Goal: Information Seeking & Learning: Learn about a topic

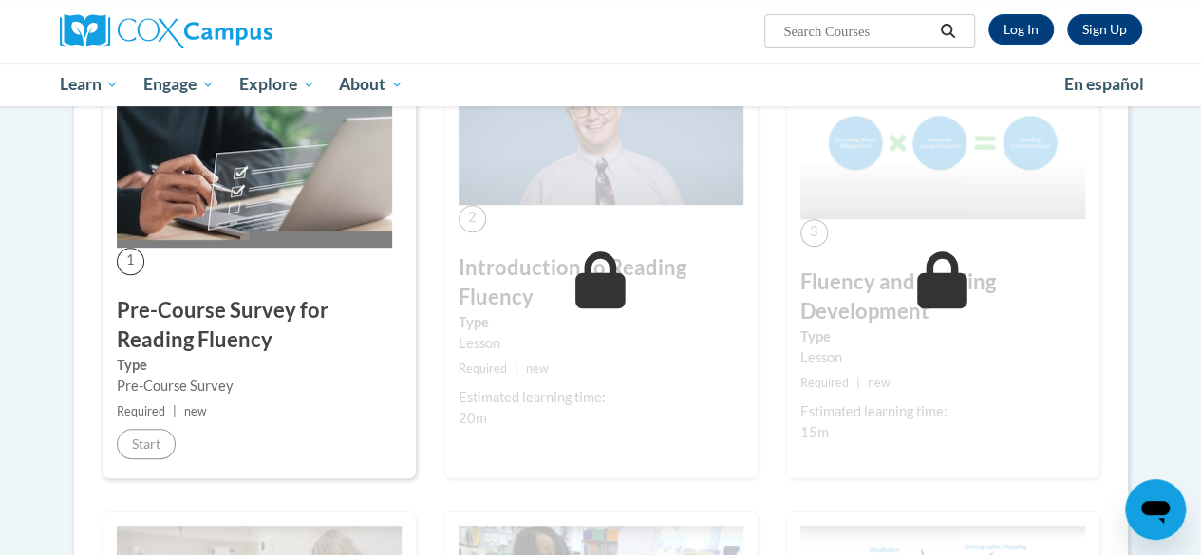
scroll to position [387, 0]
click at [1026, 18] on link "Log In" at bounding box center [1020, 29] width 65 height 30
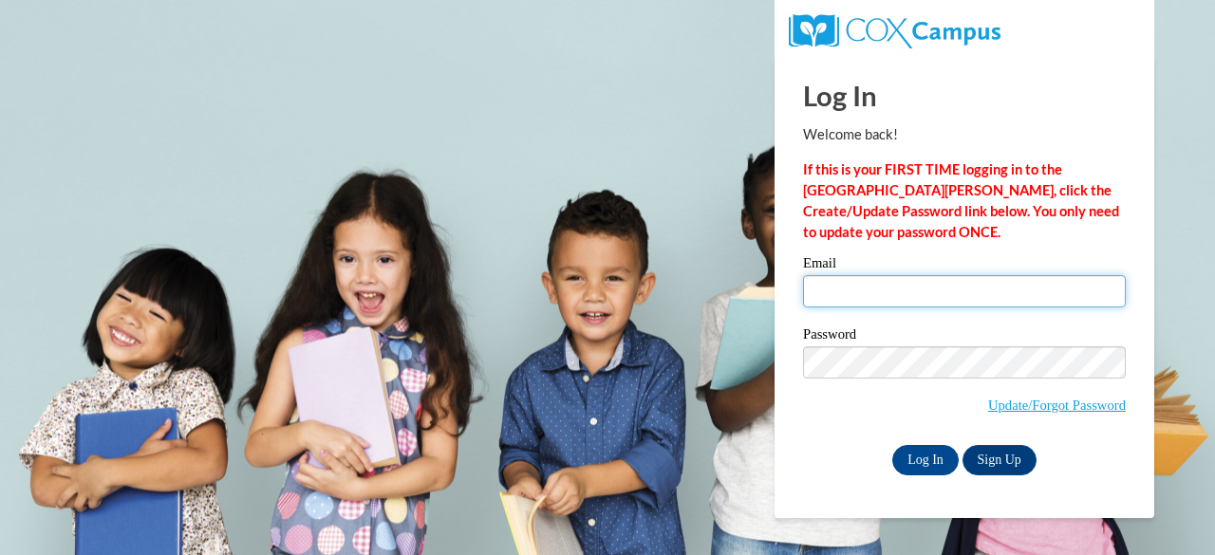
click at [869, 288] on input "Email" at bounding box center [964, 291] width 323 height 32
type input "ktpellett@gmail.com"
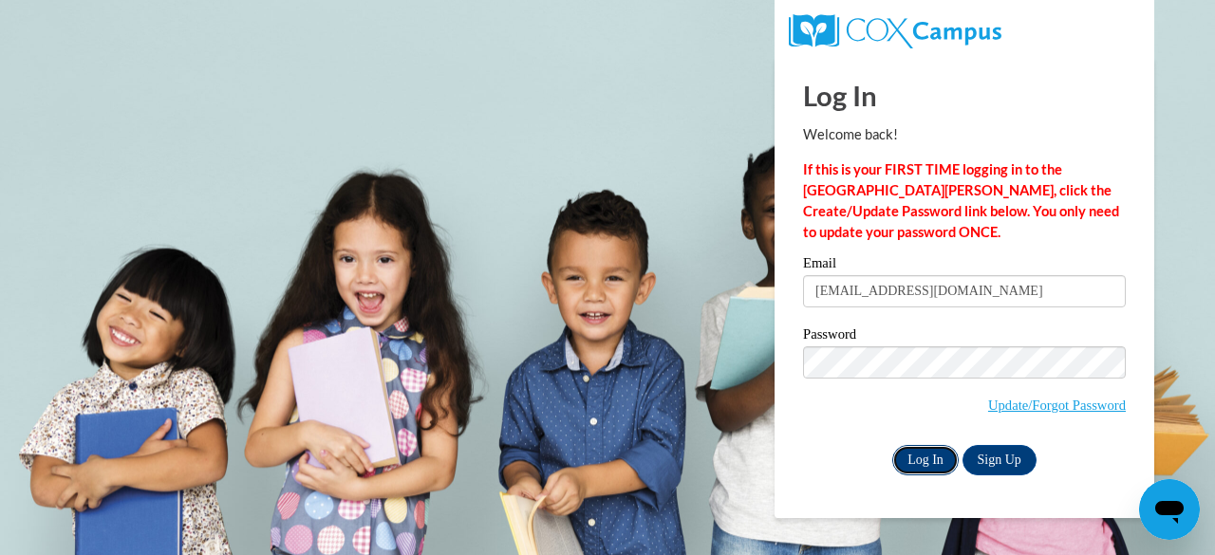
click at [903, 464] on input "Log In" at bounding box center [925, 460] width 66 height 30
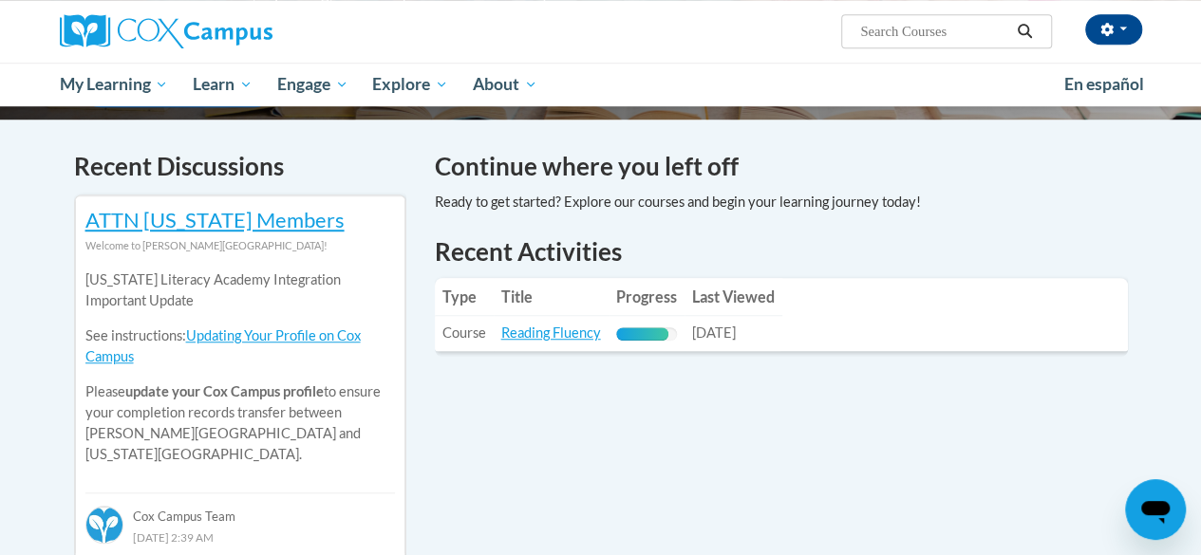
scroll to position [567, 0]
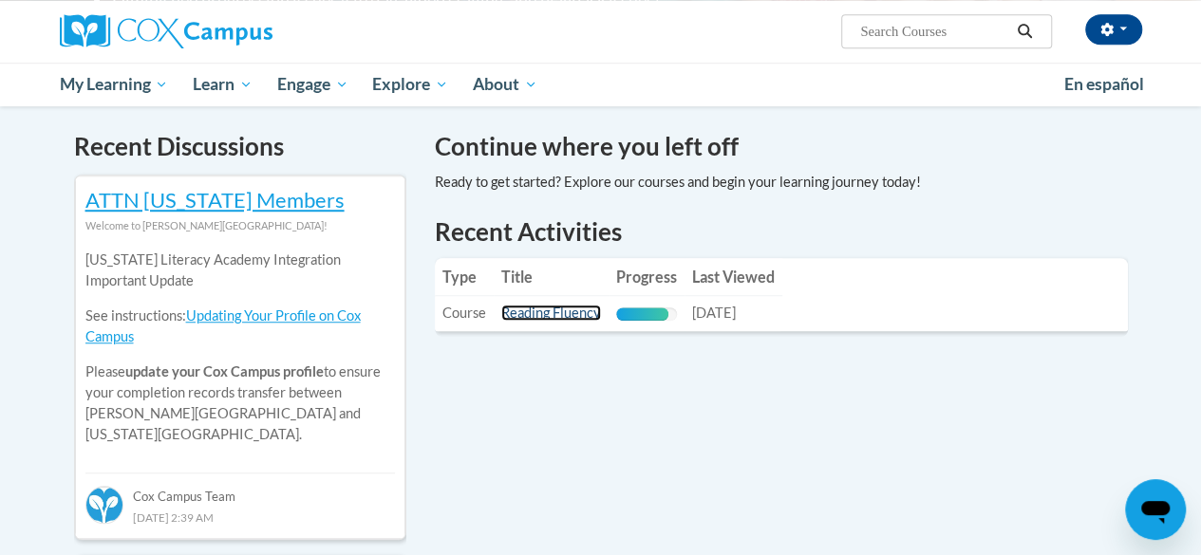
click at [555, 314] on link "Reading Fluency" at bounding box center [551, 313] width 100 height 16
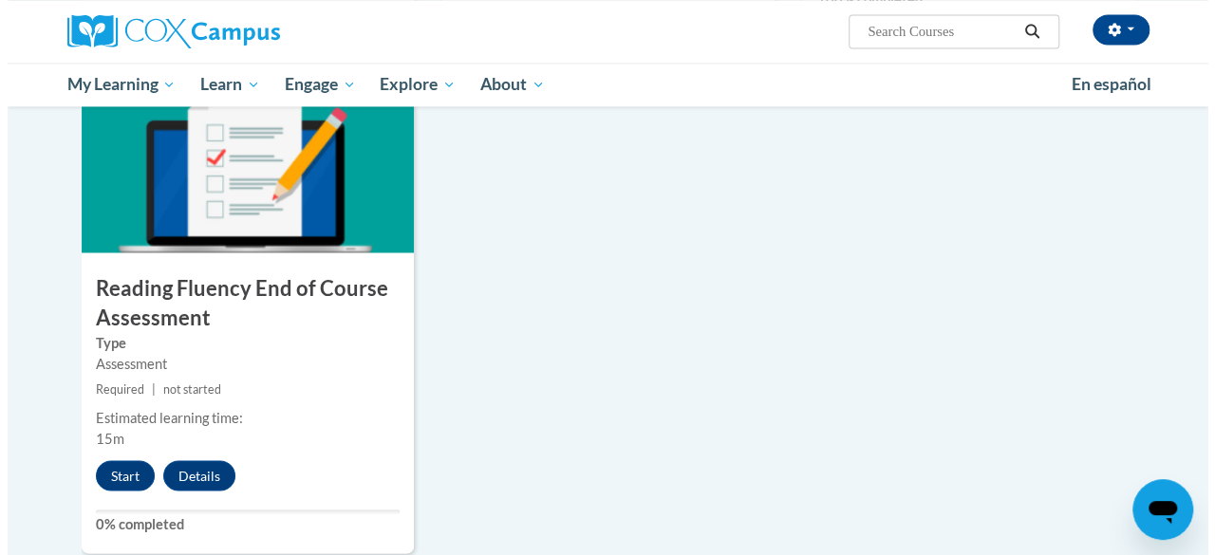
scroll to position [1510, 0]
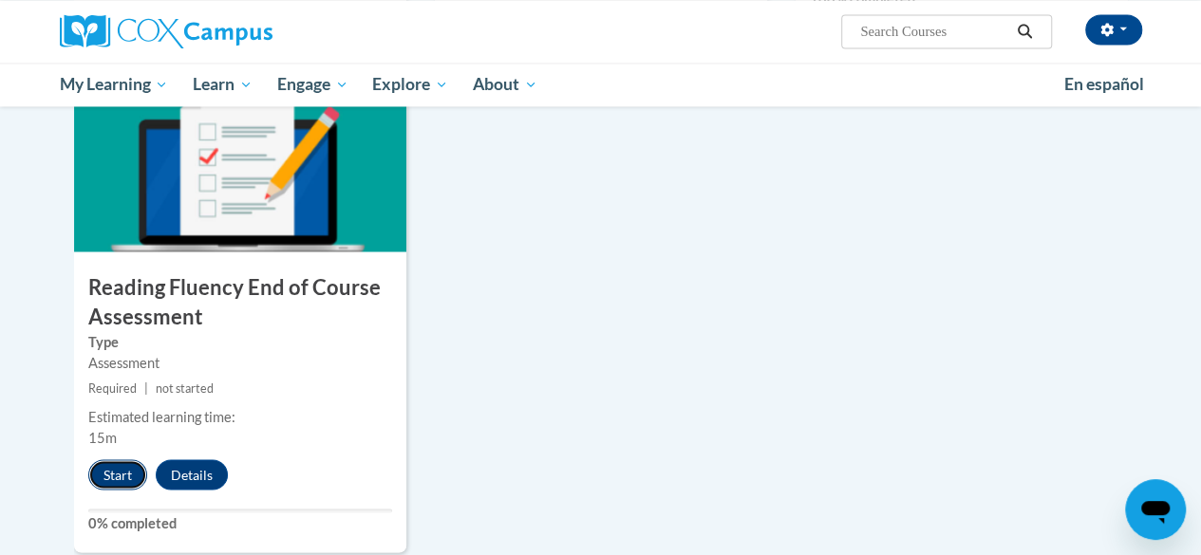
click at [109, 474] on button "Start" at bounding box center [117, 474] width 59 height 30
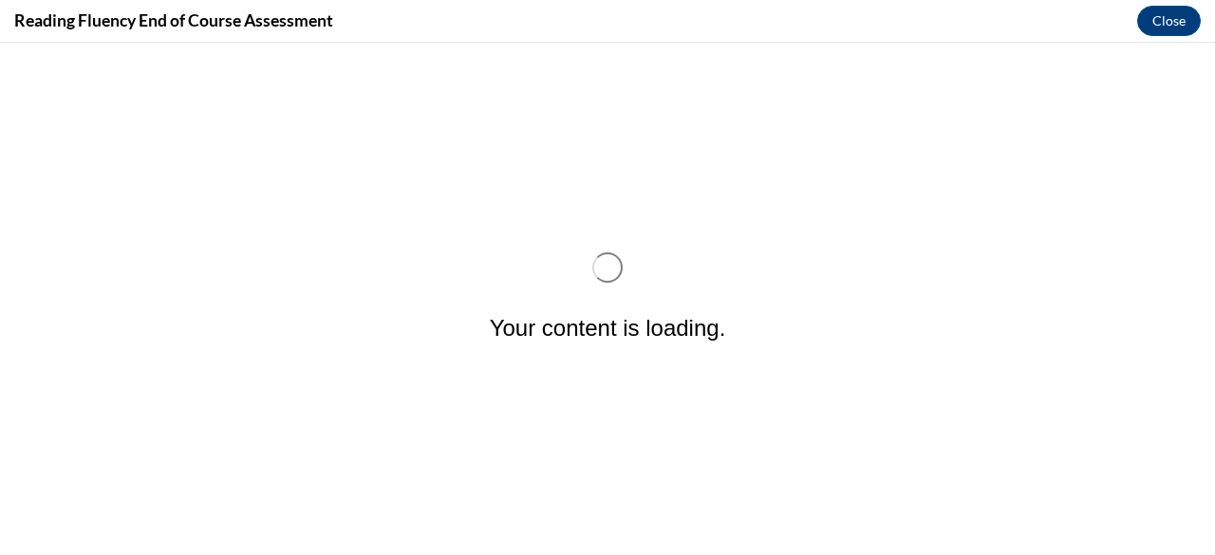
scroll to position [0, 0]
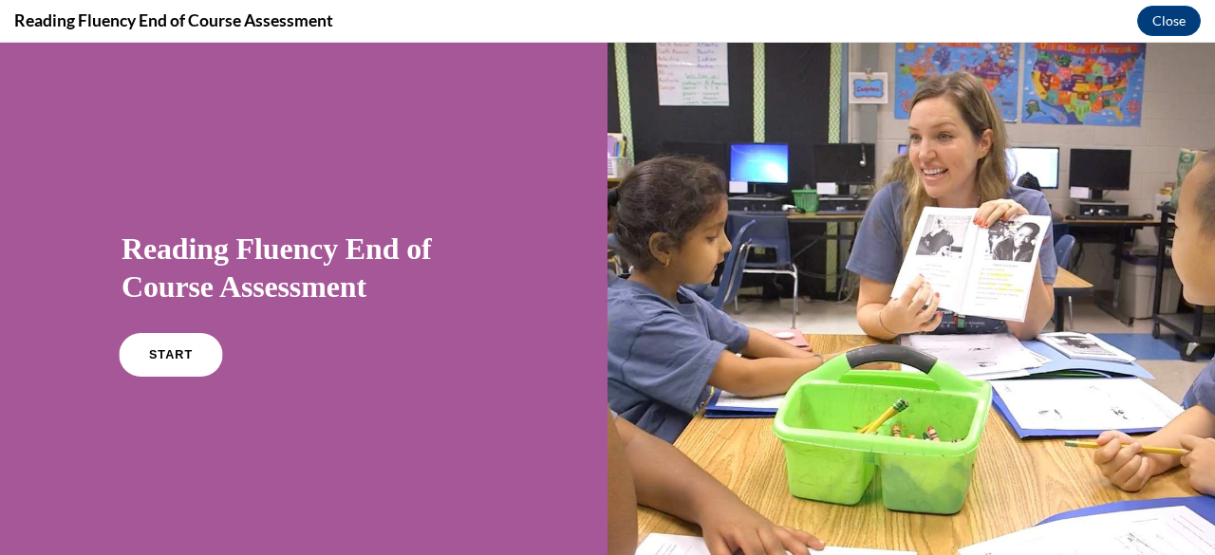
click at [144, 357] on link "START" at bounding box center [170, 355] width 103 height 44
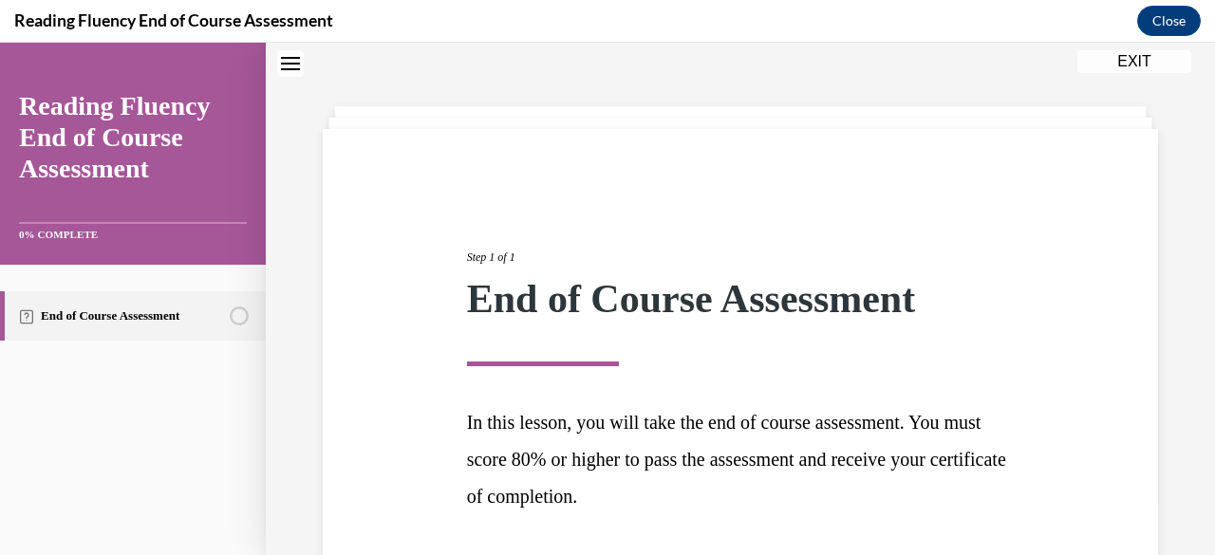
scroll to position [207, 0]
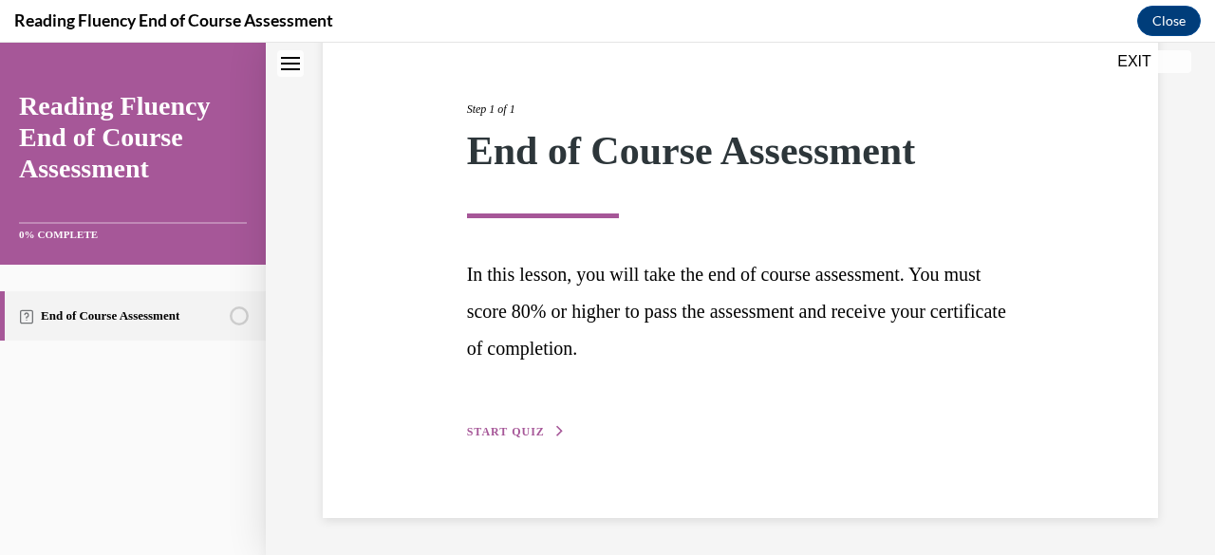
click at [505, 436] on span "START QUIZ" at bounding box center [506, 431] width 78 height 13
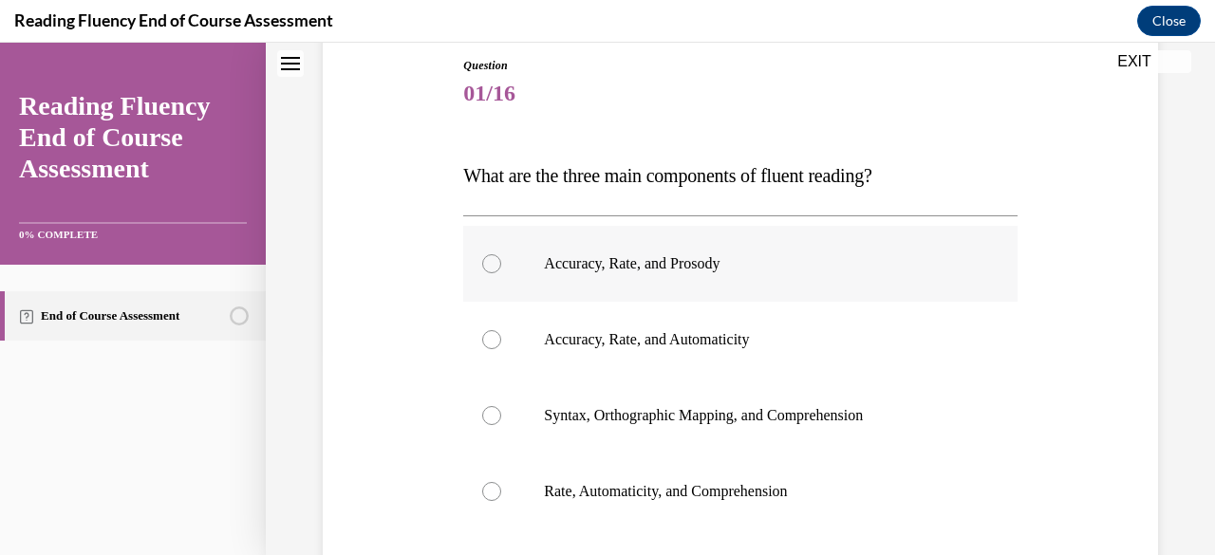
click at [486, 267] on div at bounding box center [491, 263] width 19 height 19
click at [486, 267] on input "Accuracy, Rate, and Prosody" at bounding box center [491, 263] width 19 height 19
radio input "true"
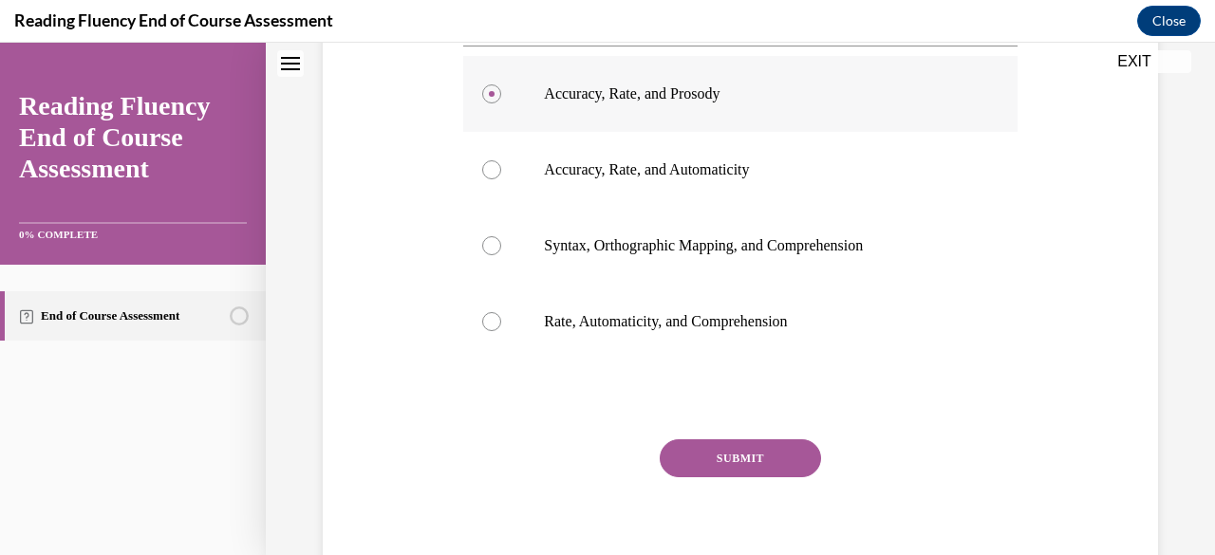
scroll to position [454, 0]
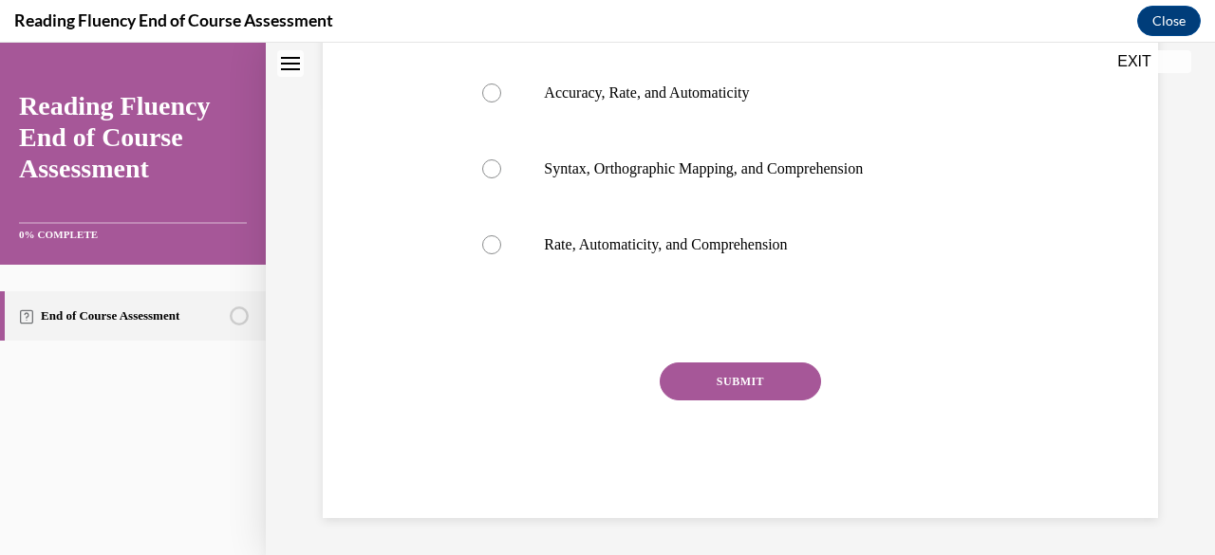
click at [781, 381] on button "SUBMIT" at bounding box center [740, 382] width 161 height 38
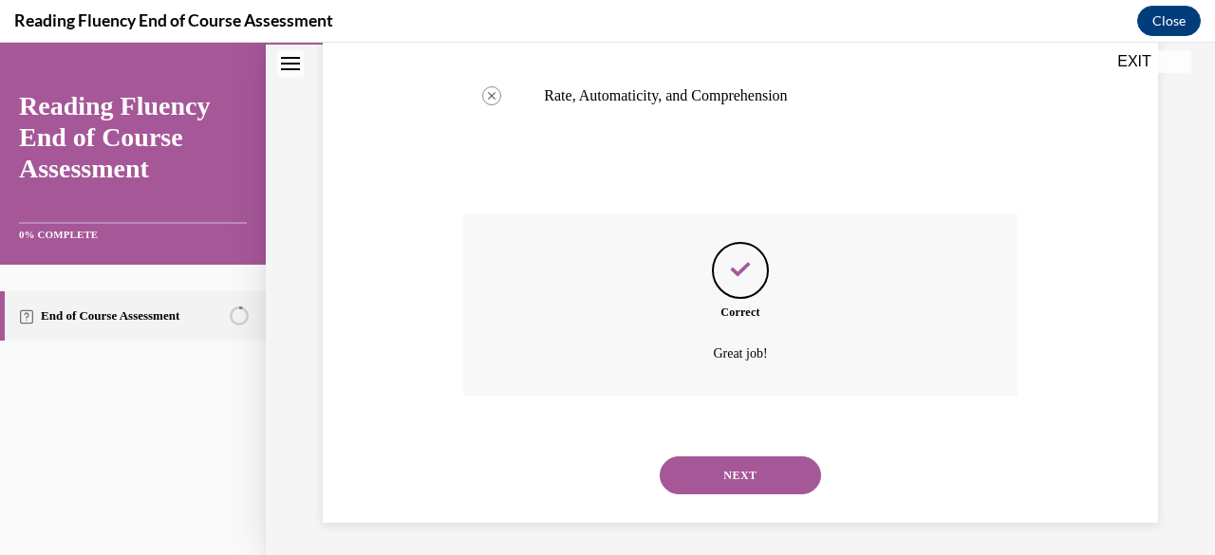
scroll to position [607, 0]
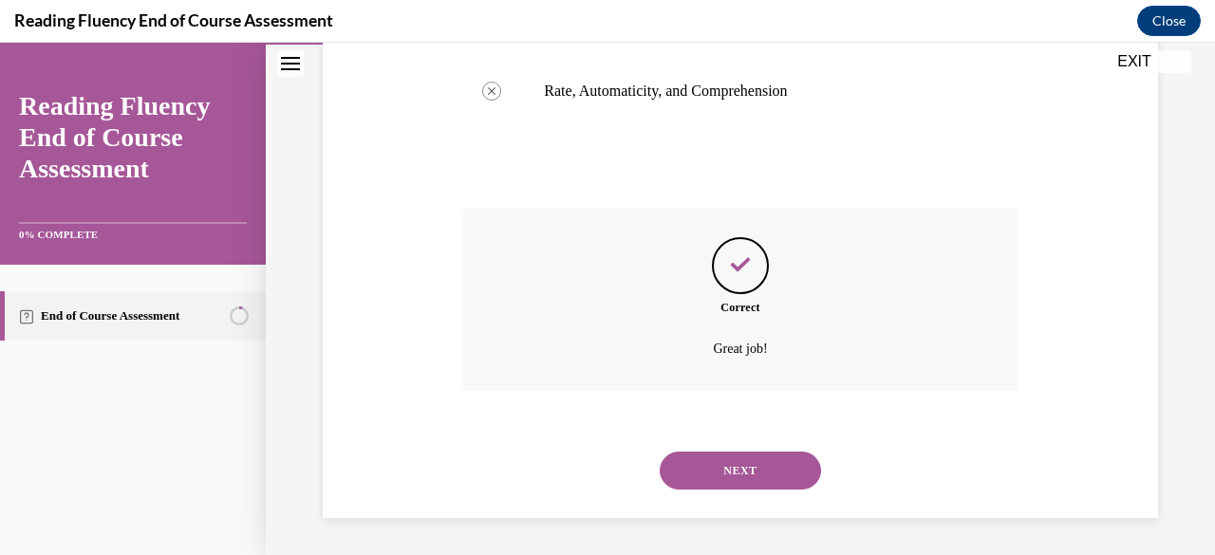
click at [731, 466] on button "NEXT" at bounding box center [740, 471] width 161 height 38
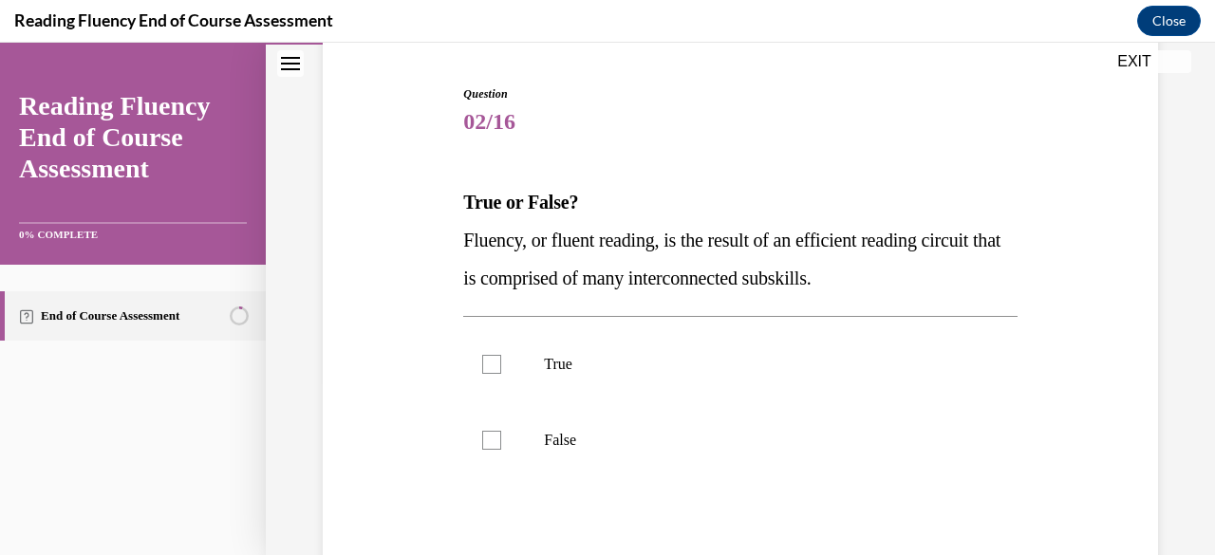
scroll to position [179, 0]
click at [755, 346] on label "True" at bounding box center [739, 364] width 553 height 76
click at [501, 354] on input "True" at bounding box center [491, 363] width 19 height 19
checkbox input "true"
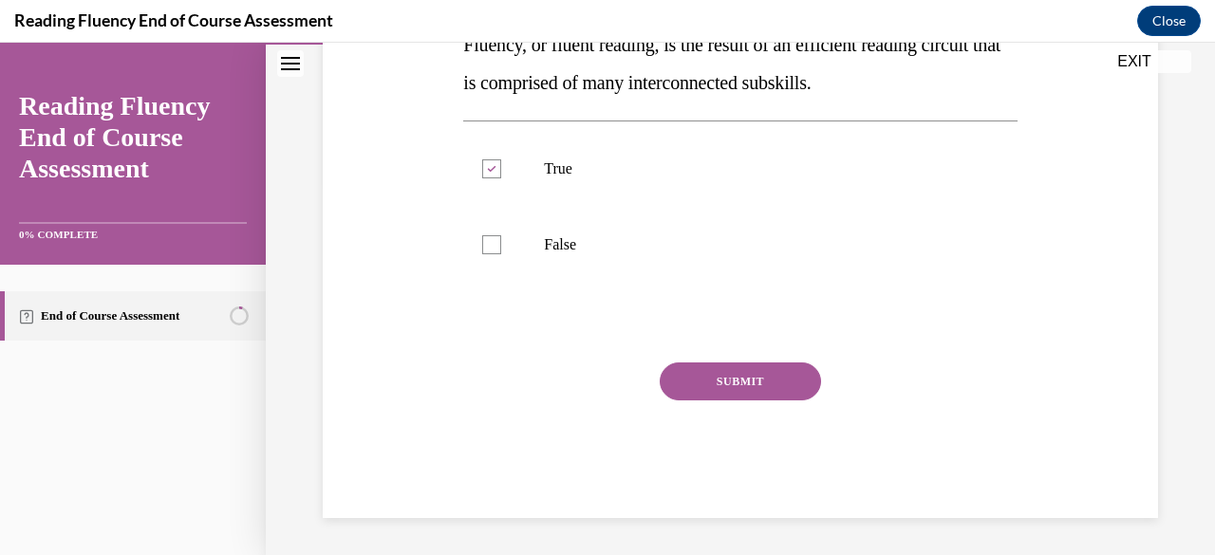
click at [756, 370] on button "SUBMIT" at bounding box center [740, 382] width 161 height 38
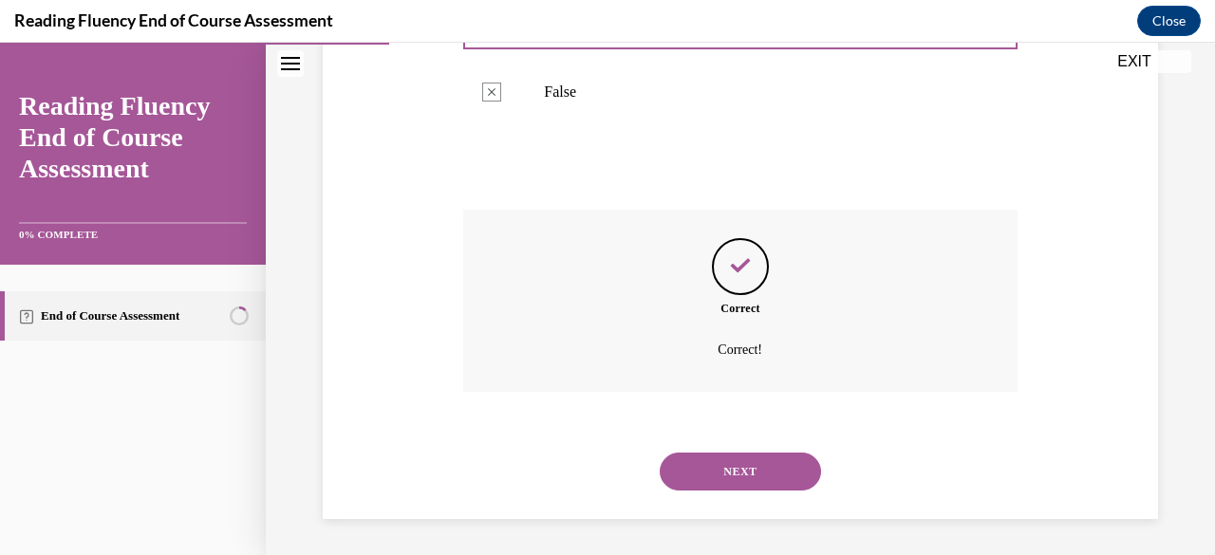
scroll to position [528, 0]
click at [755, 462] on button "NEXT" at bounding box center [740, 471] width 161 height 38
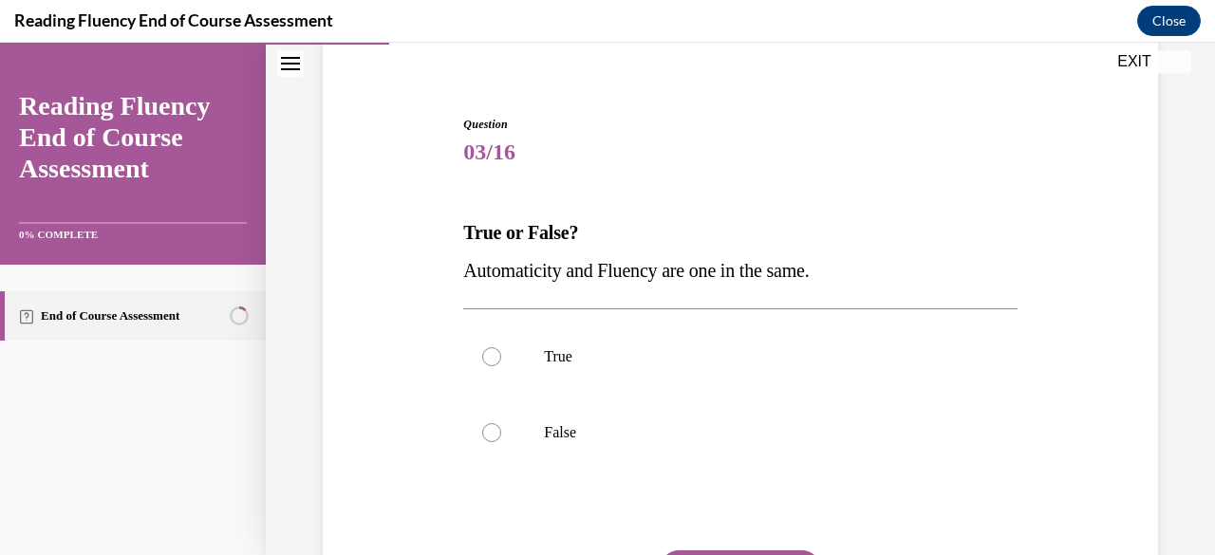
scroll to position [149, 0]
click at [755, 462] on label "False" at bounding box center [739, 432] width 553 height 76
click at [501, 441] on input "False" at bounding box center [491, 431] width 19 height 19
radio input "true"
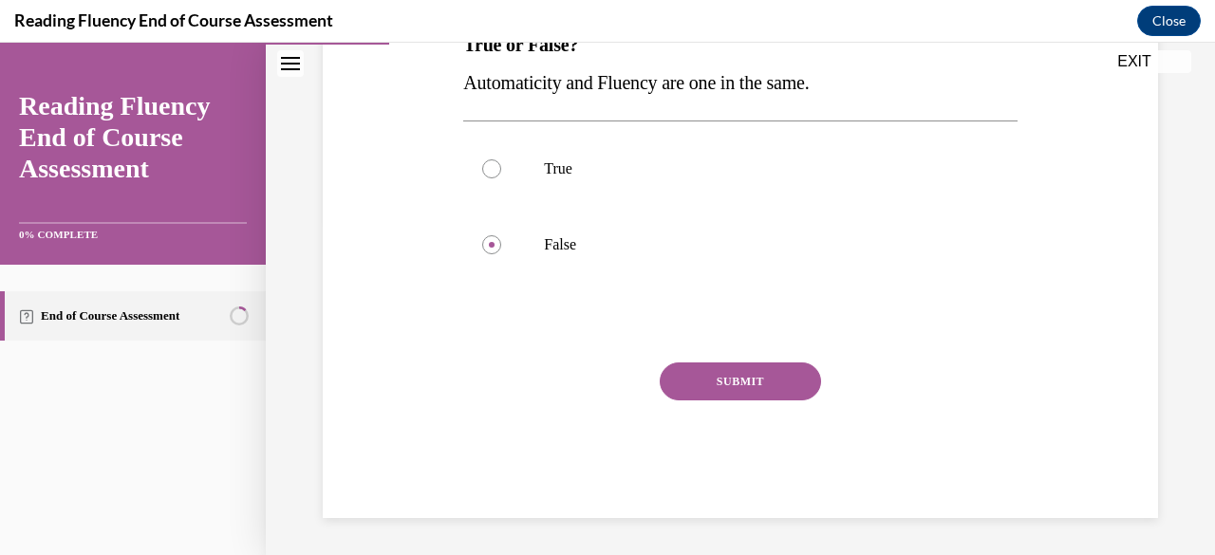
scroll to position [335, 0]
click at [755, 386] on button "SUBMIT" at bounding box center [740, 382] width 161 height 38
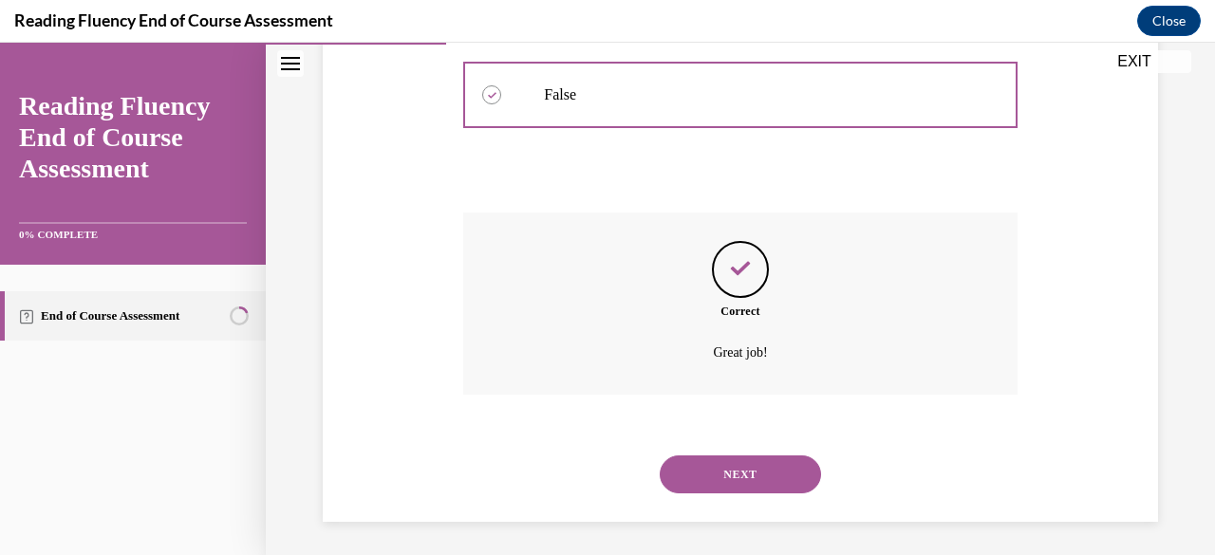
scroll to position [490, 0]
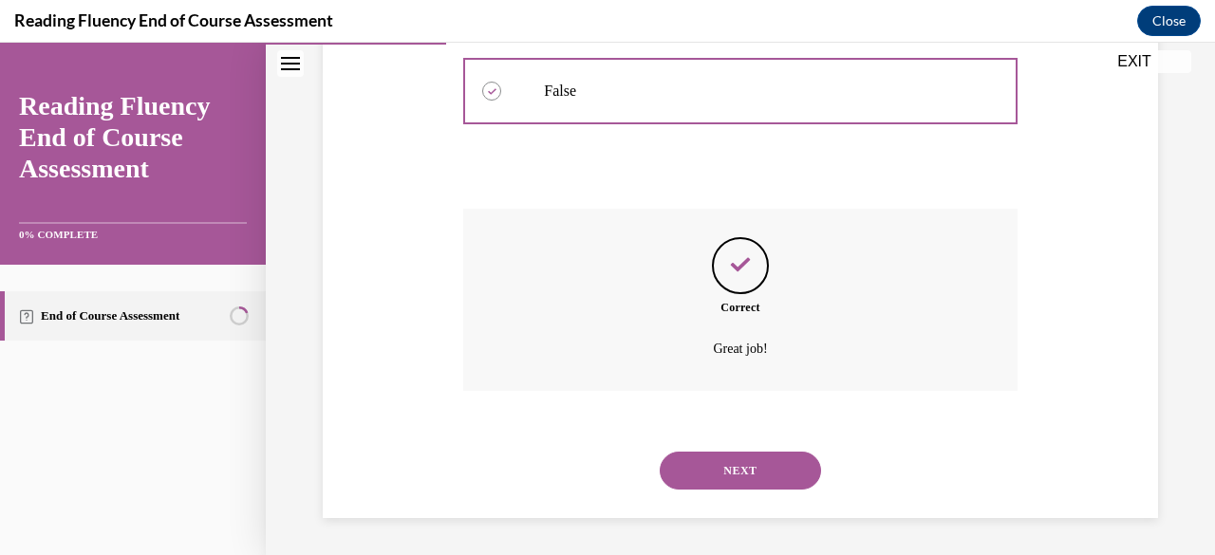
click at [767, 465] on button "NEXT" at bounding box center [740, 471] width 161 height 38
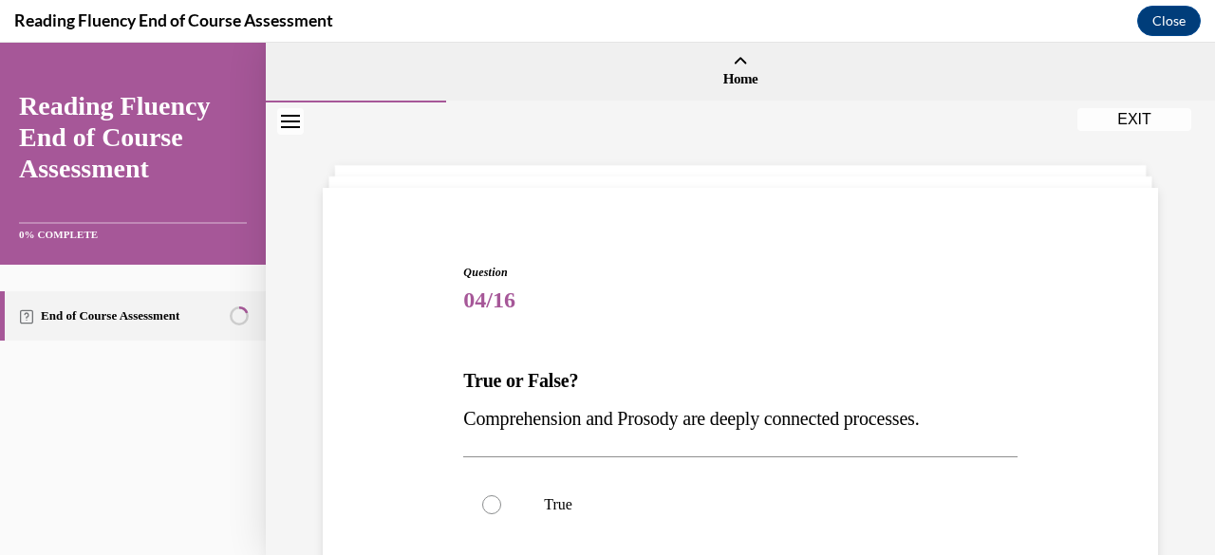
scroll to position [165, 0]
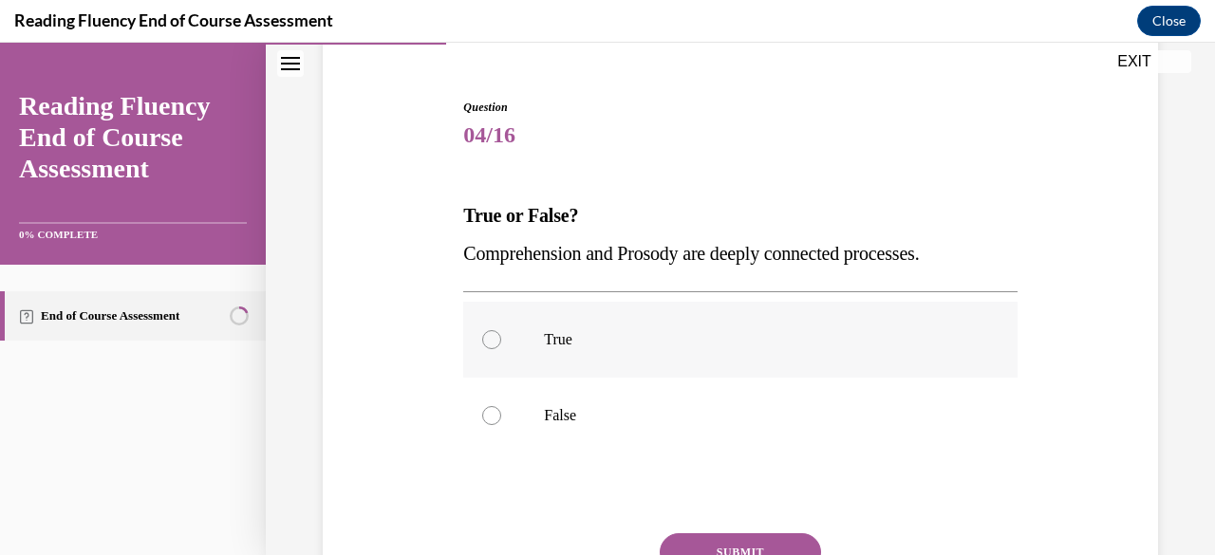
click at [732, 352] on label "True" at bounding box center [739, 340] width 553 height 76
click at [501, 349] on input "True" at bounding box center [491, 339] width 19 height 19
radio input "true"
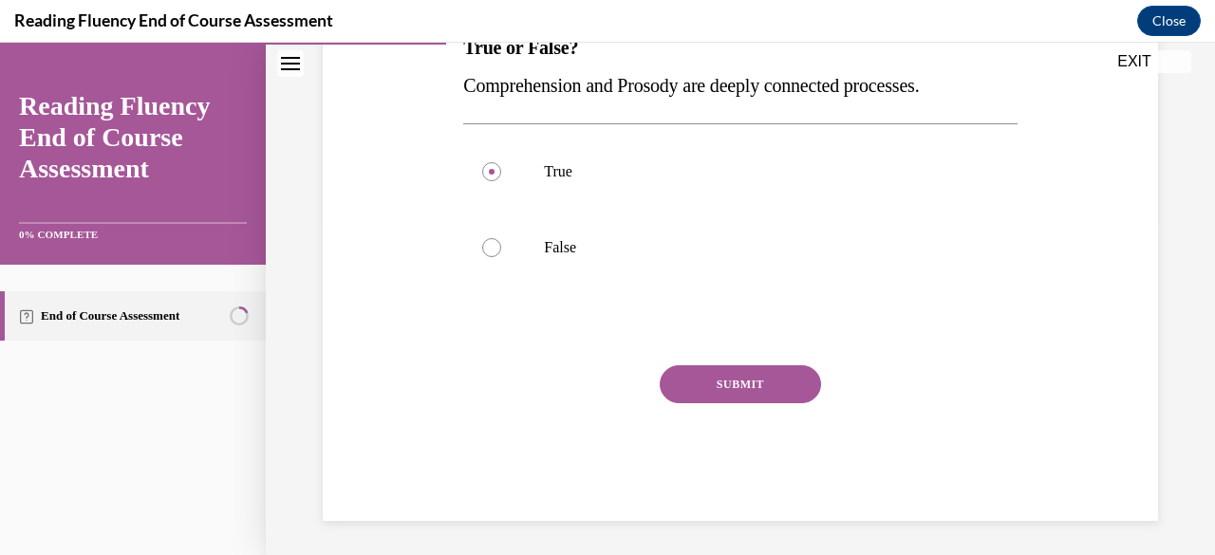
click at [734, 381] on button "SUBMIT" at bounding box center [740, 384] width 161 height 38
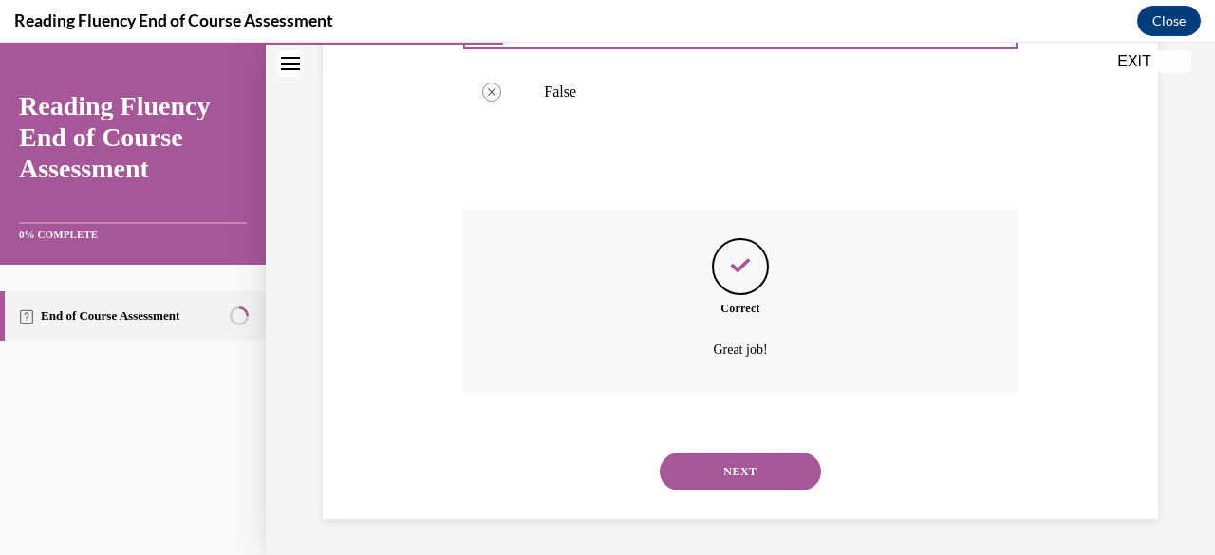
scroll to position [490, 0]
click at [746, 475] on button "NEXT" at bounding box center [740, 471] width 161 height 38
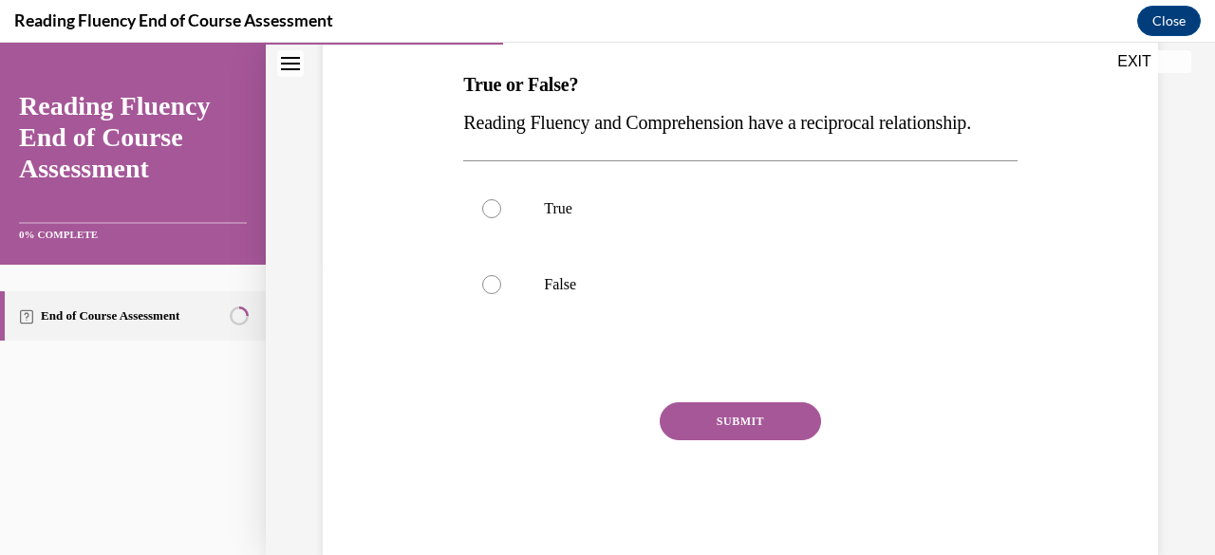
scroll to position [297, 0]
click at [691, 246] on label "True" at bounding box center [739, 208] width 553 height 76
click at [501, 217] on input "True" at bounding box center [491, 207] width 19 height 19
radio input "true"
click at [736, 439] on button "SUBMIT" at bounding box center [740, 420] width 161 height 38
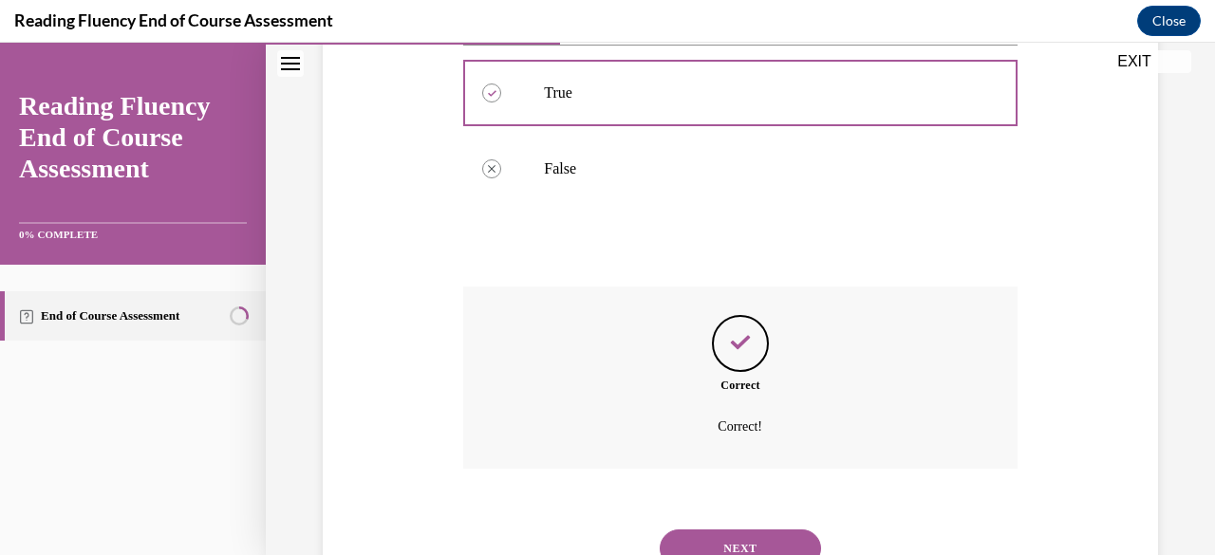
scroll to position [528, 0]
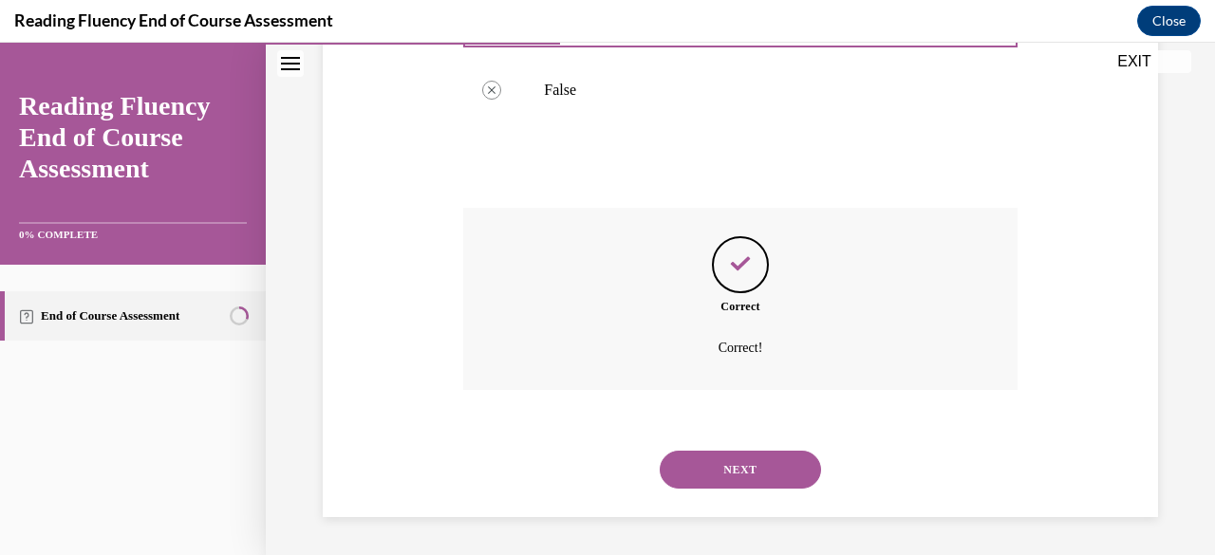
click at [744, 472] on button "NEXT" at bounding box center [740, 470] width 161 height 38
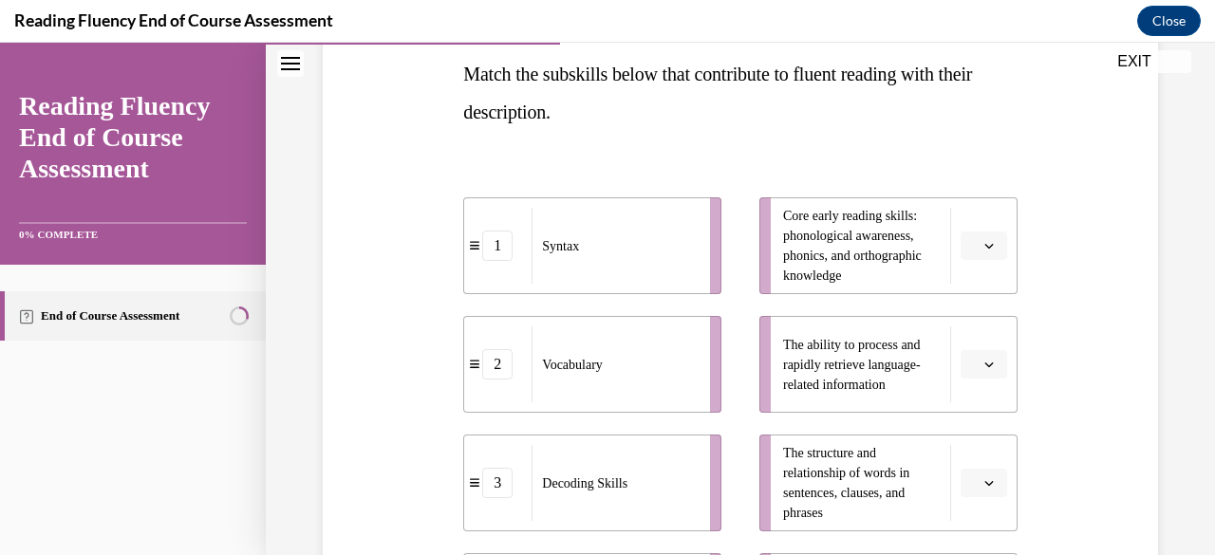
scroll to position [346, 0]
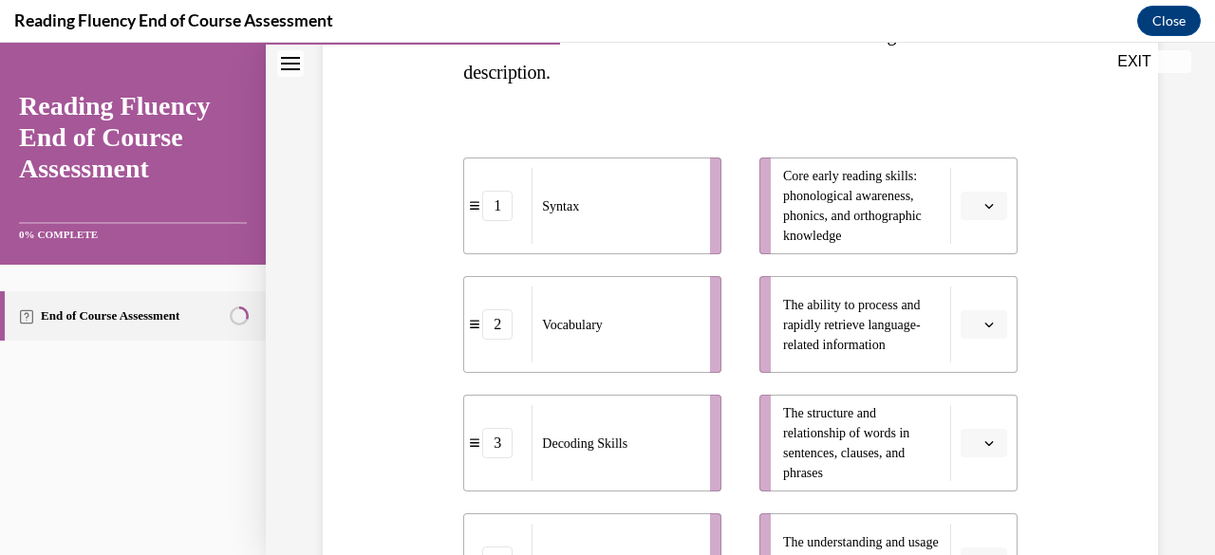
click at [983, 202] on button "button" at bounding box center [983, 206] width 47 height 28
click at [977, 363] on div "3" at bounding box center [968, 362] width 47 height 38
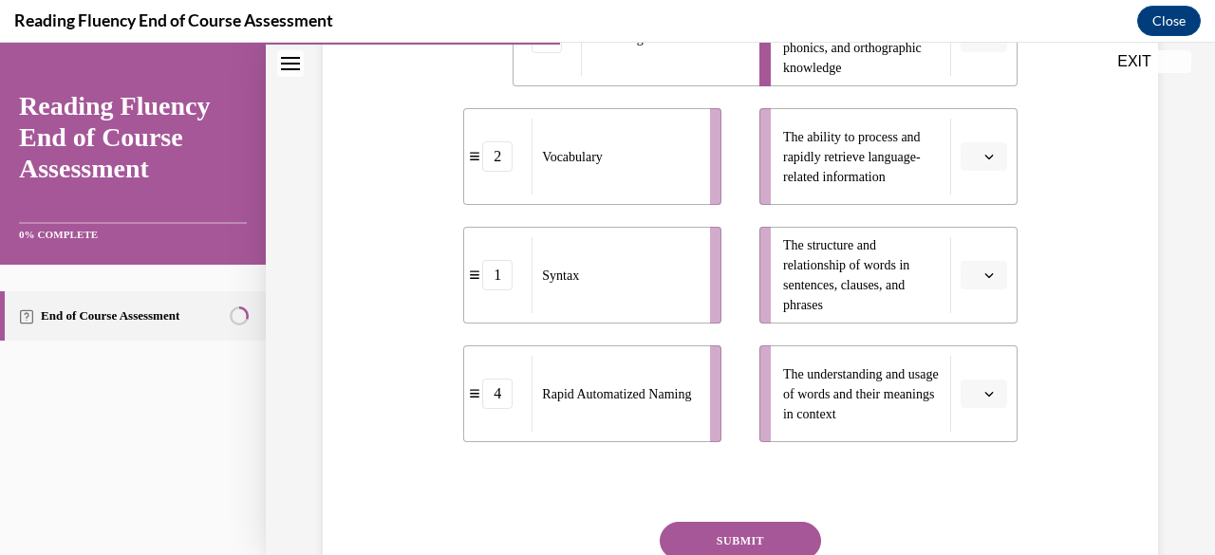
scroll to position [518, 0]
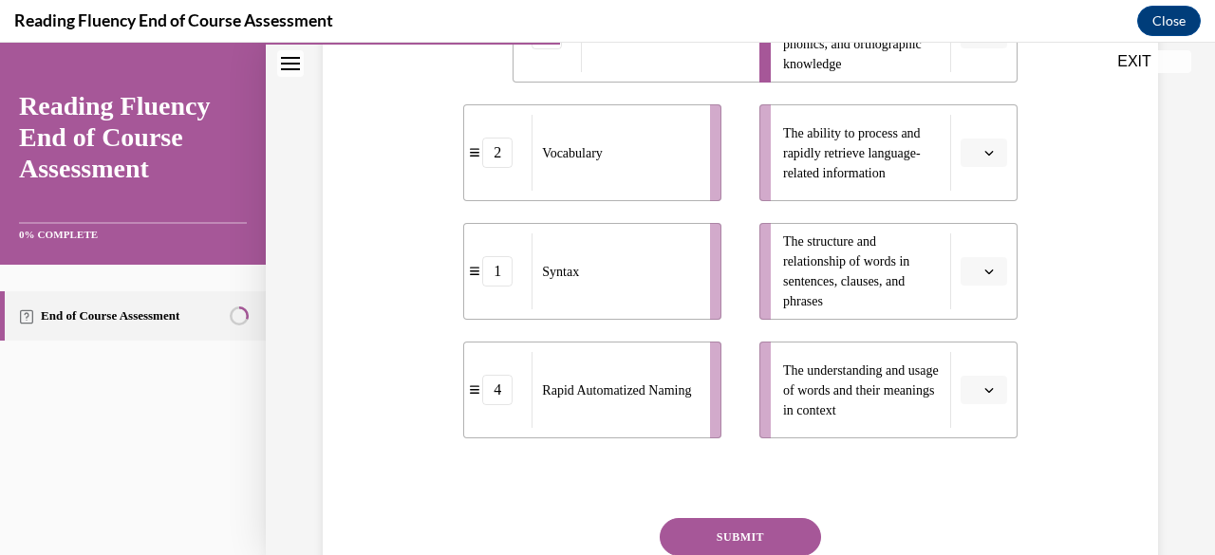
click at [985, 274] on button "button" at bounding box center [983, 271] width 47 height 28
click at [976, 358] on div "1" at bounding box center [968, 351] width 47 height 38
click at [982, 383] on span "button" at bounding box center [988, 389] width 13 height 13
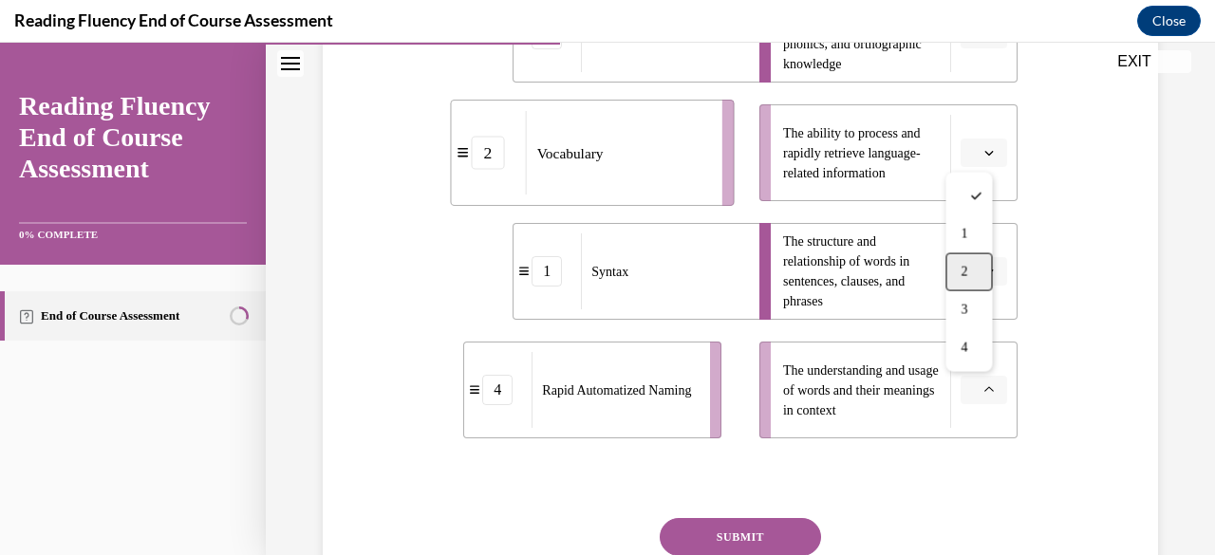
click at [957, 279] on div "2" at bounding box center [968, 272] width 47 height 38
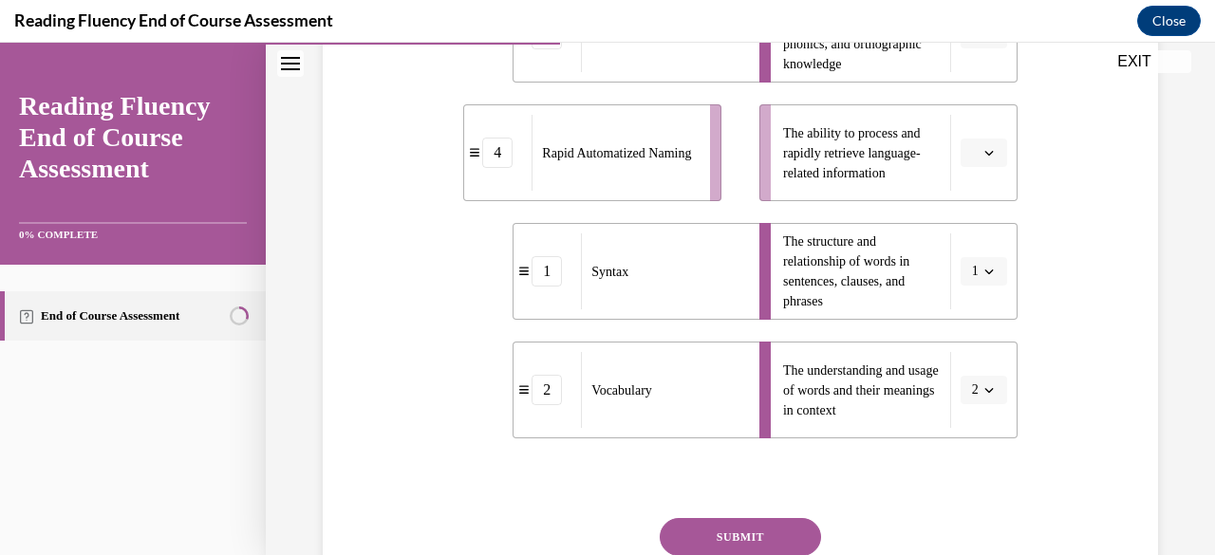
click at [982, 158] on span "button" at bounding box center [988, 152] width 13 height 13
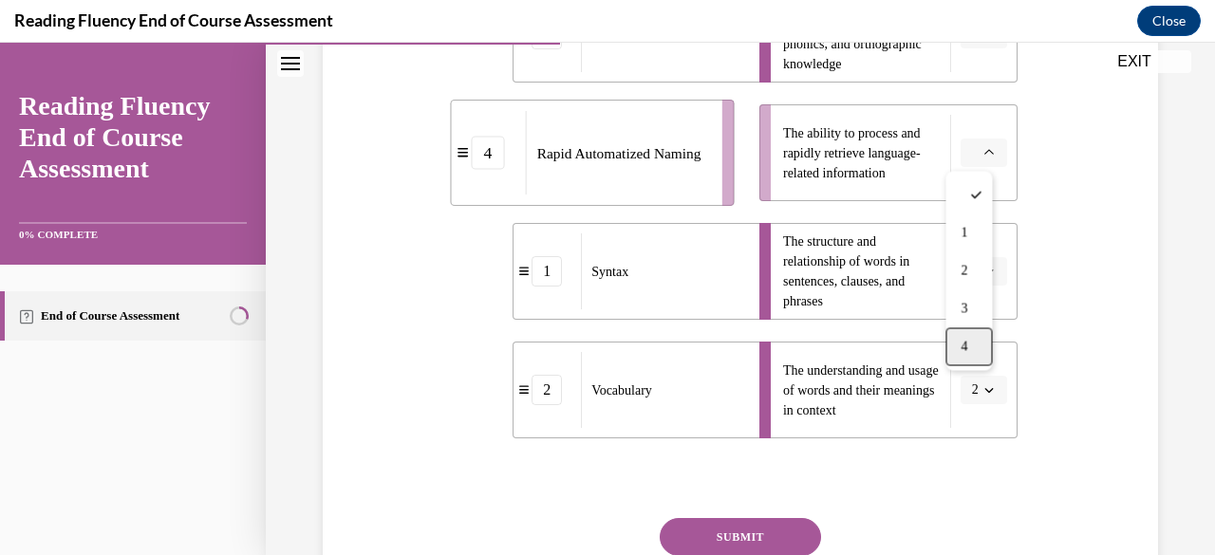
click at [981, 354] on div "4" at bounding box center [968, 346] width 47 height 38
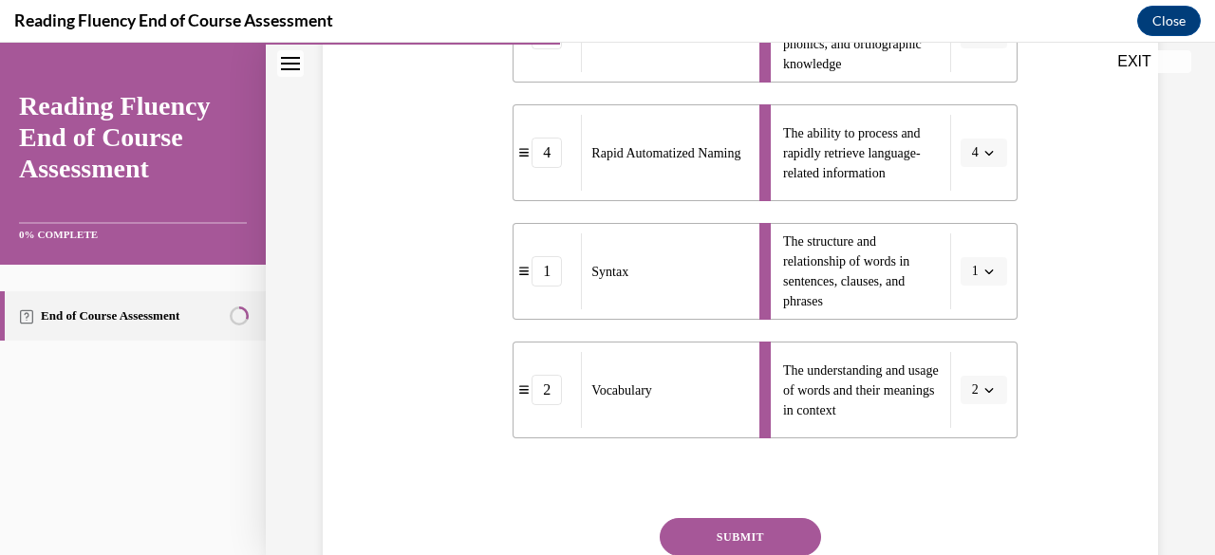
scroll to position [674, 0]
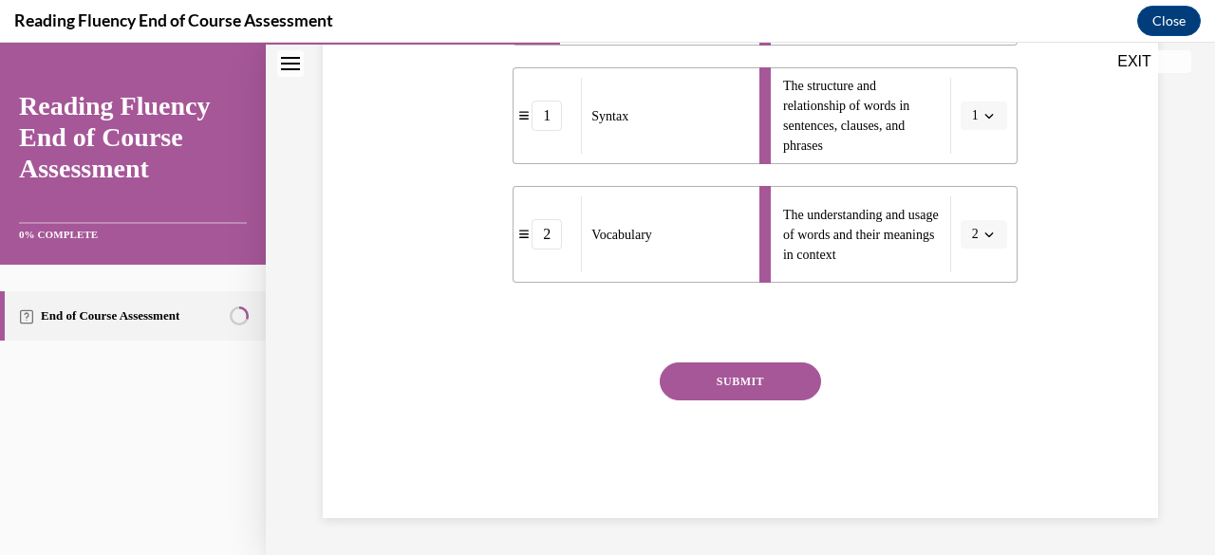
click at [790, 367] on button "SUBMIT" at bounding box center [740, 382] width 161 height 38
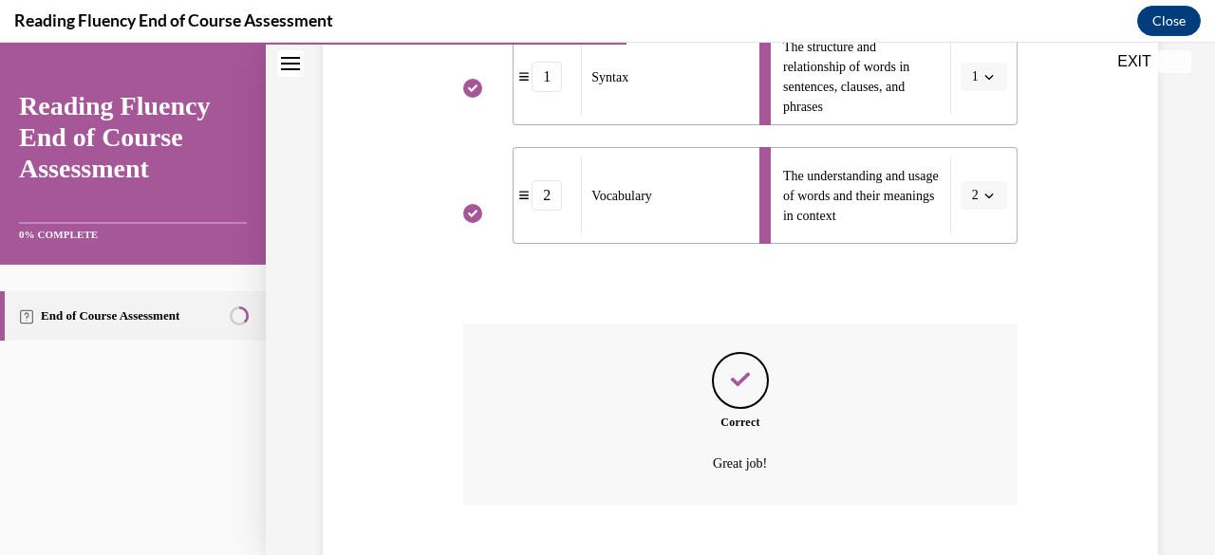
scroll to position [828, 0]
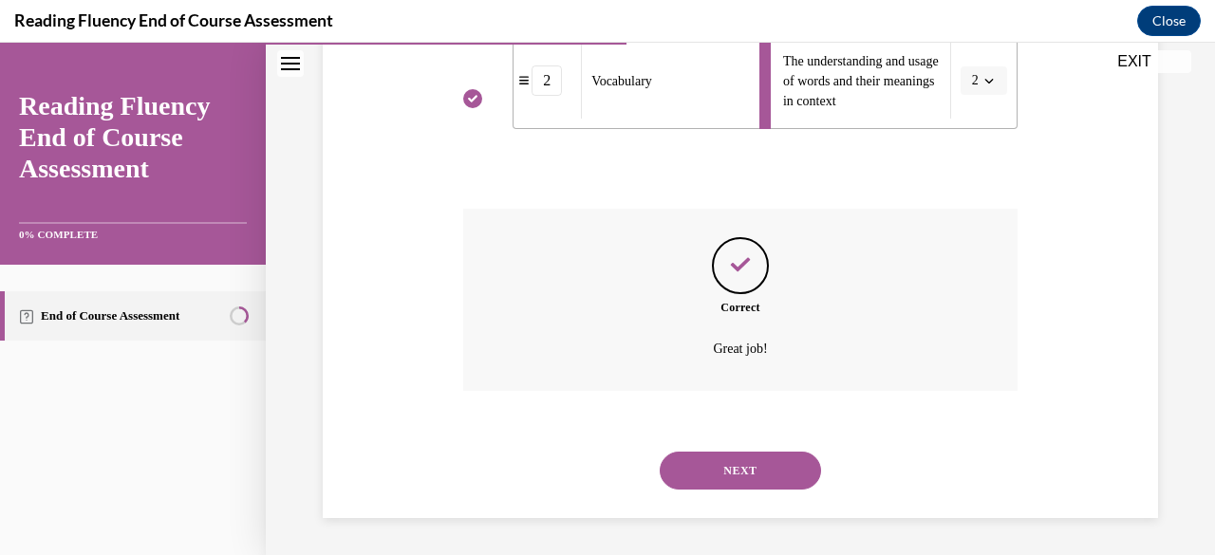
click at [765, 460] on button "NEXT" at bounding box center [740, 471] width 161 height 38
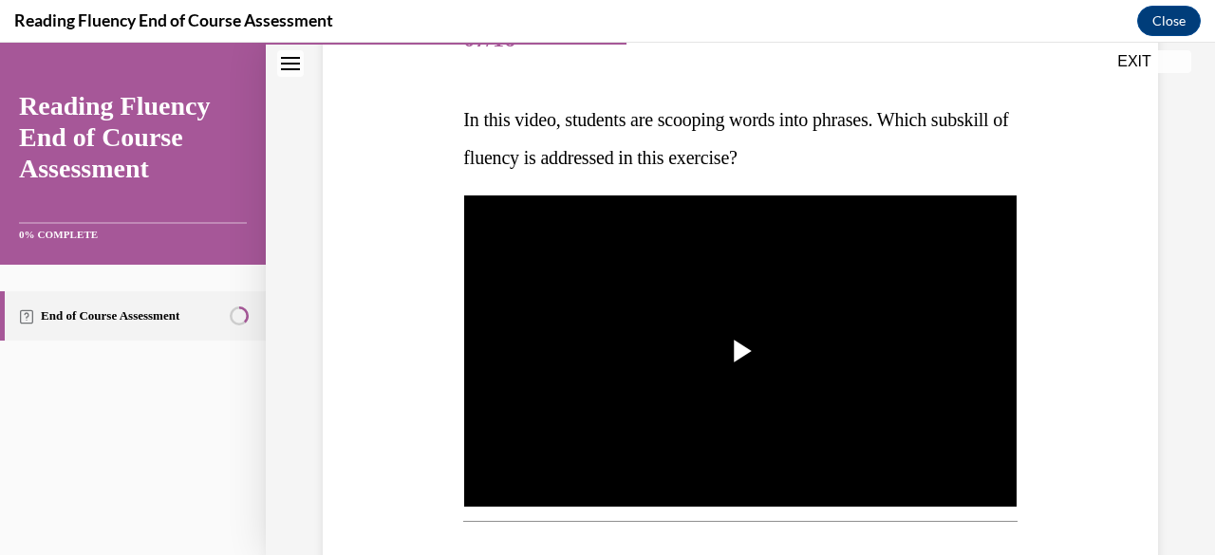
scroll to position [262, 0]
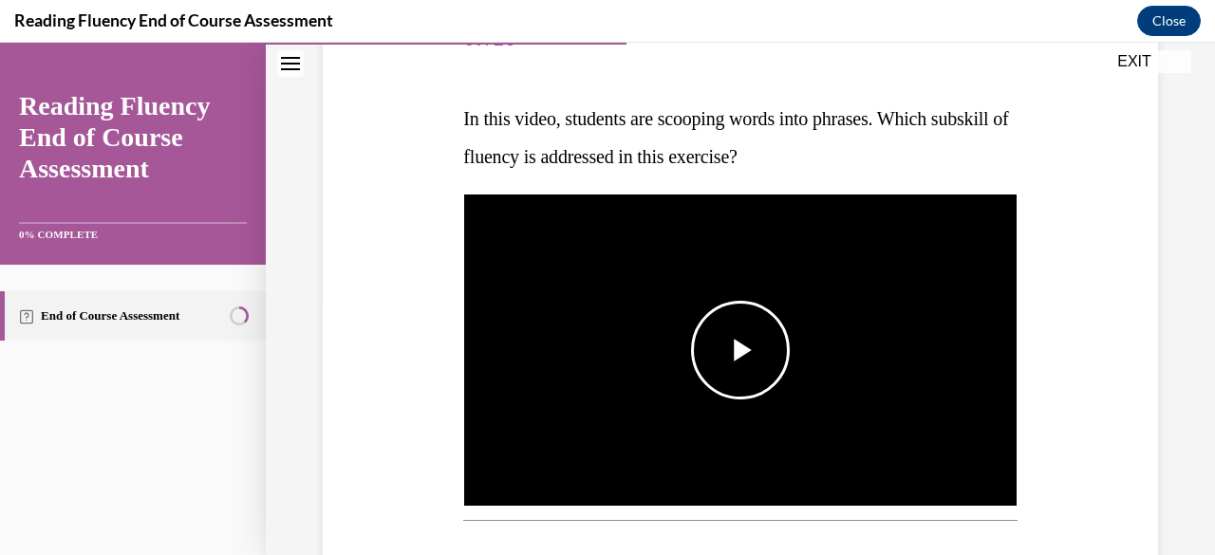
click at [740, 350] on span "Video player" at bounding box center [740, 350] width 0 height 0
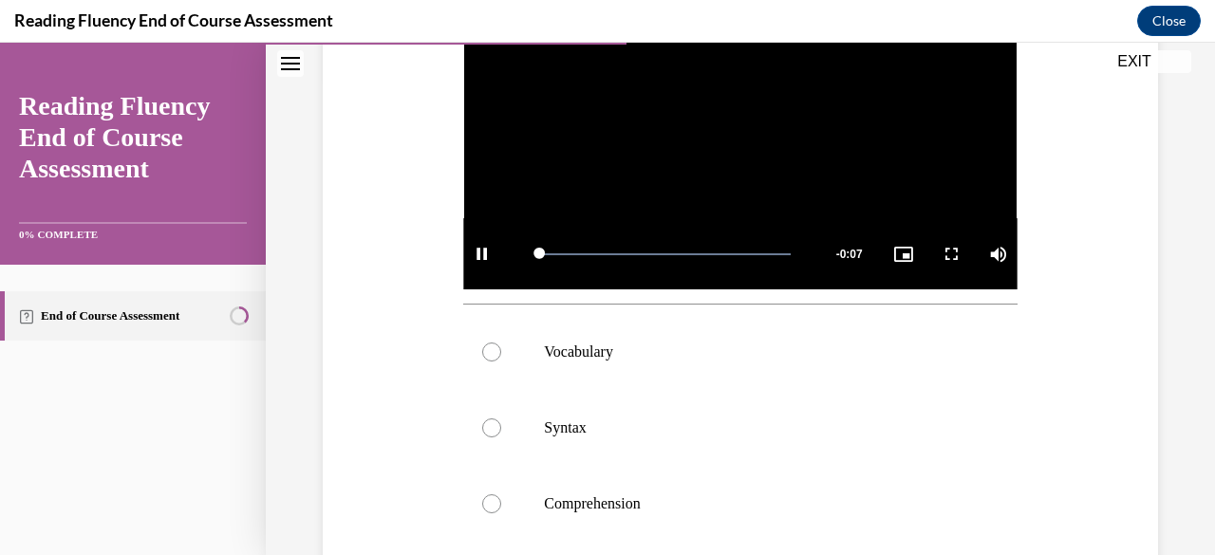
scroll to position [479, 0]
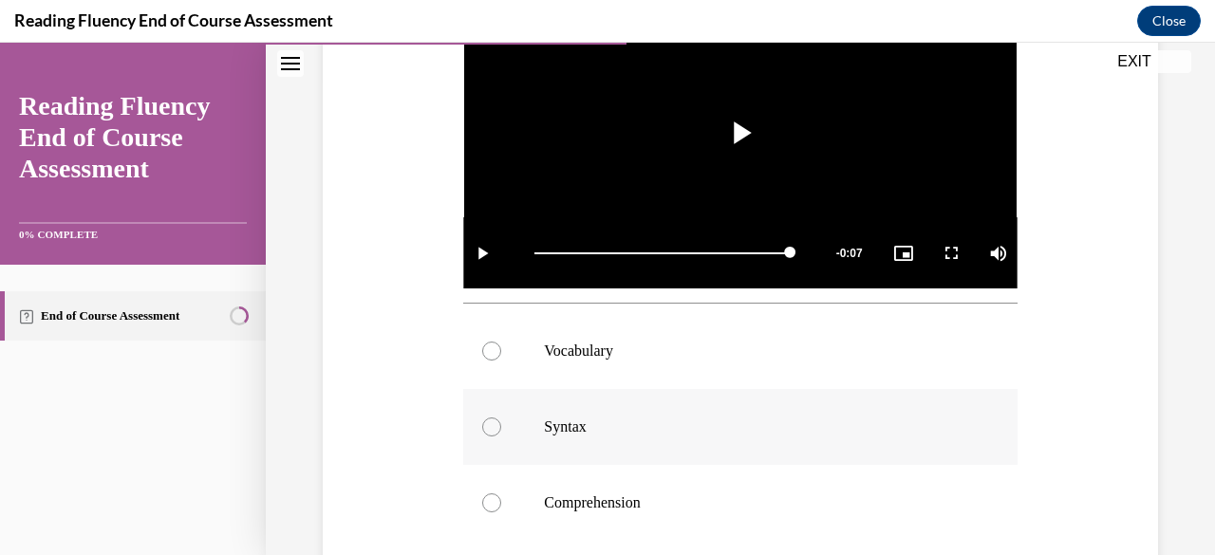
click at [502, 411] on label "Syntax" at bounding box center [739, 427] width 553 height 76
click at [501, 418] on input "Syntax" at bounding box center [491, 427] width 19 height 19
radio input "true"
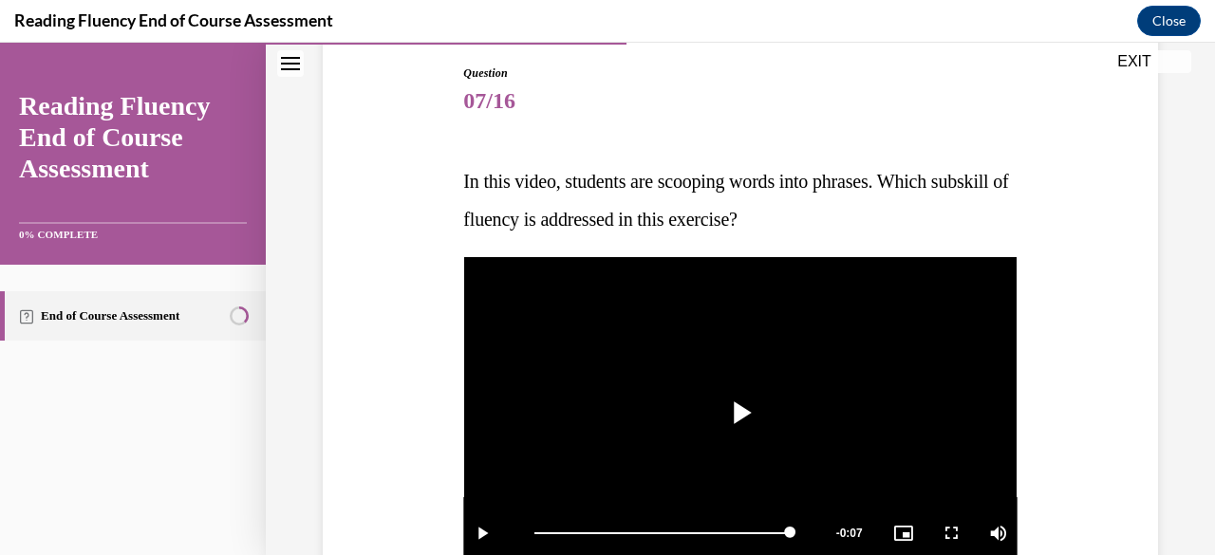
scroll to position [180, 0]
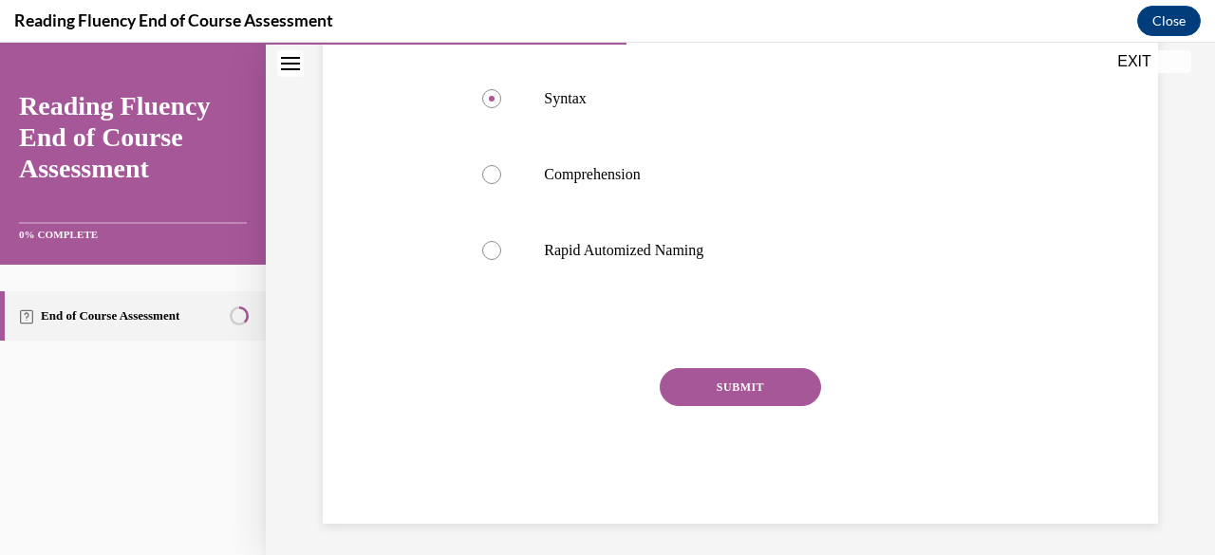
click at [696, 373] on button "SUBMIT" at bounding box center [740, 387] width 161 height 38
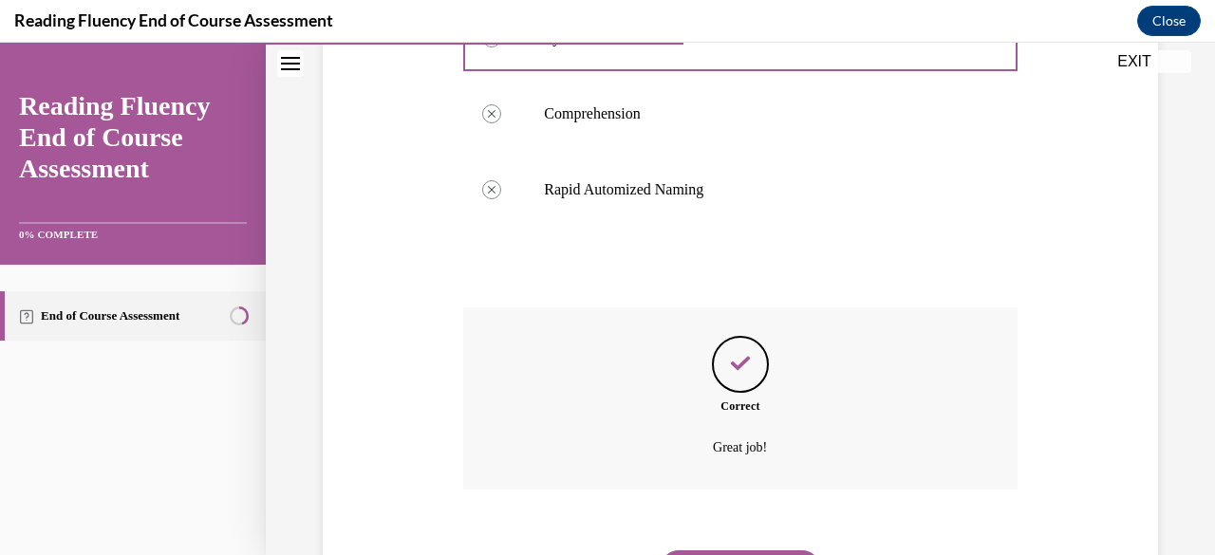
scroll to position [961, 0]
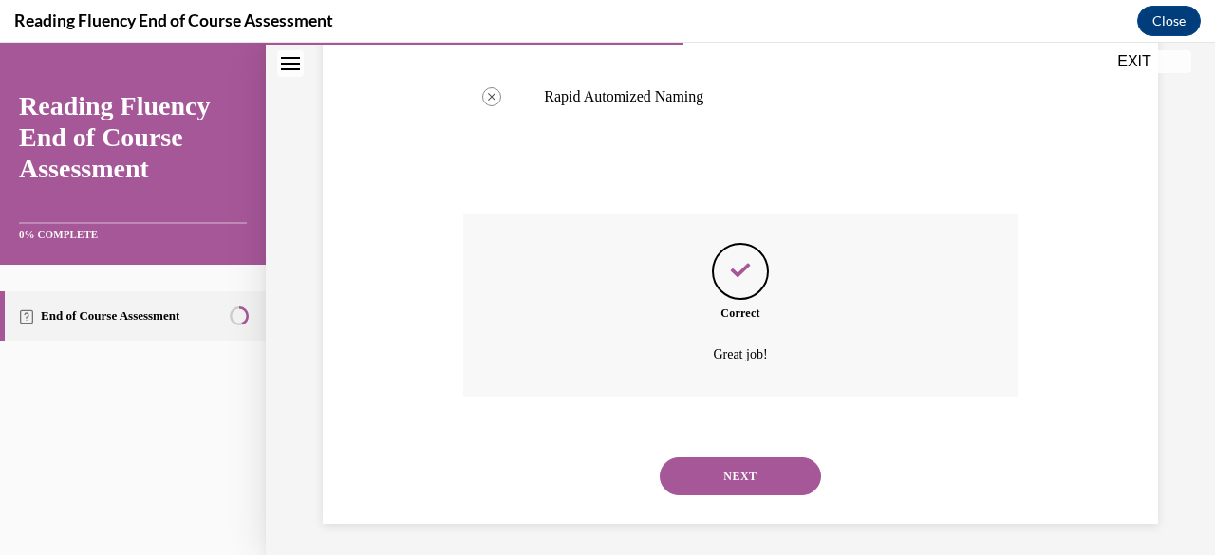
click at [727, 470] on button "NEXT" at bounding box center [740, 476] width 161 height 38
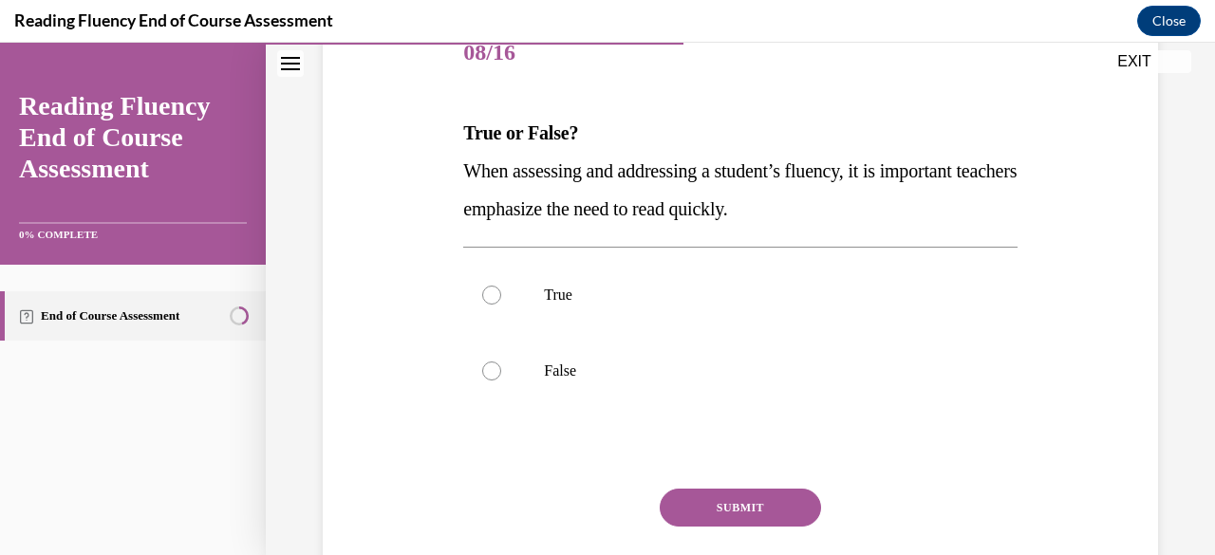
scroll to position [287, 0]
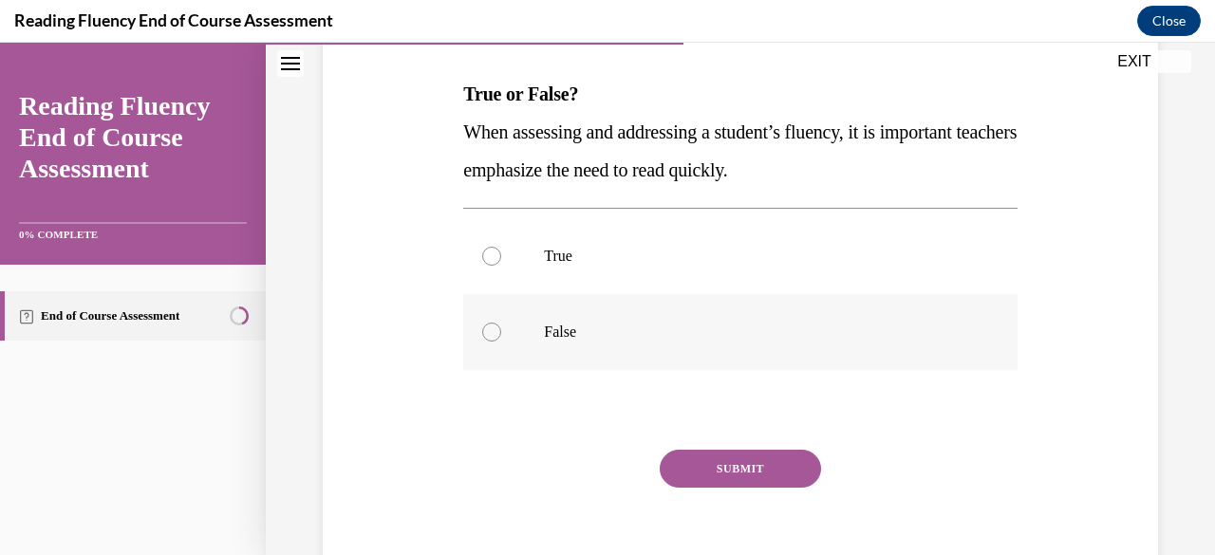
click at [676, 356] on label "False" at bounding box center [739, 332] width 553 height 76
click at [501, 342] on input "False" at bounding box center [491, 332] width 19 height 19
radio input "true"
click at [740, 479] on button "SUBMIT" at bounding box center [740, 469] width 161 height 38
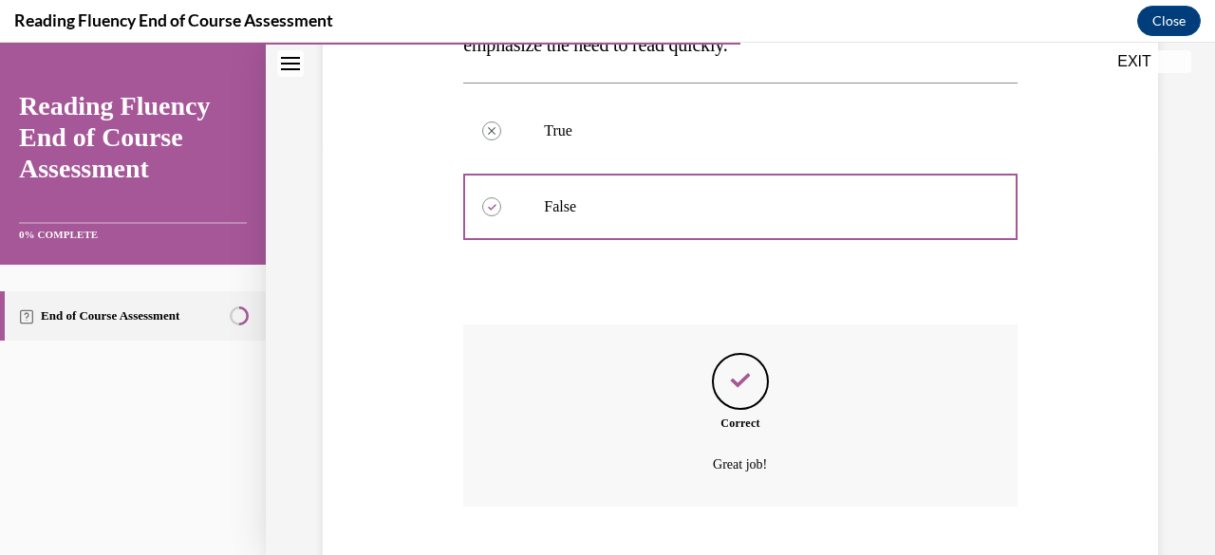
scroll to position [528, 0]
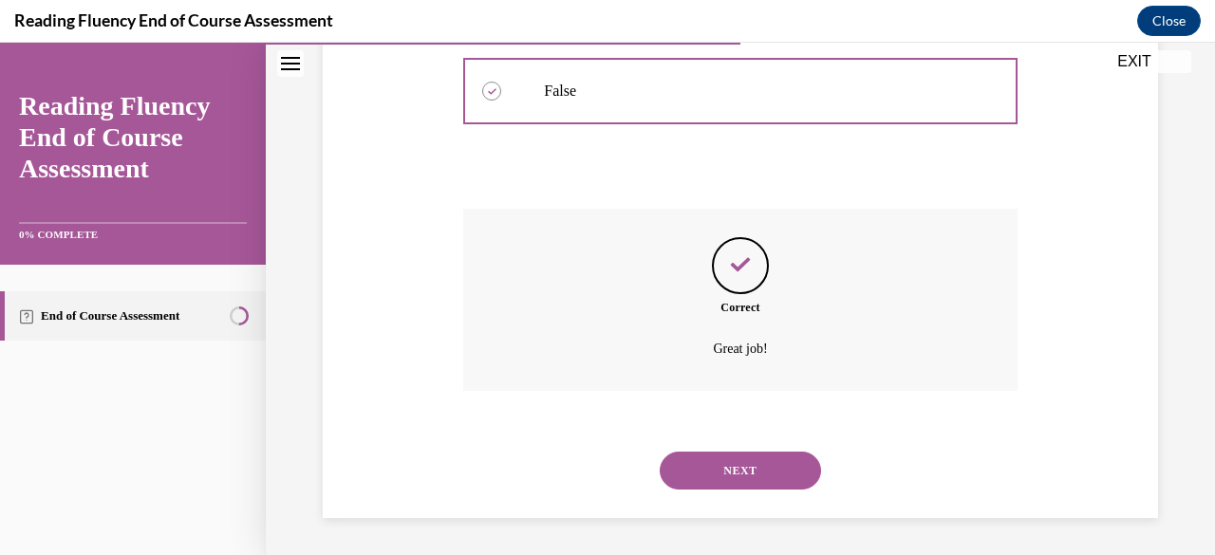
click at [740, 479] on button "NEXT" at bounding box center [740, 471] width 161 height 38
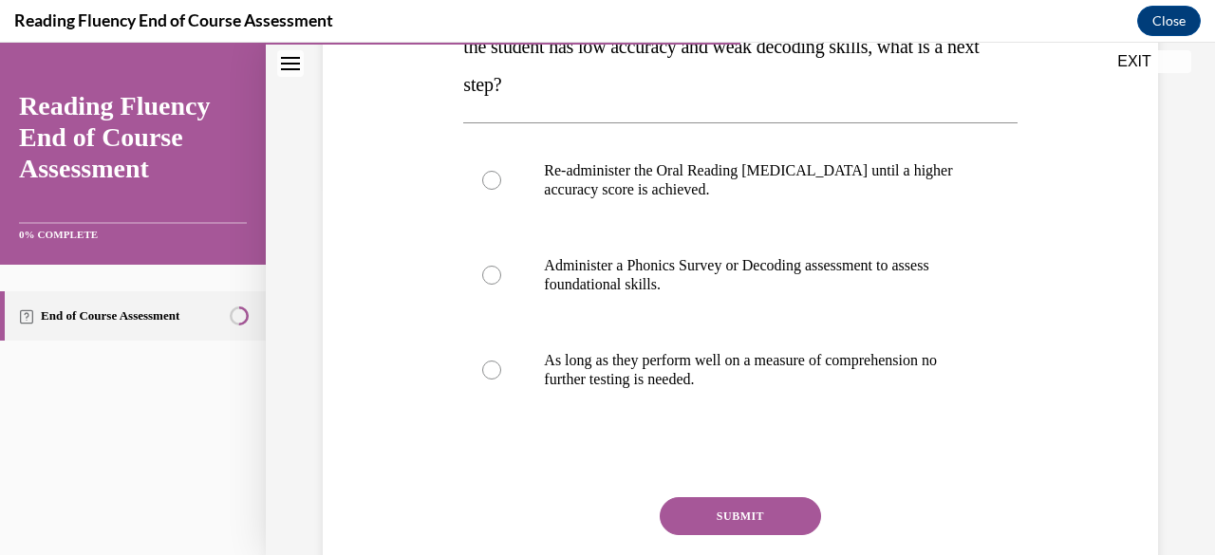
scroll to position [397, 0]
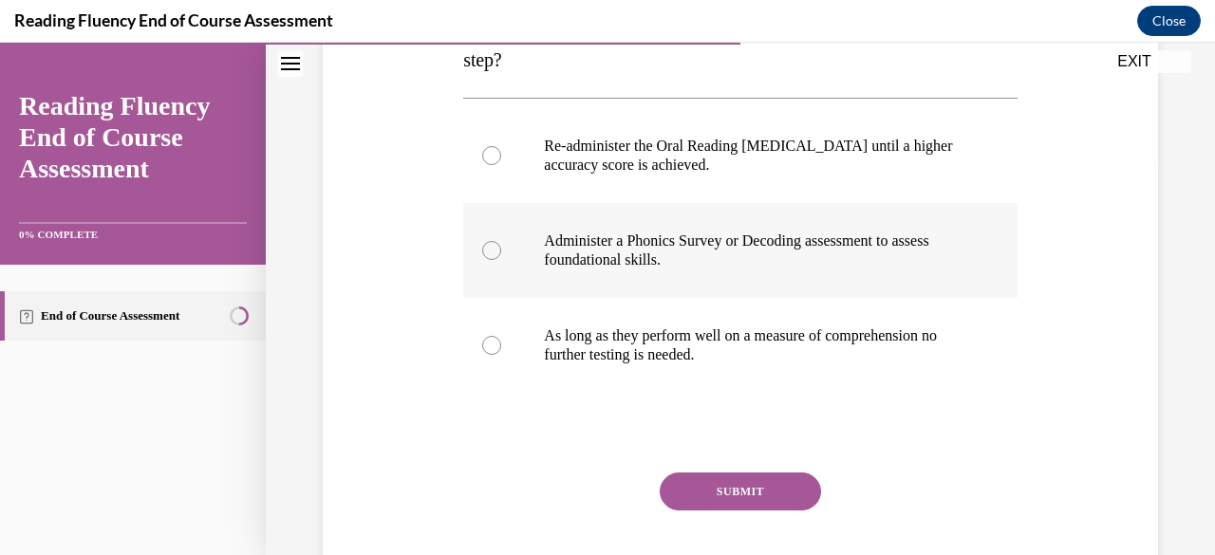
click at [797, 240] on p "Administer a Phonics Survey or Decoding assessment to assess foundational skill…" at bounding box center [756, 251] width 425 height 38
click at [501, 241] on input "Administer a Phonics Survey or Decoding assessment to assess foundational skill…" at bounding box center [491, 250] width 19 height 19
radio input "true"
click at [792, 480] on button "SUBMIT" at bounding box center [740, 492] width 161 height 38
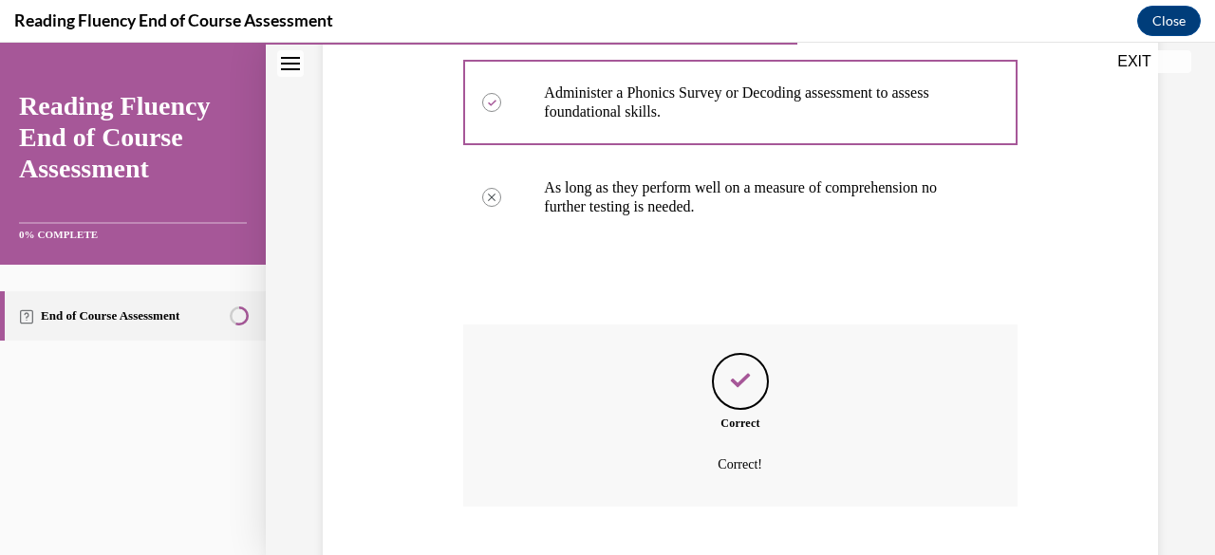
scroll to position [661, 0]
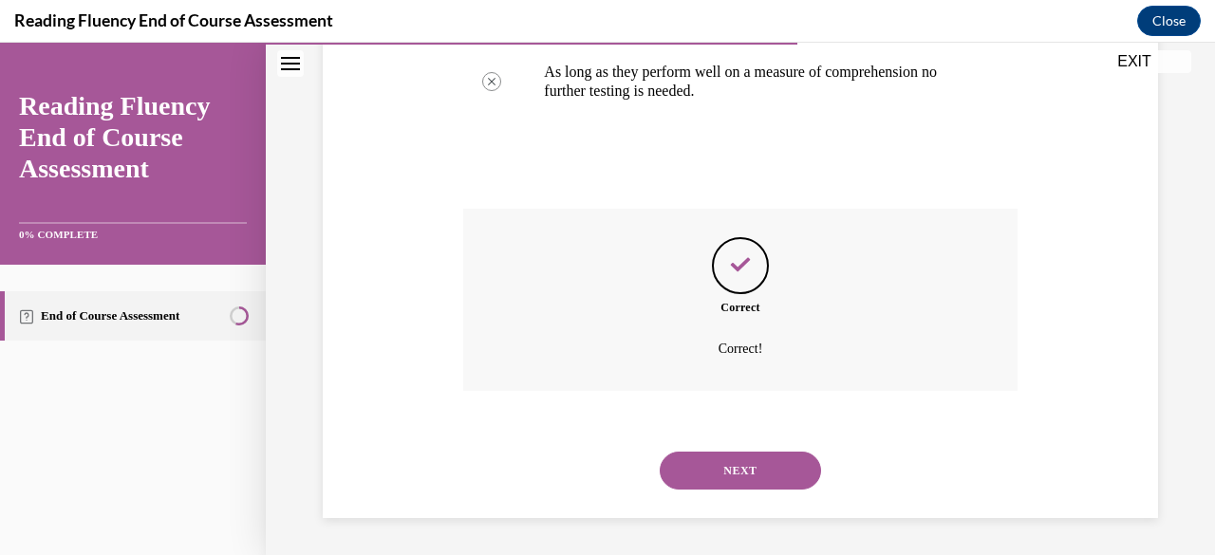
click at [792, 480] on button "NEXT" at bounding box center [740, 471] width 161 height 38
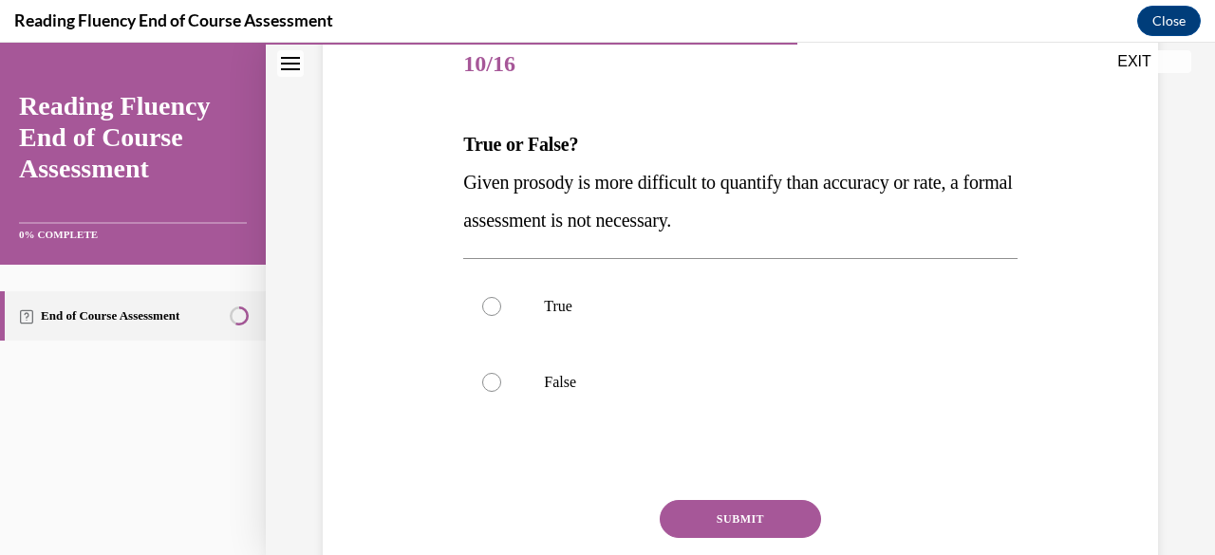
scroll to position [237, 0]
click at [784, 381] on p "False" at bounding box center [756, 381] width 425 height 19
click at [501, 381] on input "False" at bounding box center [491, 381] width 19 height 19
radio input "true"
click at [753, 523] on button "SUBMIT" at bounding box center [740, 518] width 161 height 38
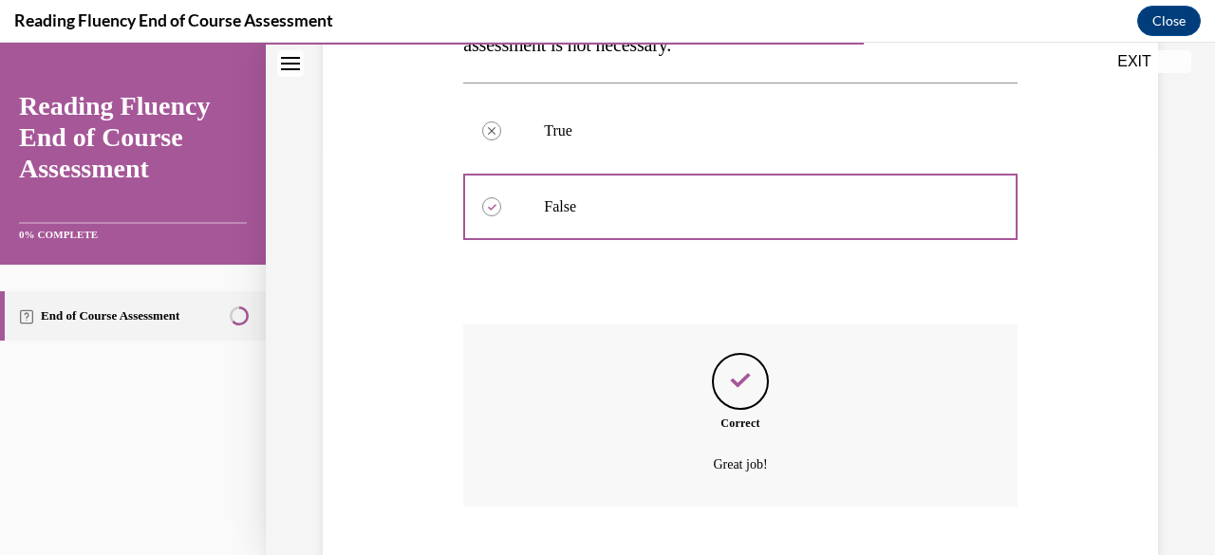
scroll to position [528, 0]
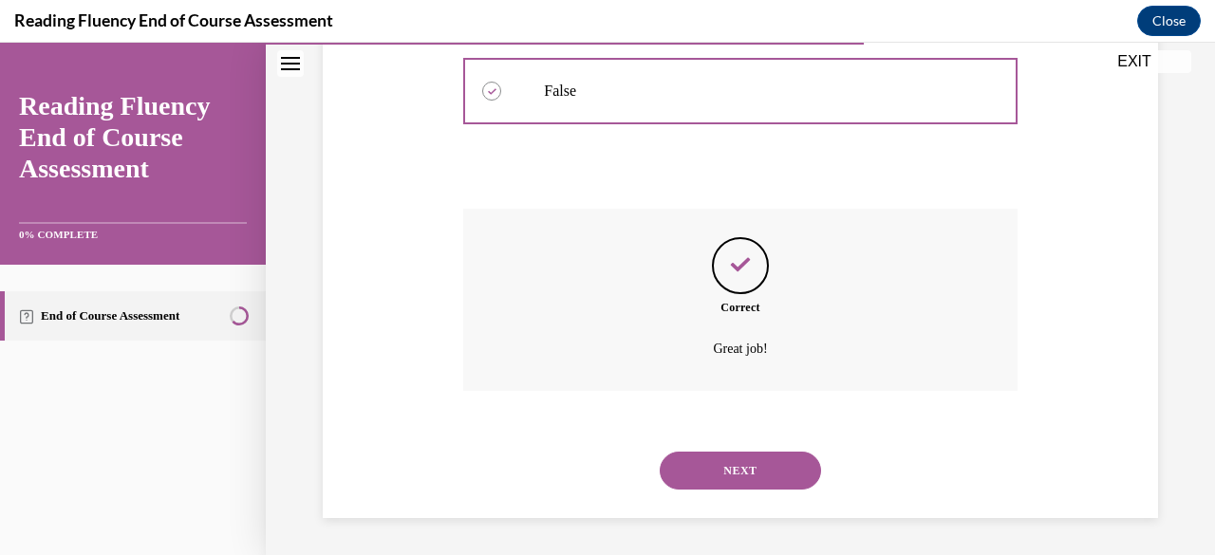
click at [762, 483] on button "NEXT" at bounding box center [740, 471] width 161 height 38
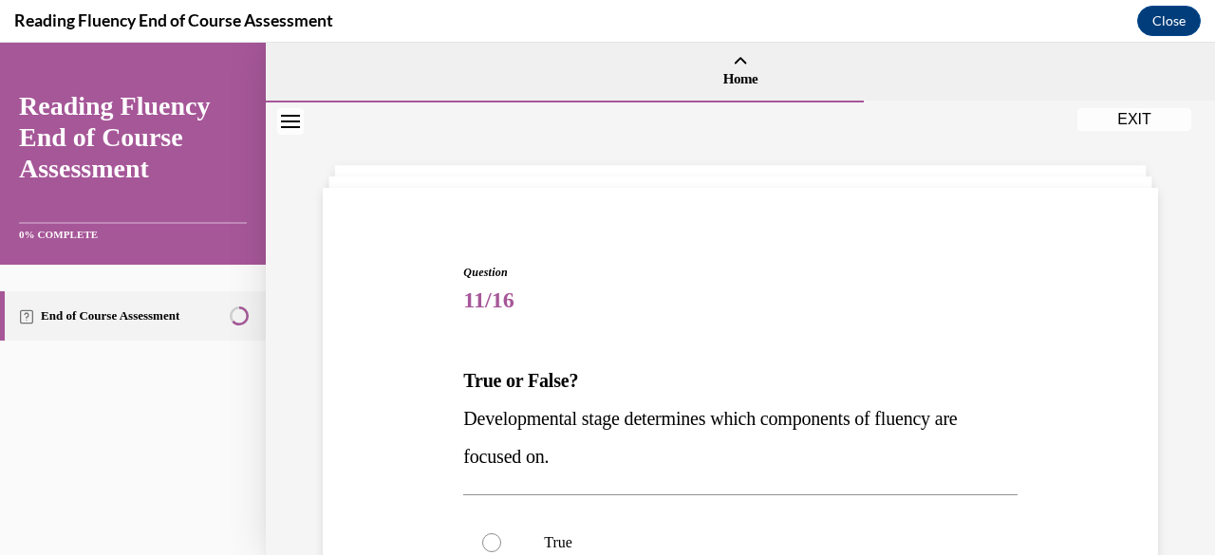
scroll to position [116, 0]
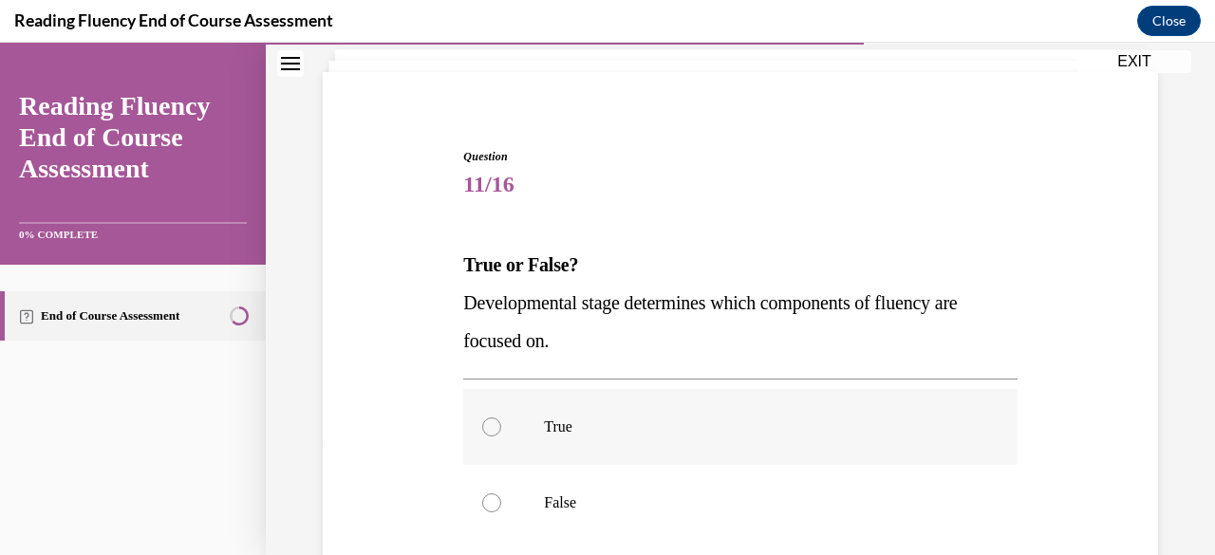
click at [776, 453] on label "True" at bounding box center [739, 427] width 553 height 76
click at [501, 437] on input "True" at bounding box center [491, 427] width 19 height 19
radio input "true"
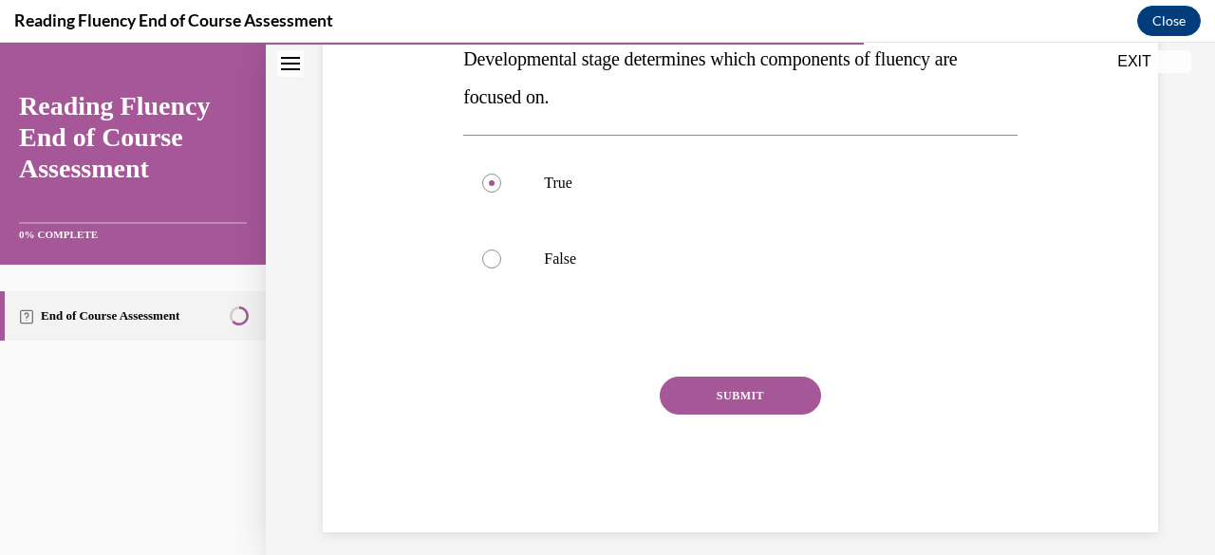
click at [776, 401] on button "SUBMIT" at bounding box center [740, 396] width 161 height 38
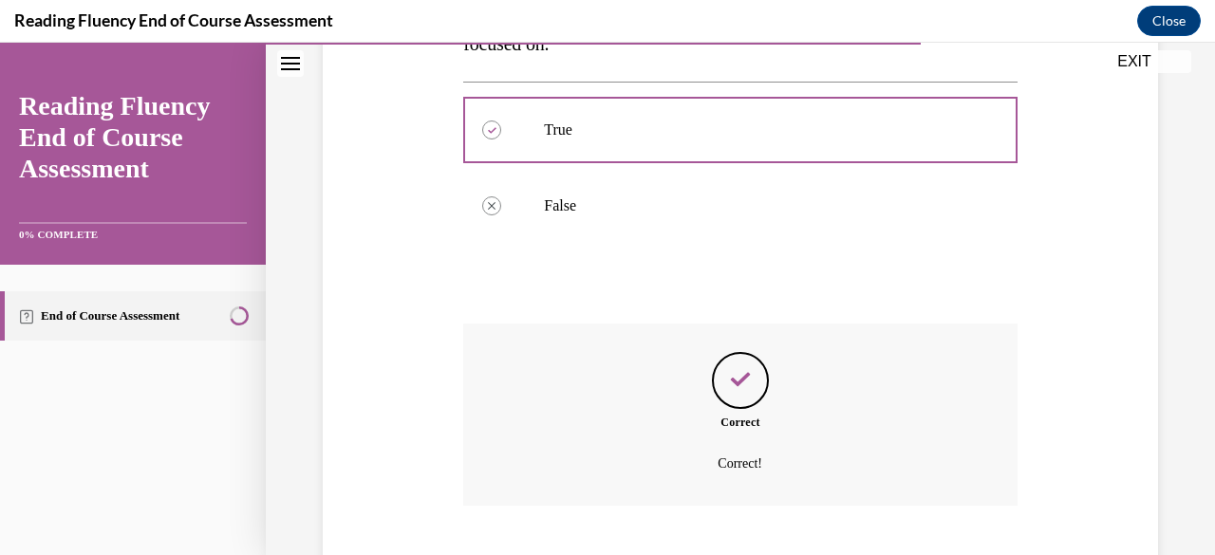
scroll to position [528, 0]
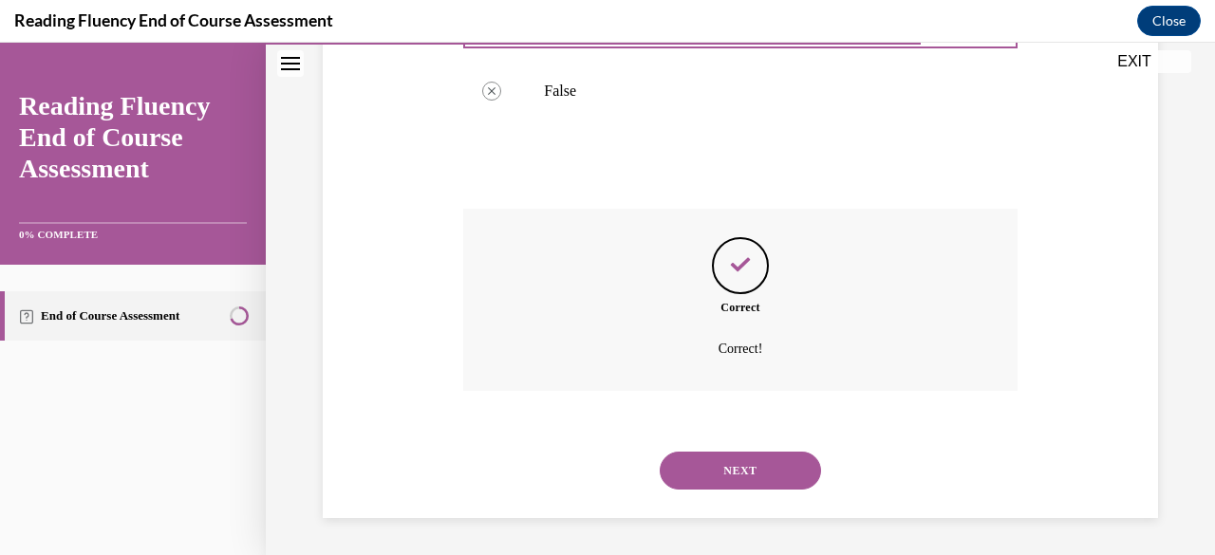
click at [761, 477] on button "NEXT" at bounding box center [740, 471] width 161 height 38
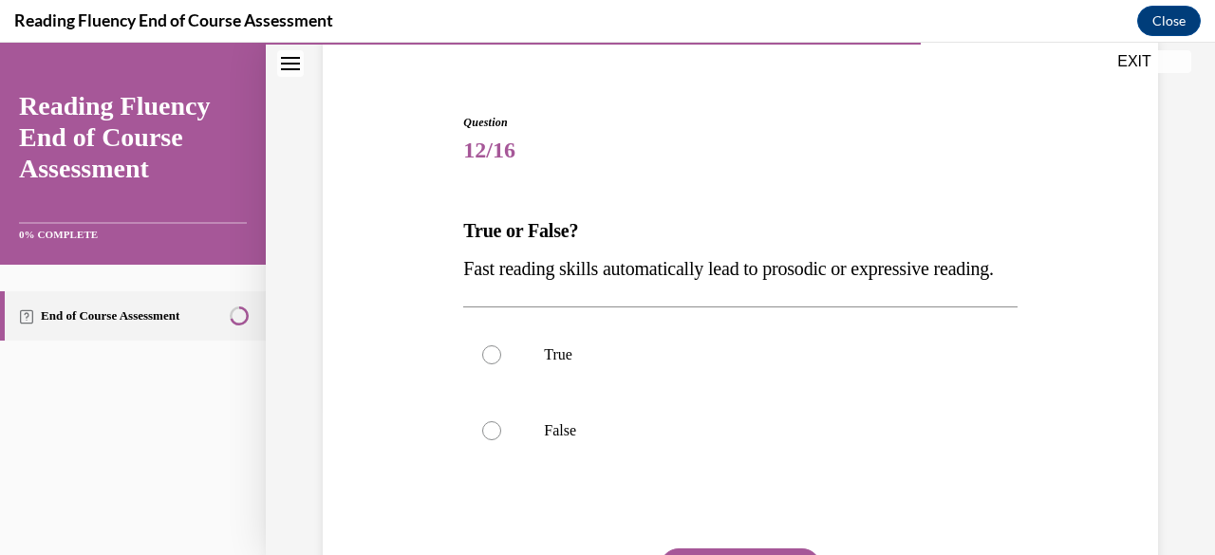
scroll to position [193, 0]
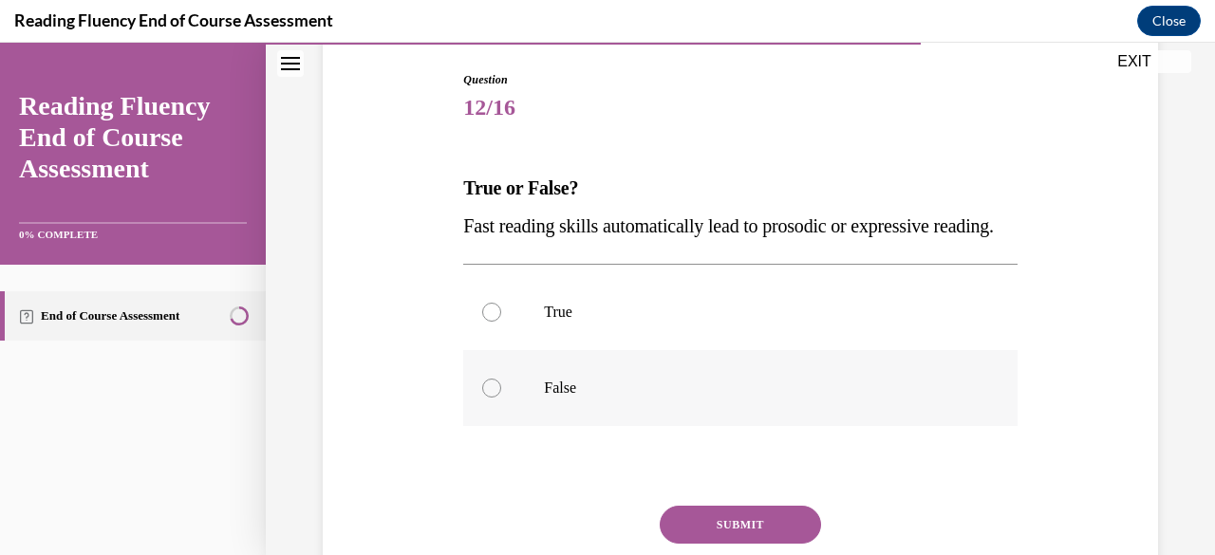
click at [759, 398] on p "False" at bounding box center [756, 388] width 425 height 19
click at [501, 398] on input "False" at bounding box center [491, 388] width 19 height 19
radio input "true"
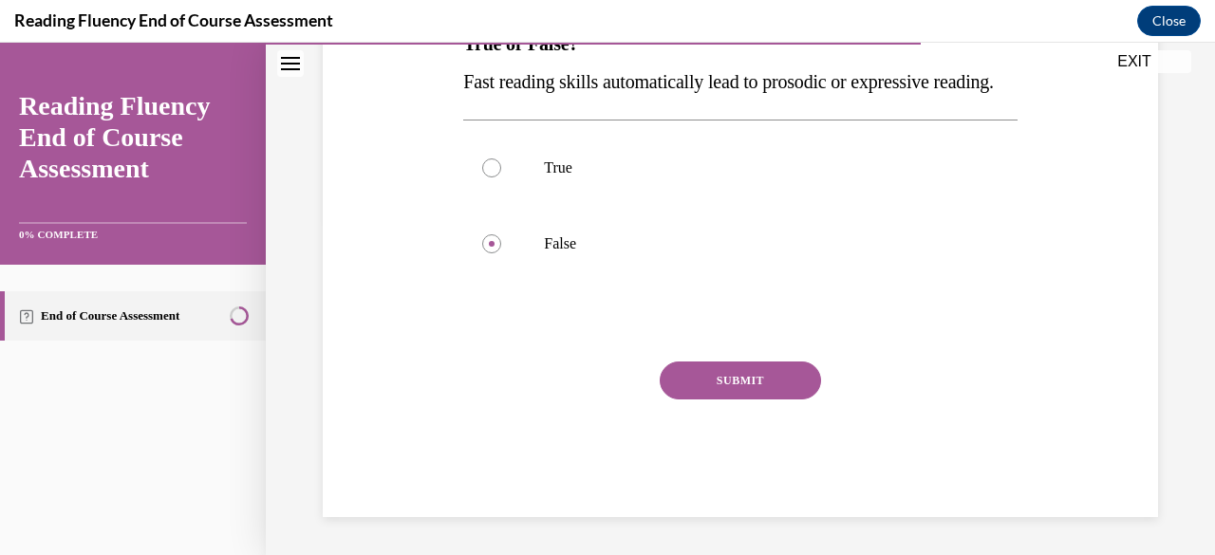
click at [761, 400] on button "SUBMIT" at bounding box center [740, 381] width 161 height 38
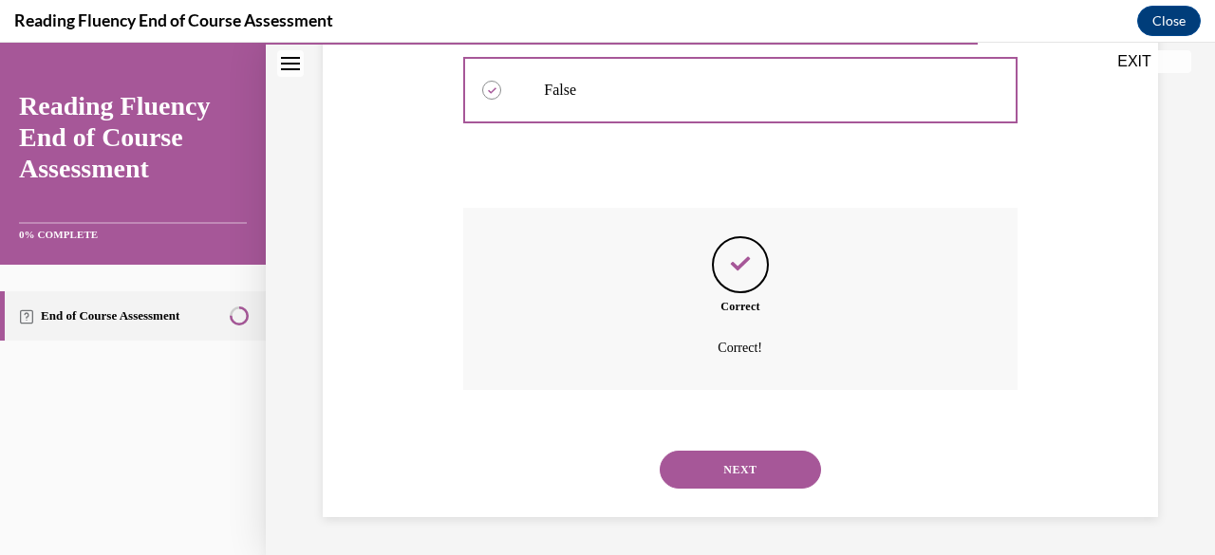
scroll to position [528, 0]
click at [761, 463] on button "NEXT" at bounding box center [740, 470] width 161 height 38
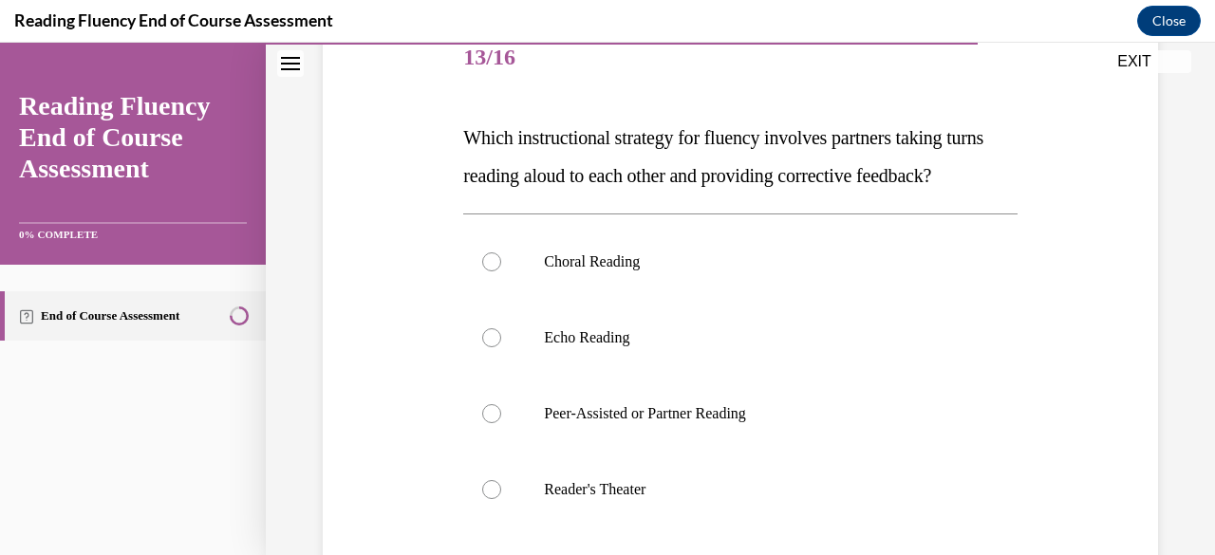
scroll to position [244, 0]
click at [761, 451] on label "Peer-Assisted or Partner Reading" at bounding box center [739, 413] width 553 height 76
click at [501, 422] on input "Peer-Assisted or Partner Reading" at bounding box center [491, 412] width 19 height 19
radio input "true"
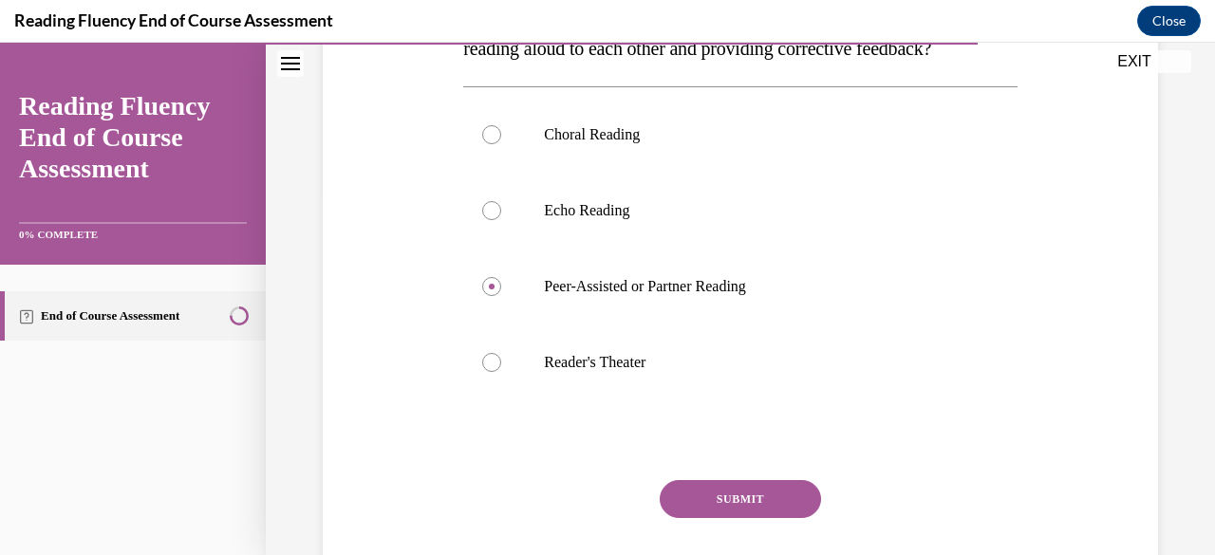
scroll to position [407, 0]
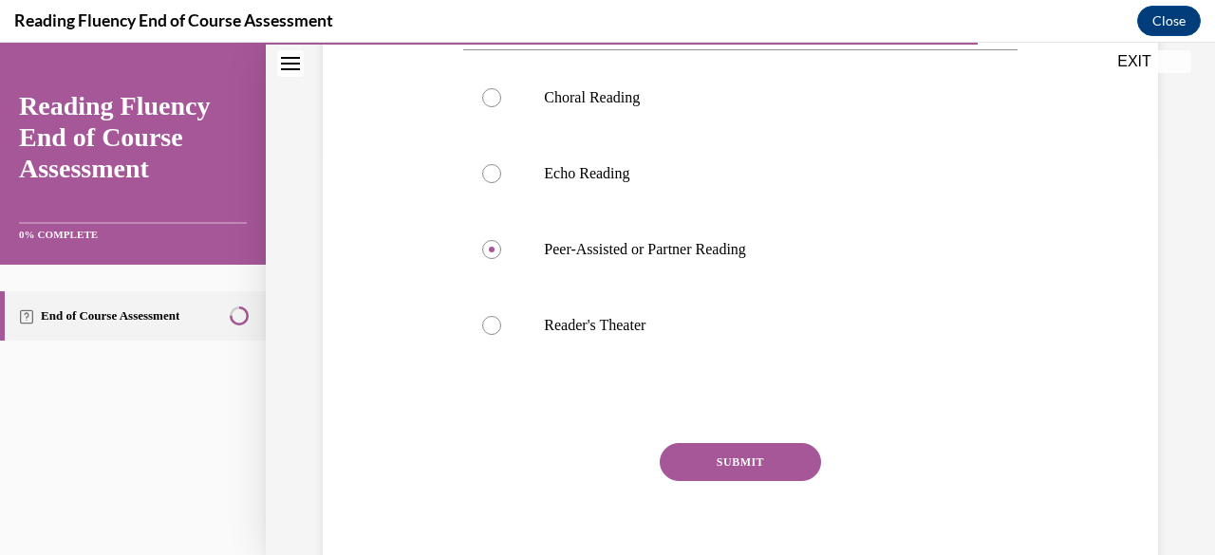
click at [764, 481] on button "SUBMIT" at bounding box center [740, 462] width 161 height 38
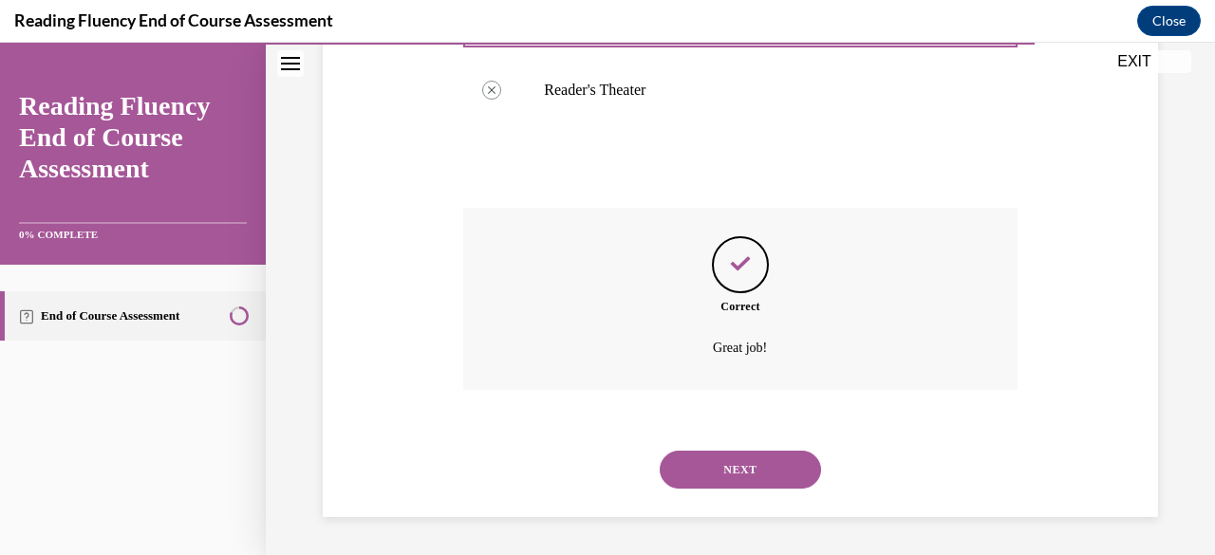
scroll to position [680, 0]
click at [751, 469] on button "NEXT" at bounding box center [740, 470] width 161 height 38
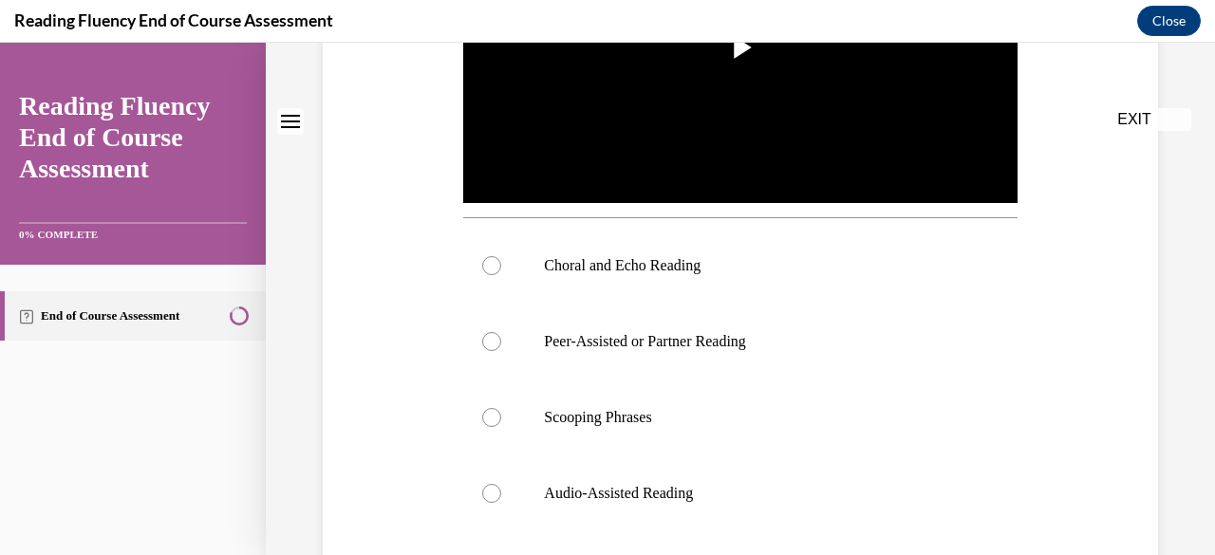
scroll to position [0, 0]
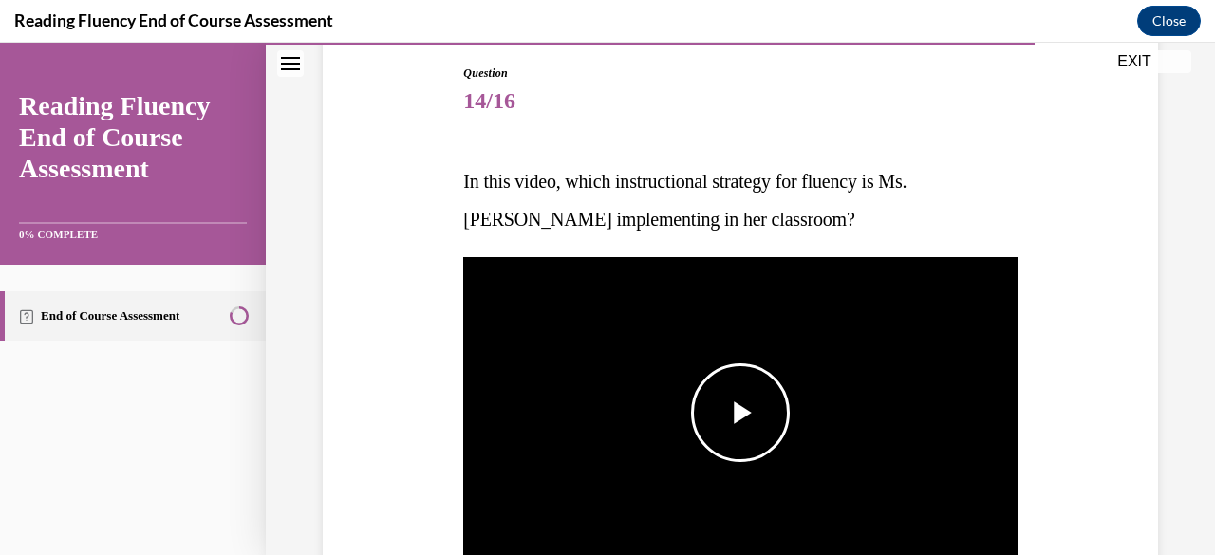
click at [740, 413] on span "Video player" at bounding box center [740, 413] width 0 height 0
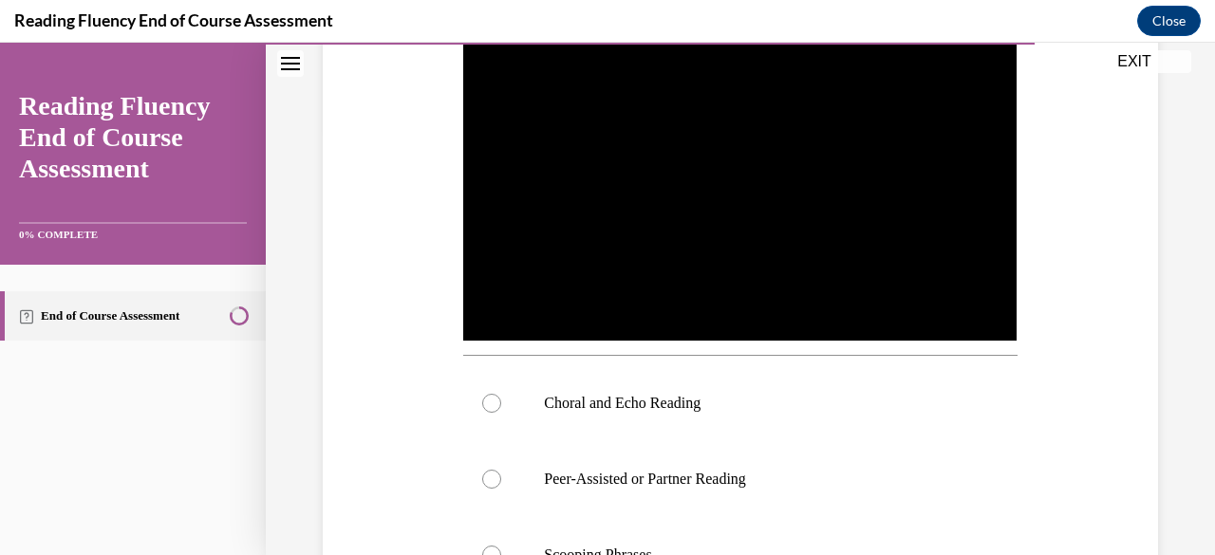
scroll to position [585, 0]
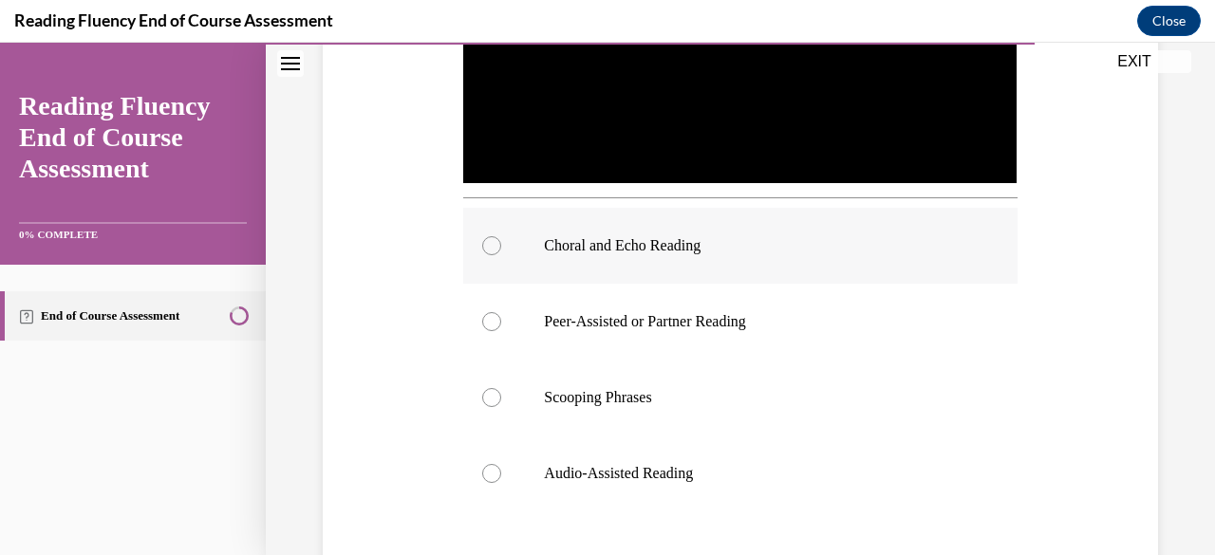
click at [486, 238] on div at bounding box center [491, 245] width 19 height 19
click at [486, 238] on input "Choral and Echo Reading" at bounding box center [491, 245] width 19 height 19
radio input "true"
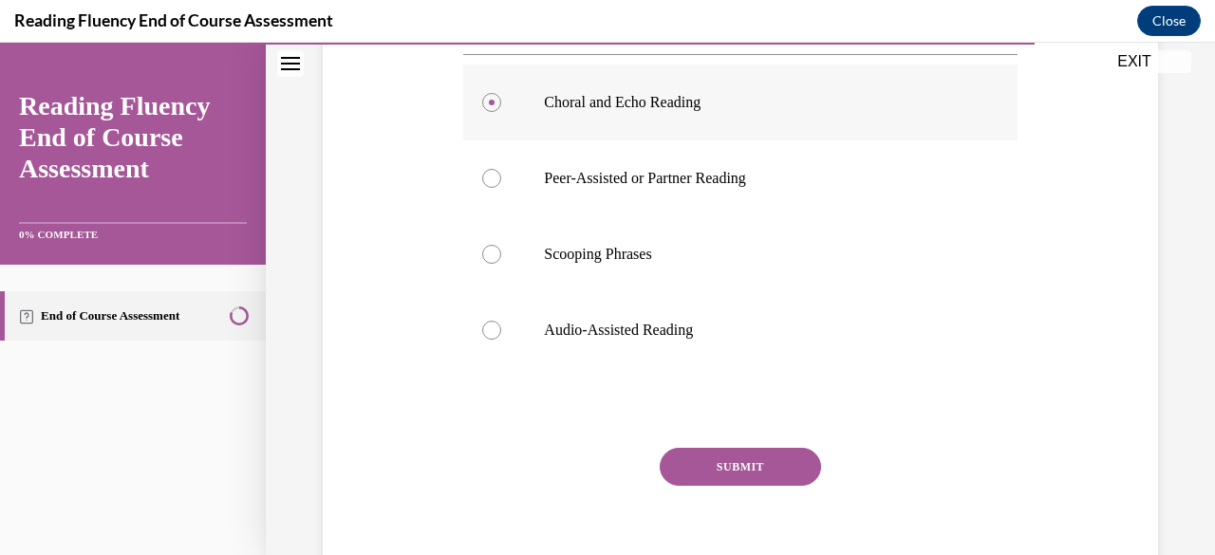
scroll to position [808, 0]
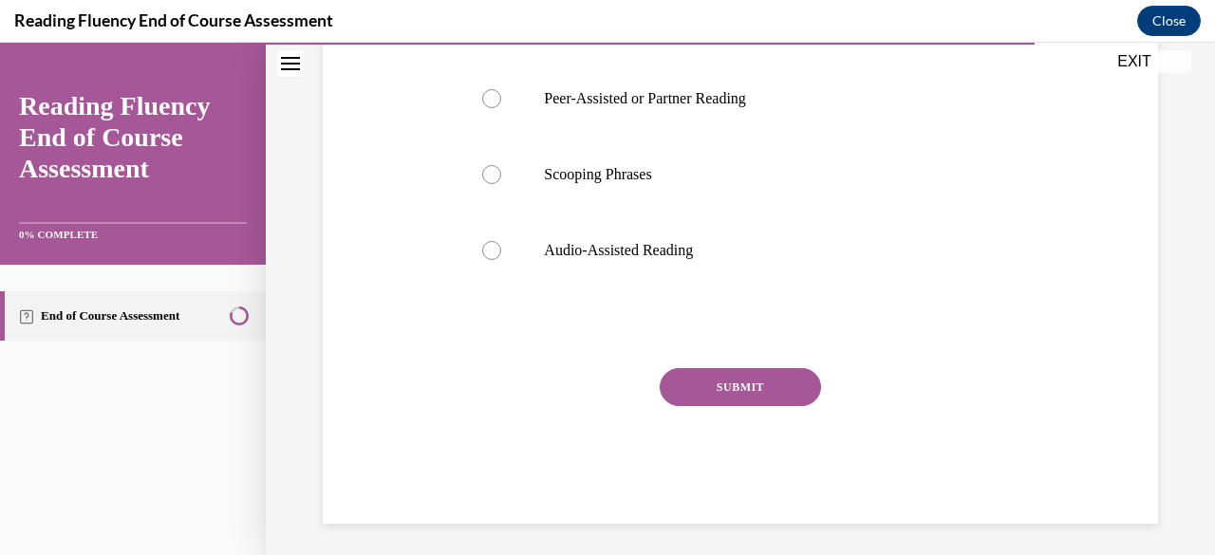
click at [723, 373] on button "SUBMIT" at bounding box center [740, 387] width 161 height 38
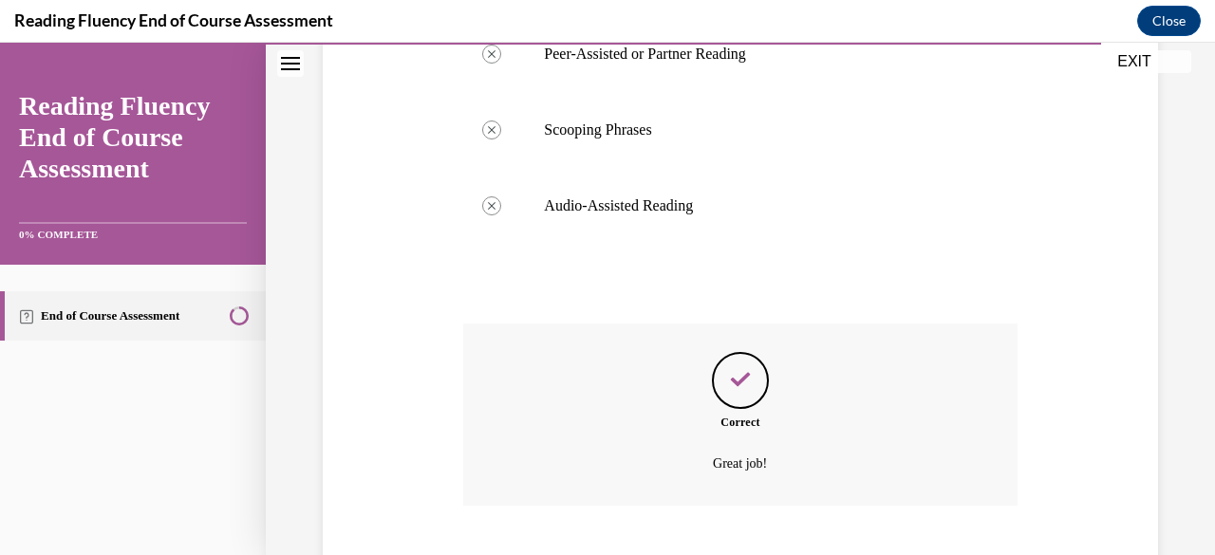
scroll to position [961, 0]
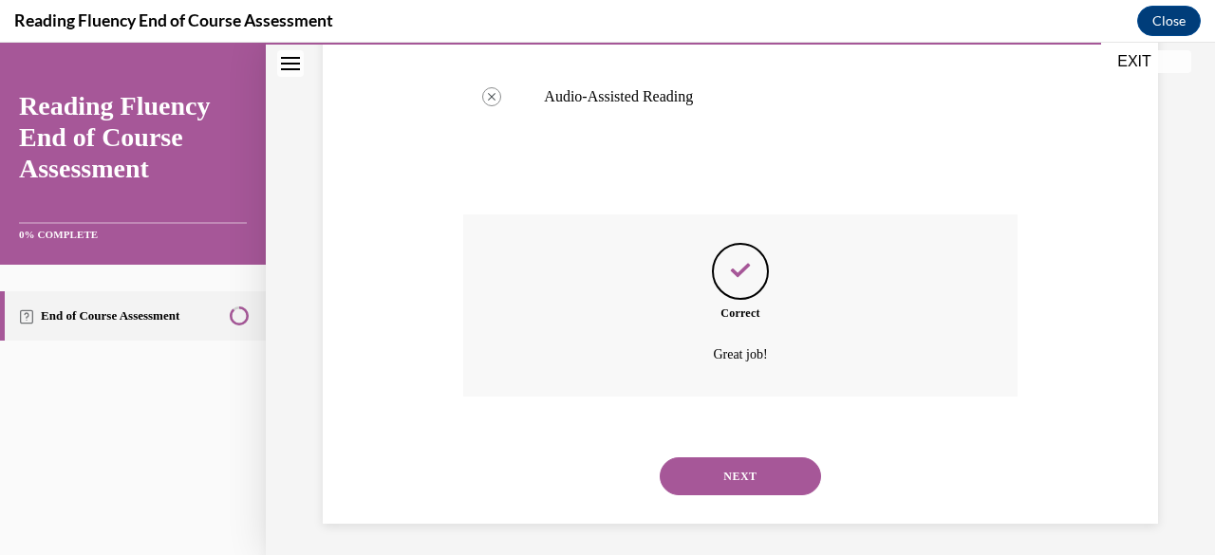
click at [740, 472] on button "NEXT" at bounding box center [740, 476] width 161 height 38
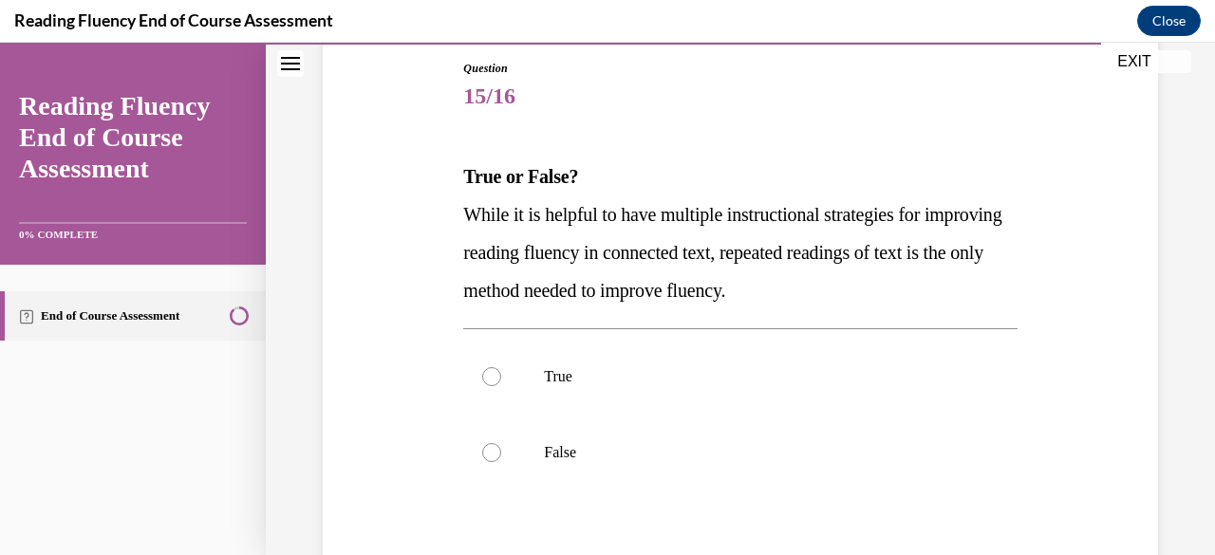
scroll to position [207, 0]
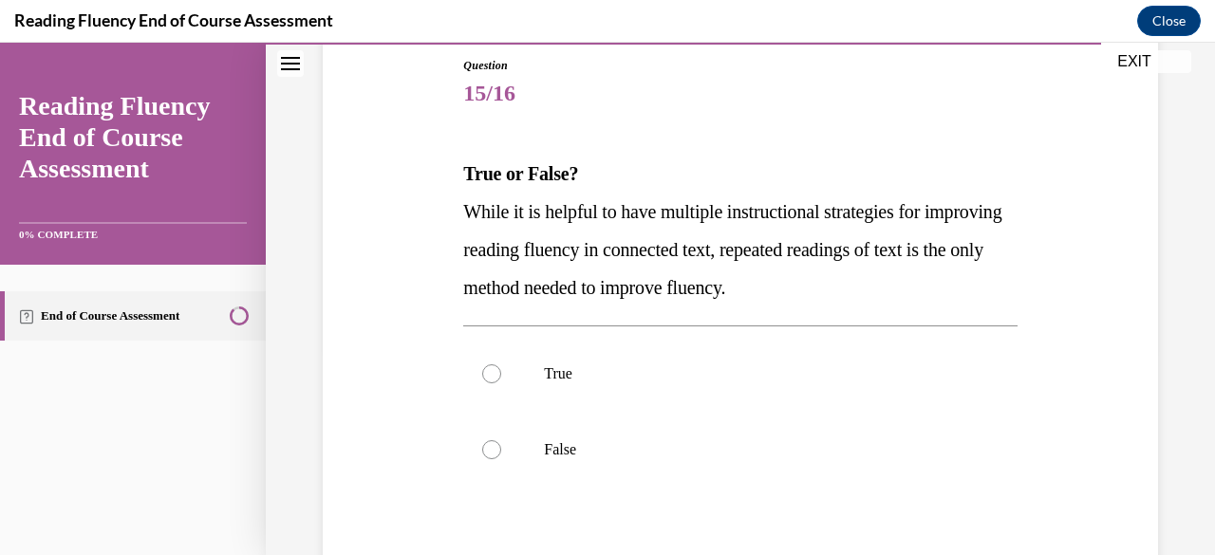
click at [740, 472] on label "False" at bounding box center [739, 450] width 553 height 76
click at [501, 459] on input "False" at bounding box center [491, 449] width 19 height 19
radio input "true"
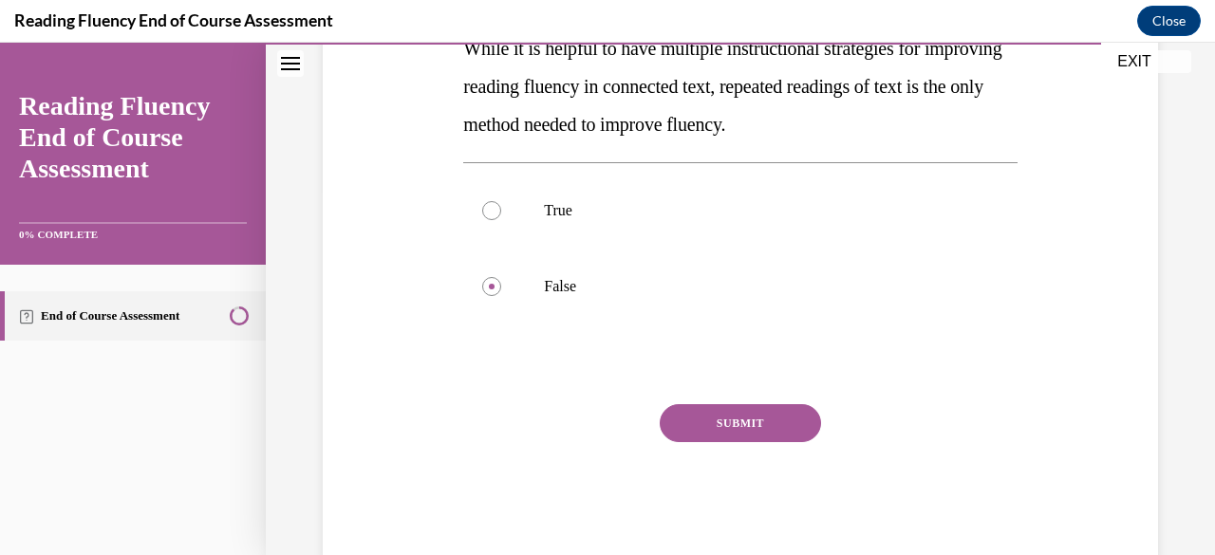
click at [758, 410] on button "SUBMIT" at bounding box center [740, 423] width 161 height 38
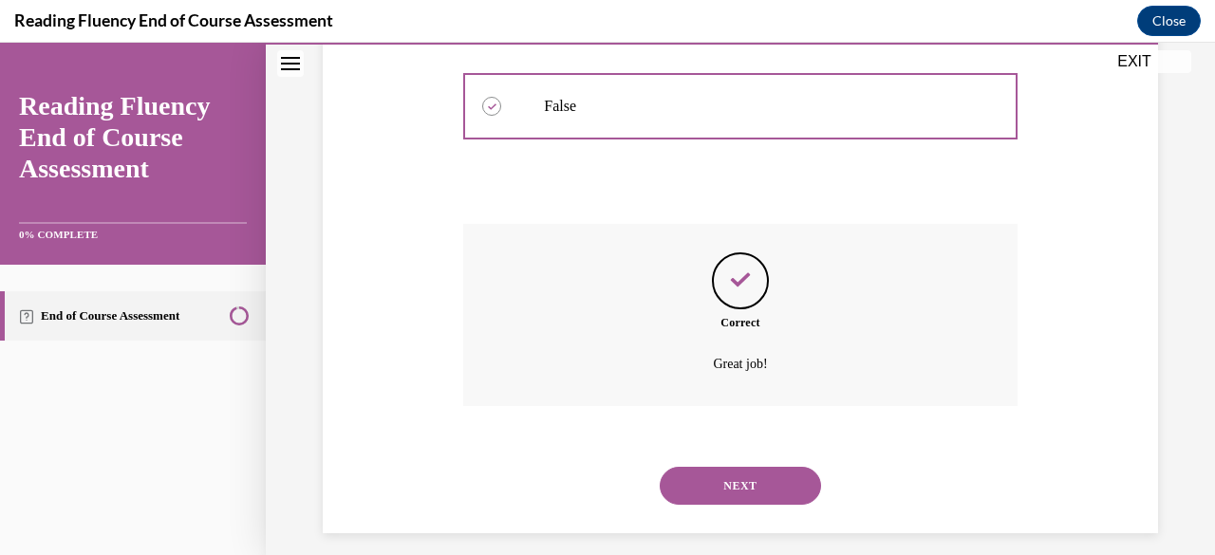
scroll to position [566, 0]
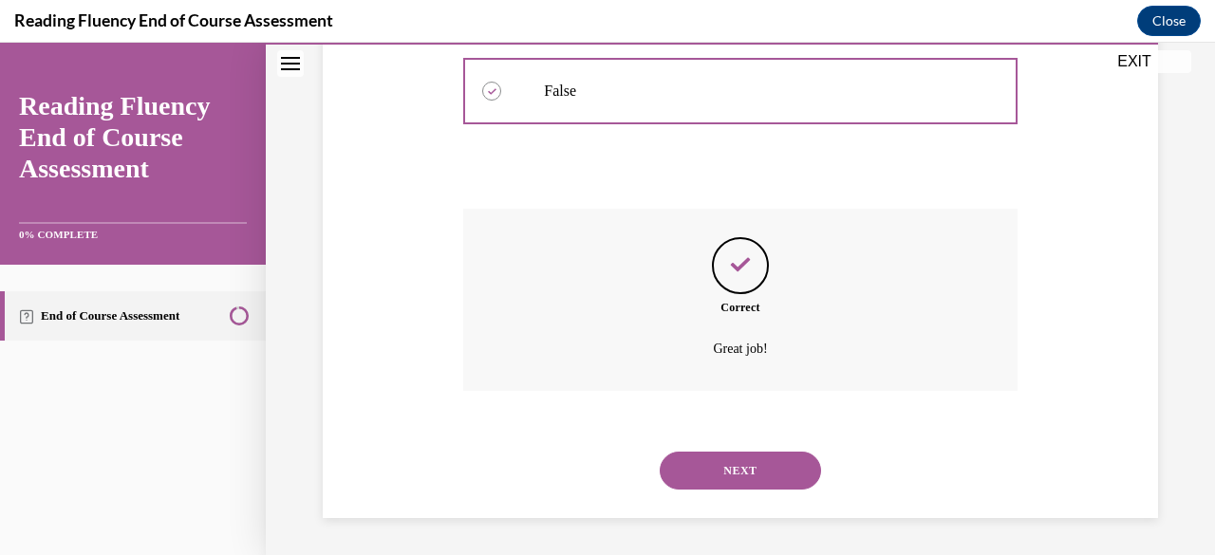
click at [751, 470] on button "NEXT" at bounding box center [740, 471] width 161 height 38
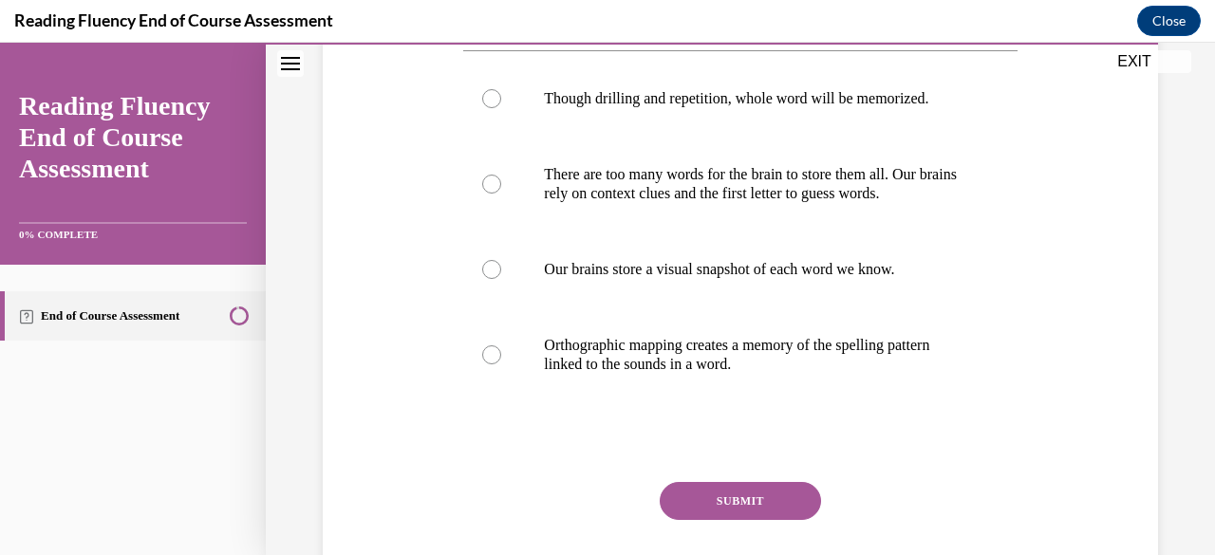
scroll to position [372, 0]
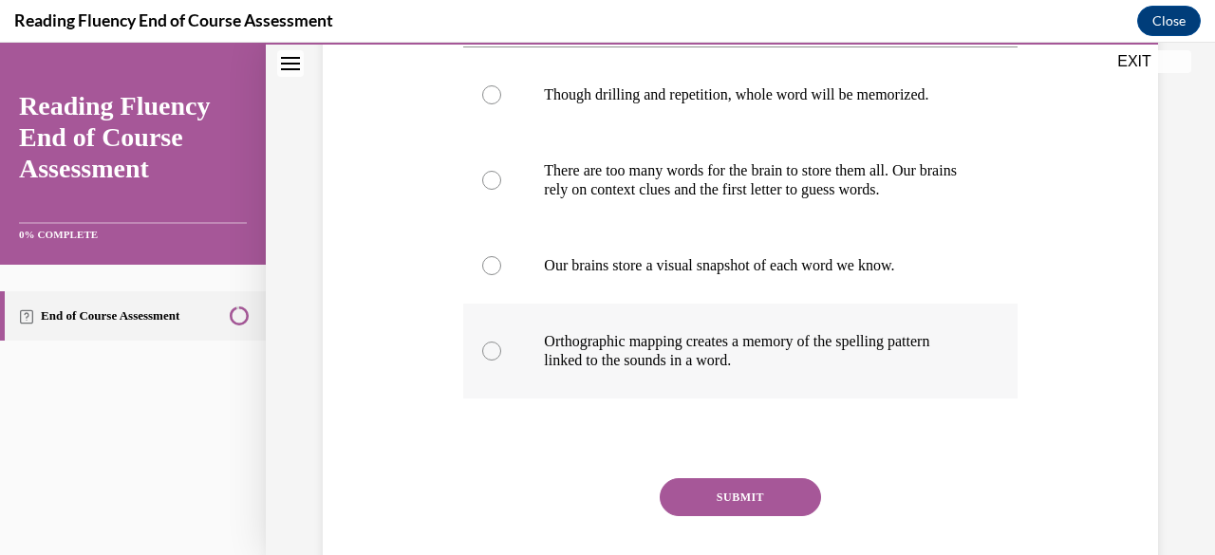
click at [494, 352] on div at bounding box center [491, 351] width 19 height 19
click at [494, 352] on input "Orthographic mapping creates a memory of the spelling pattern linked to the sou…" at bounding box center [491, 351] width 19 height 19
radio input "true"
click at [674, 488] on button "SUBMIT" at bounding box center [740, 497] width 161 height 38
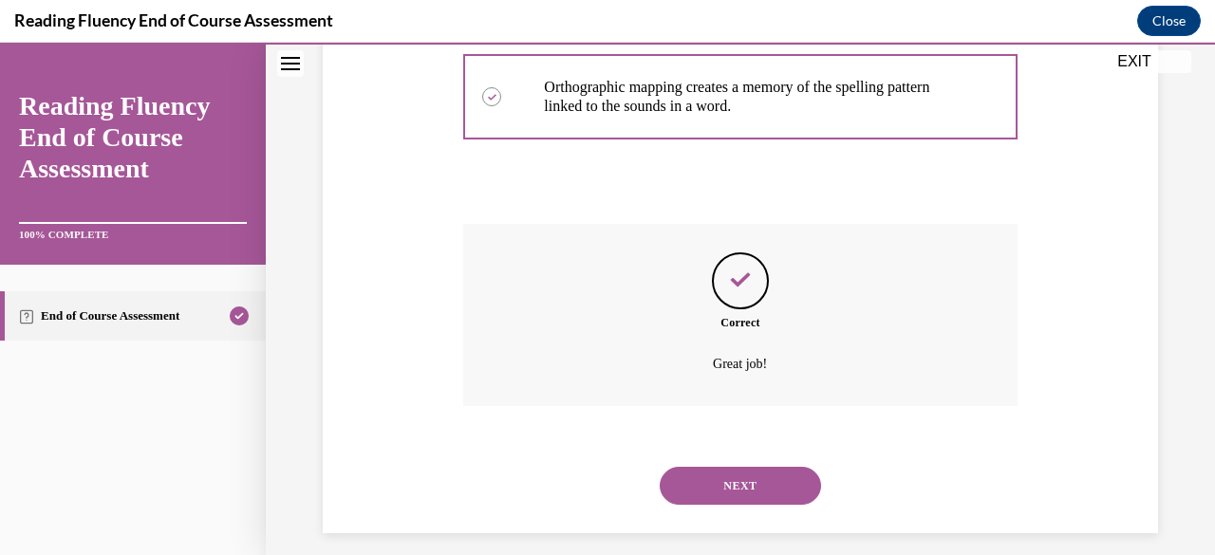
scroll to position [642, 0]
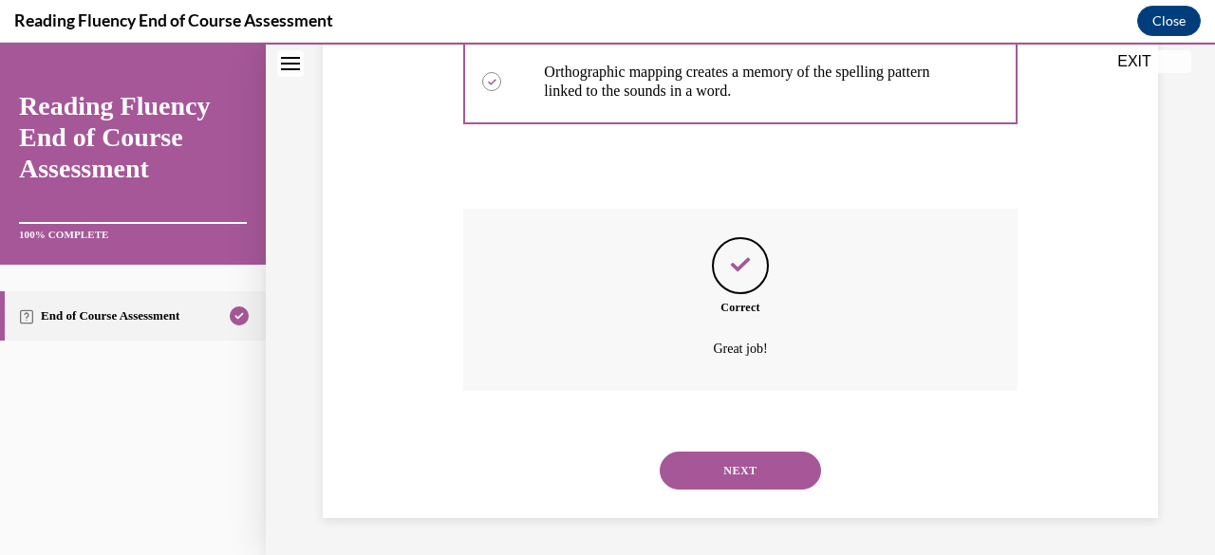
click at [669, 485] on button "NEXT" at bounding box center [740, 471] width 161 height 38
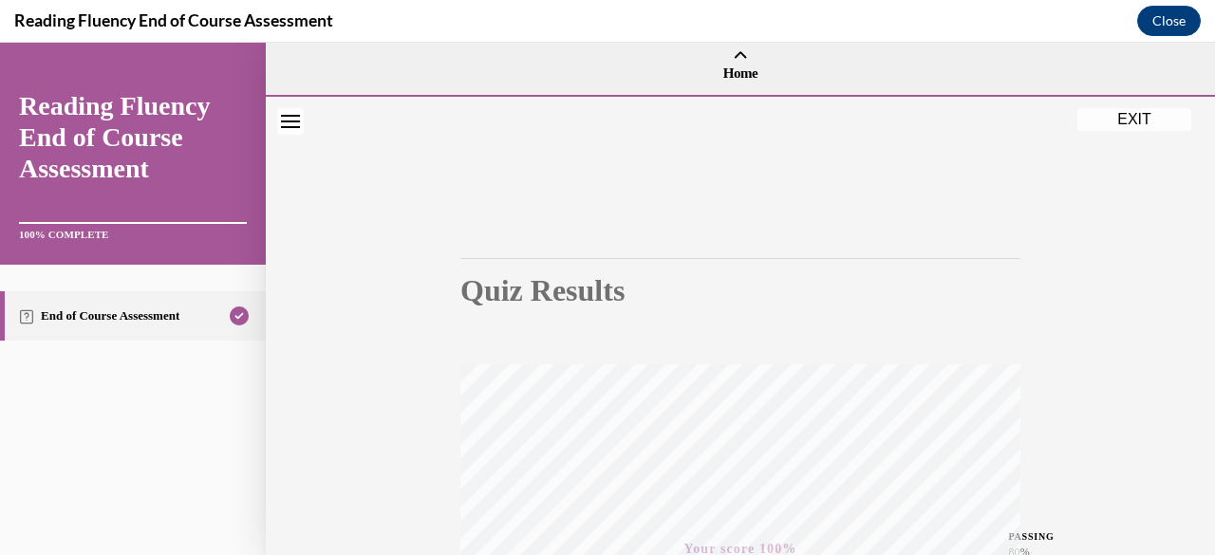
scroll to position [0, 0]
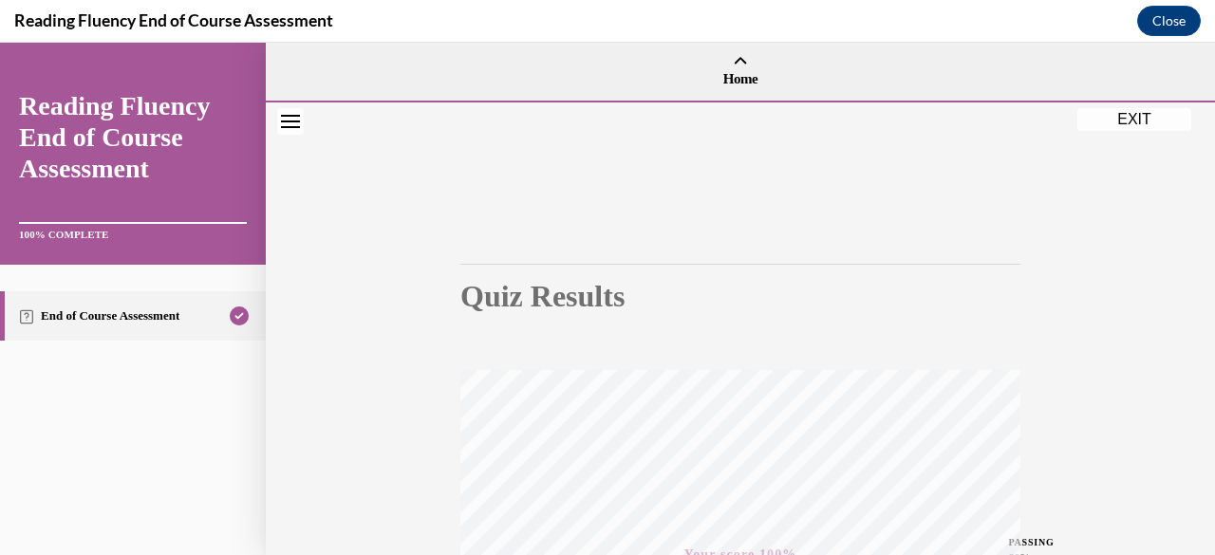
click at [1136, 124] on button "EXIT" at bounding box center [1134, 119] width 114 height 23
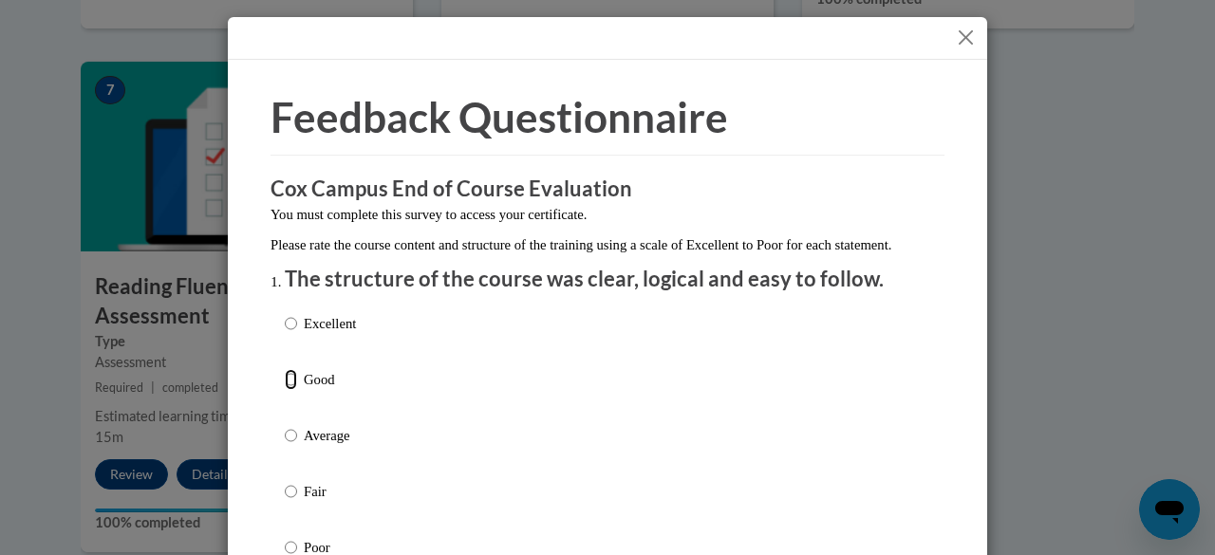
click at [285, 390] on input "Good" at bounding box center [291, 379] width 12 height 21
radio input "true"
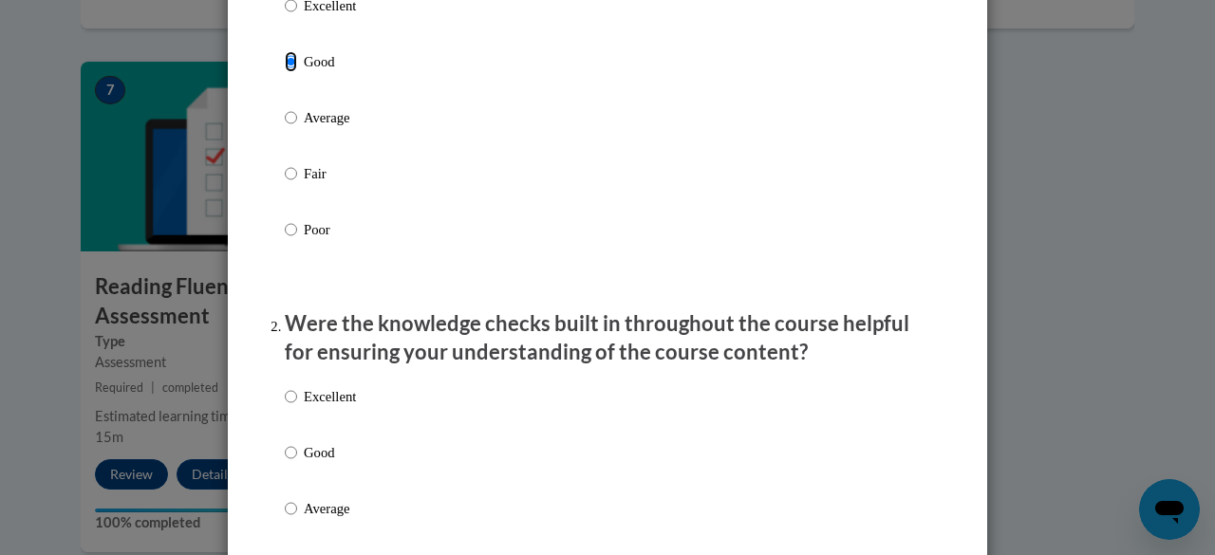
scroll to position [326, 0]
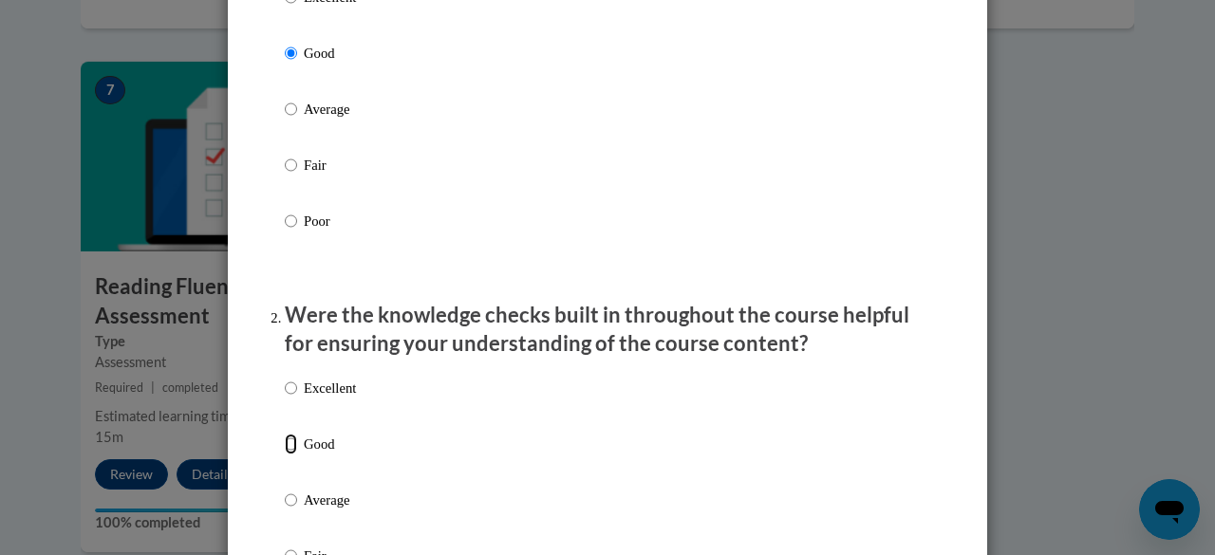
click at [285, 455] on input "Good" at bounding box center [291, 444] width 12 height 21
radio input "true"
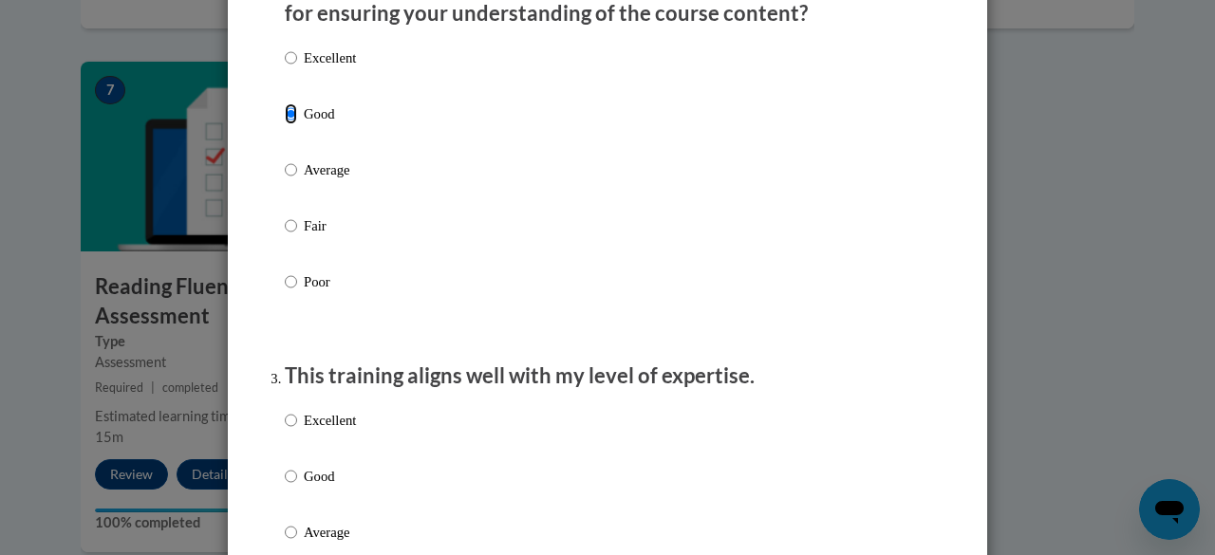
scroll to position [659, 0]
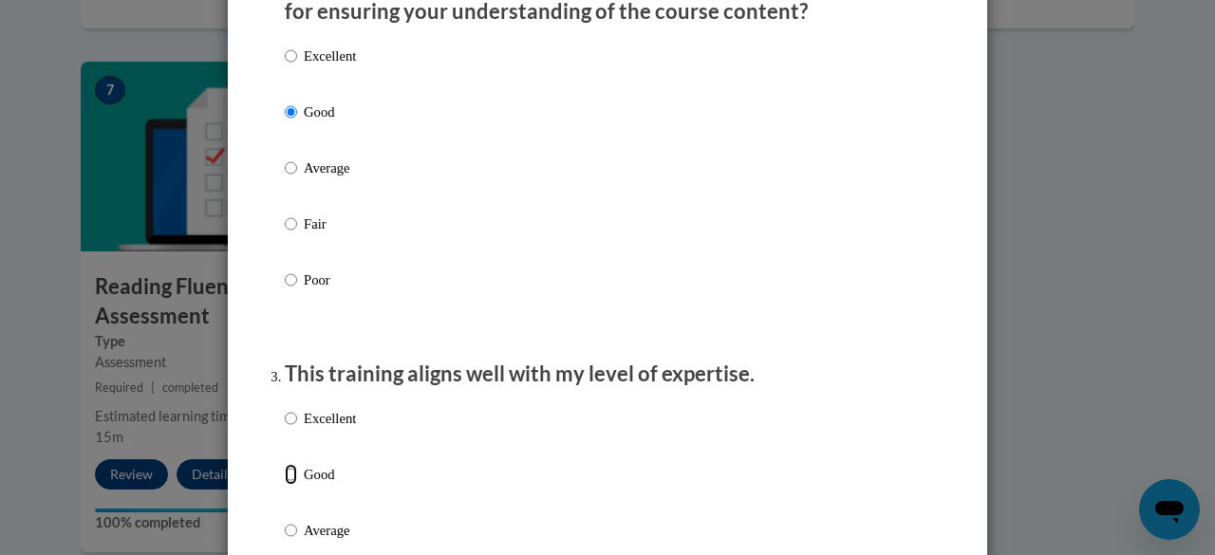
click at [285, 485] on input "Good" at bounding box center [291, 474] width 12 height 21
radio input "true"
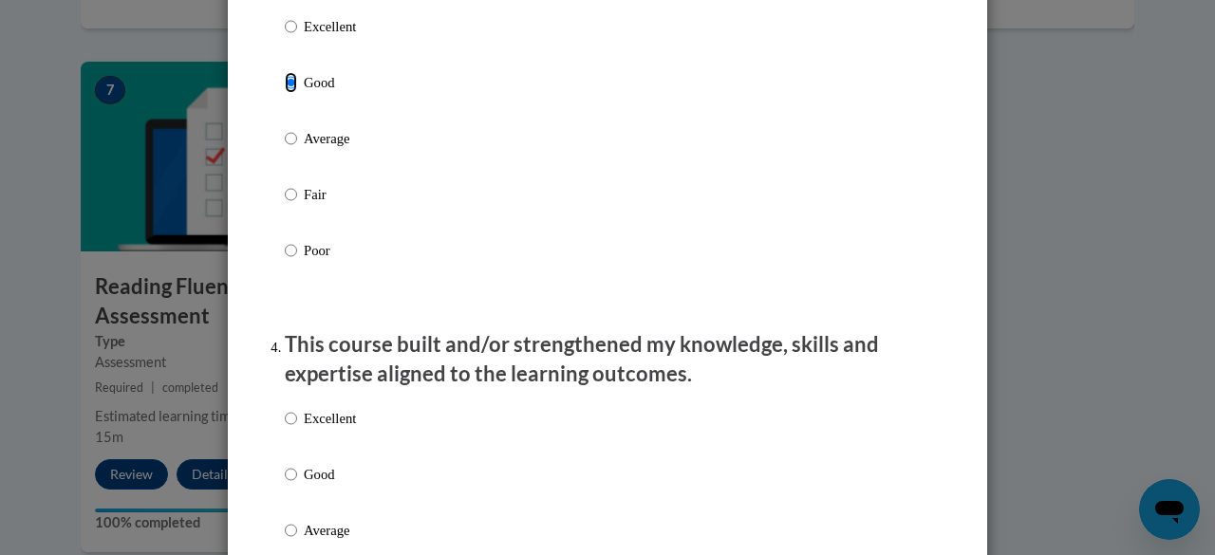
scroll to position [1052, 0]
click at [285, 484] on input "Good" at bounding box center [291, 473] width 12 height 21
radio input "true"
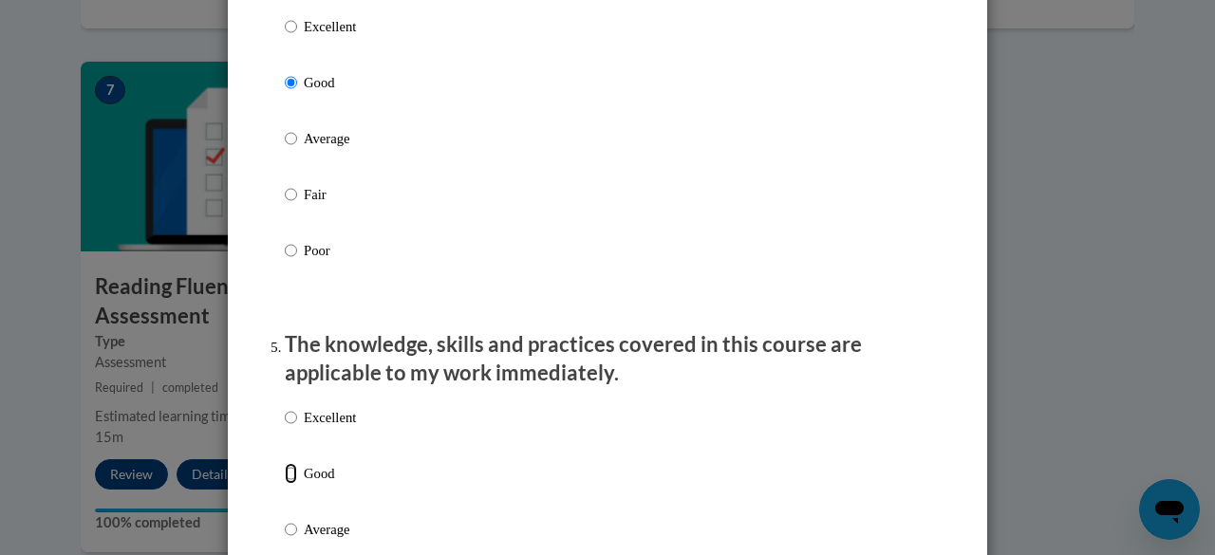
click at [285, 484] on input "Good" at bounding box center [291, 473] width 12 height 21
radio input "true"
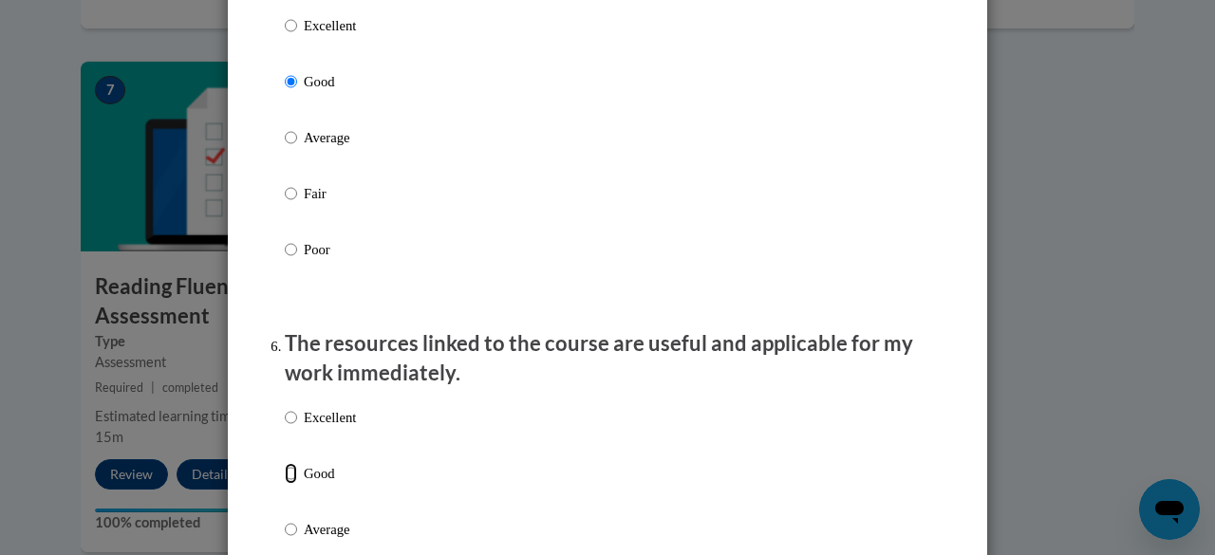
click at [285, 484] on input "Good" at bounding box center [291, 473] width 12 height 21
radio input "true"
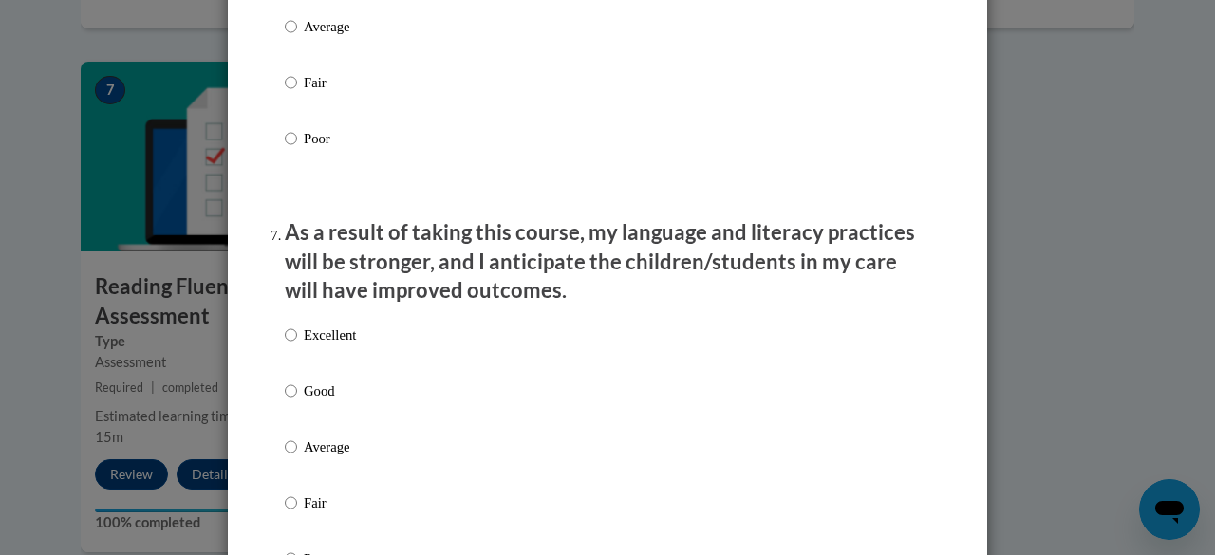
scroll to position [2338, 0]
click at [285, 400] on input "Good" at bounding box center [291, 390] width 12 height 21
radio input "true"
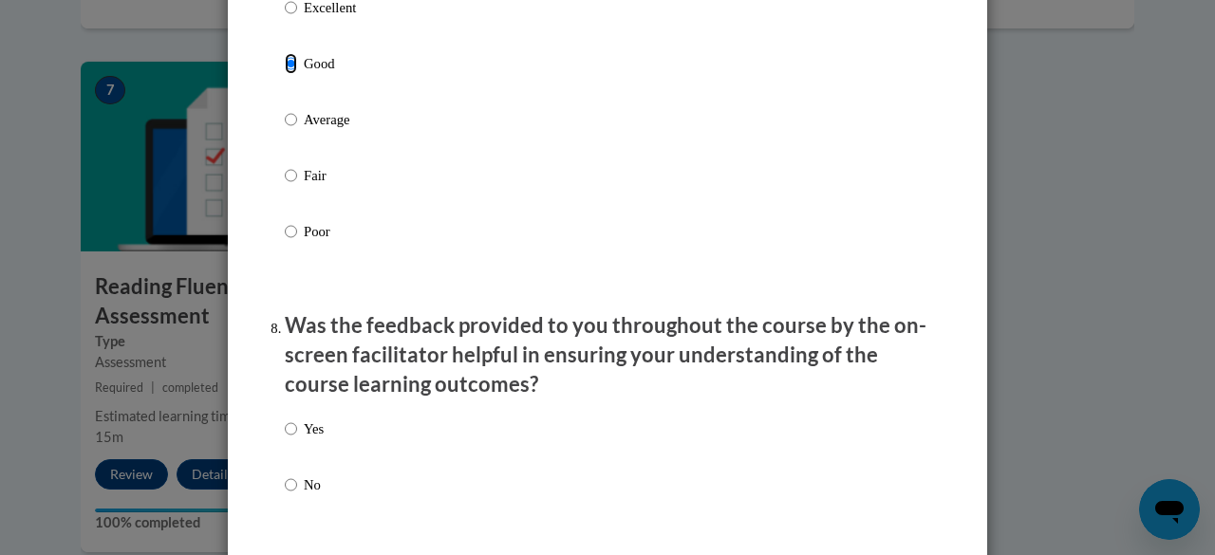
scroll to position [2668, 0]
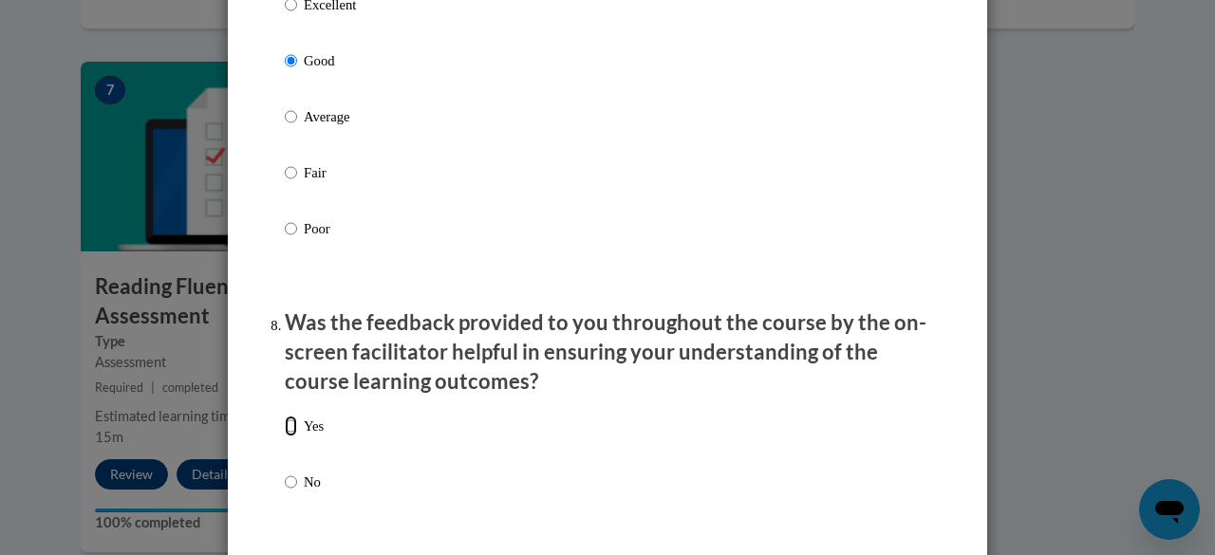
click at [285, 437] on input "Yes" at bounding box center [291, 426] width 12 height 21
radio input "true"
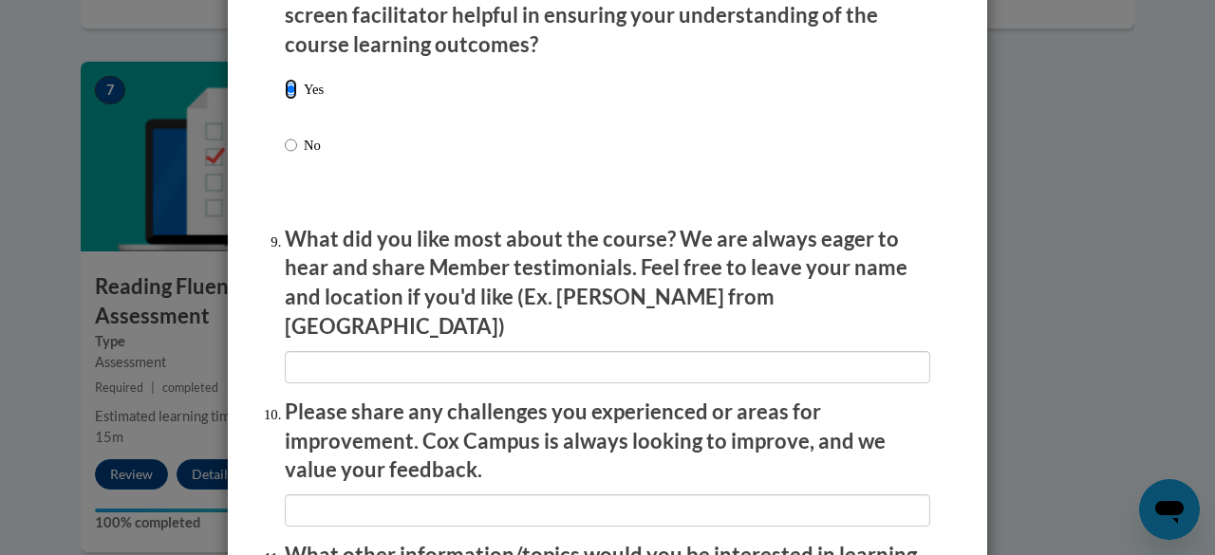
scroll to position [3006, 0]
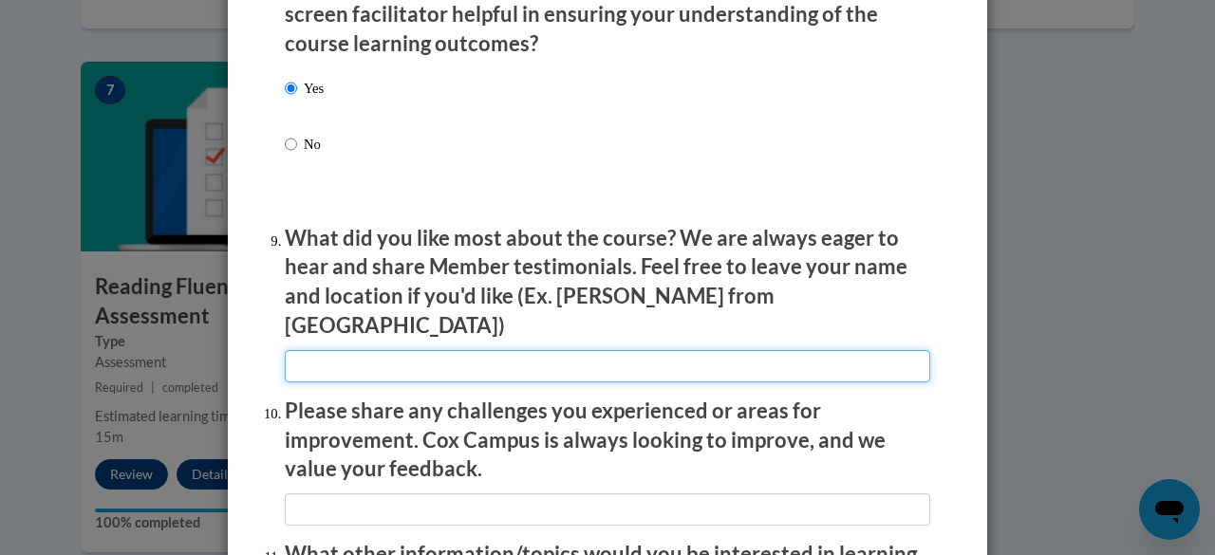
click at [289, 350] on input "textbox" at bounding box center [607, 366] width 645 height 32
type input "Video oriented."
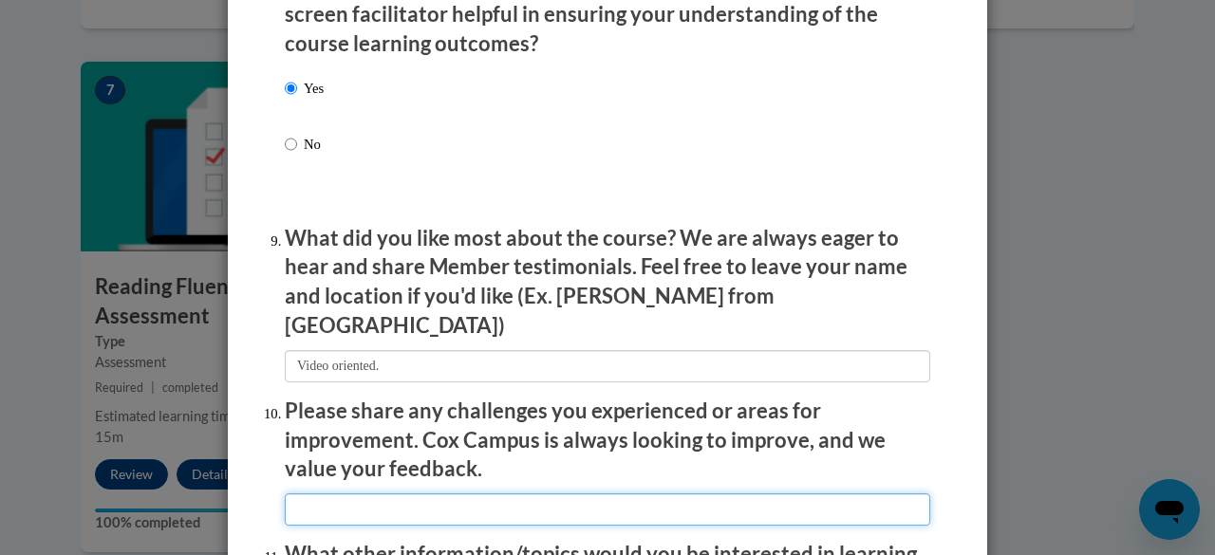
click at [326, 494] on input "textbox" at bounding box center [607, 510] width 645 height 32
type input "More assessment throughout the course"
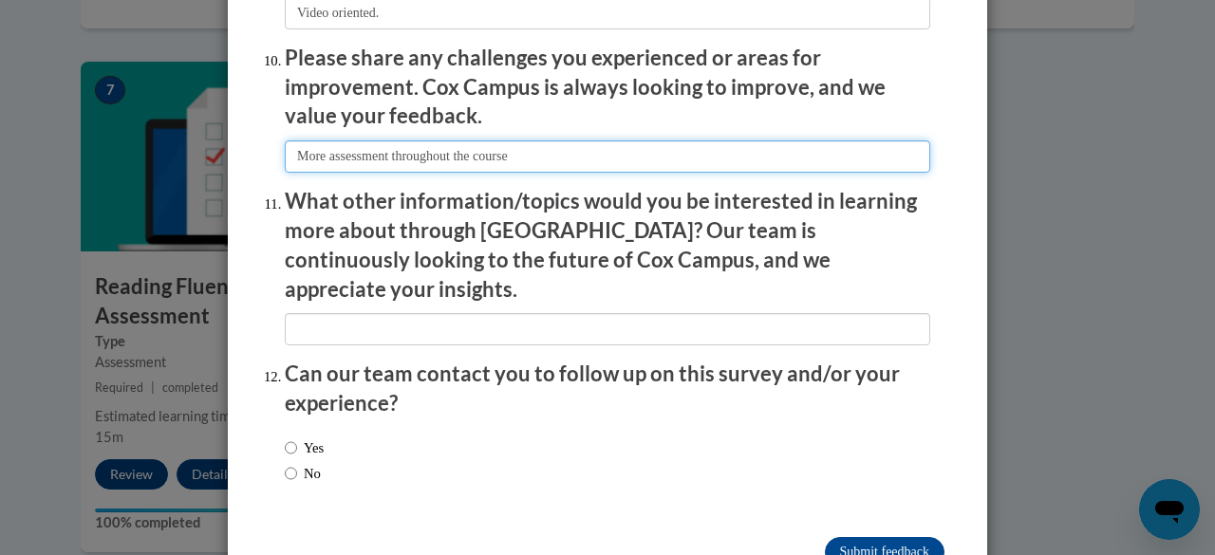
scroll to position [3361, 0]
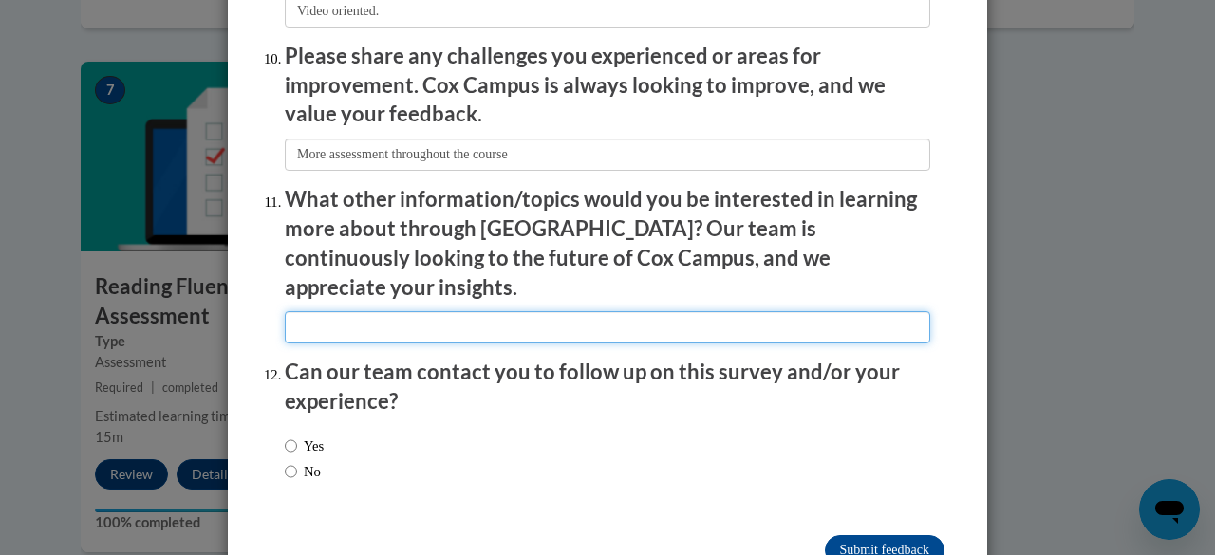
click at [368, 311] on input "textbox" at bounding box center [607, 327] width 645 height 32
type input "I don't know"
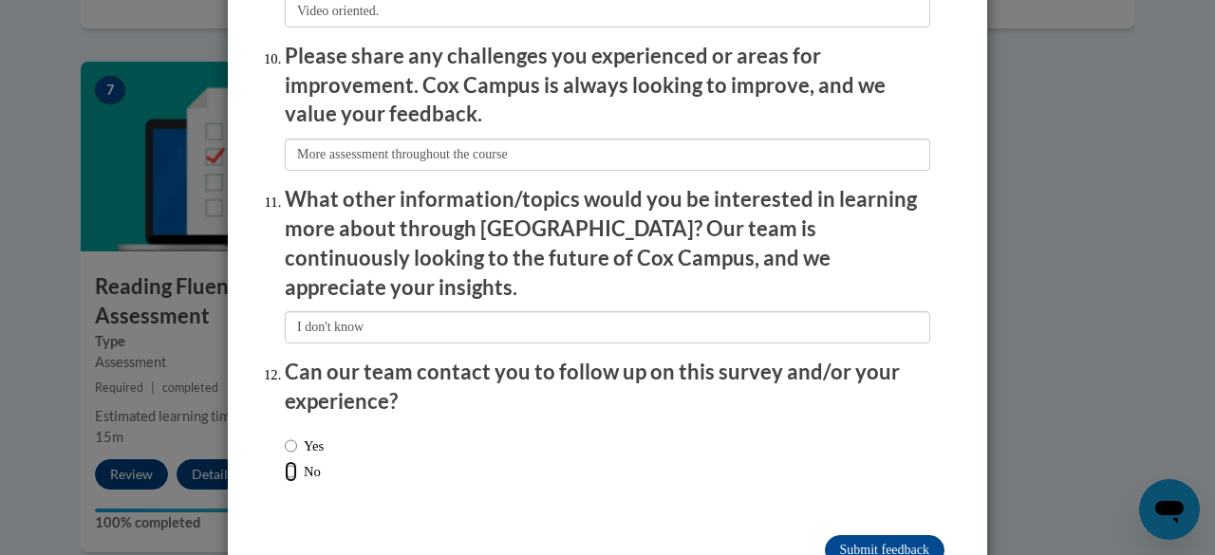
click at [285, 461] on input "No" at bounding box center [291, 471] width 12 height 21
radio input "true"
click at [896, 535] on input "Submit feedback" at bounding box center [885, 550] width 120 height 30
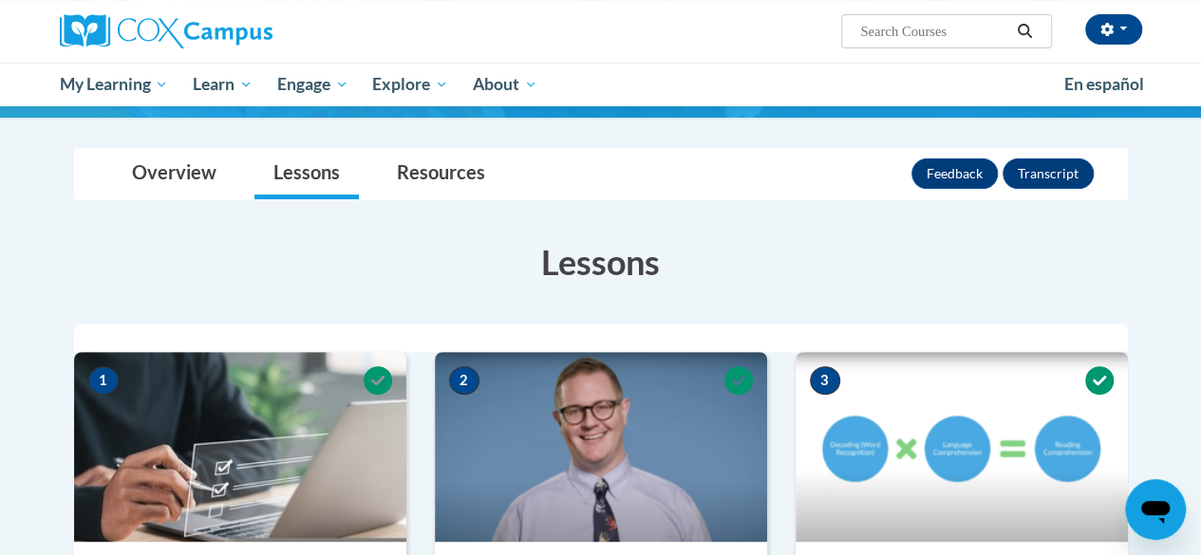
scroll to position [0, 0]
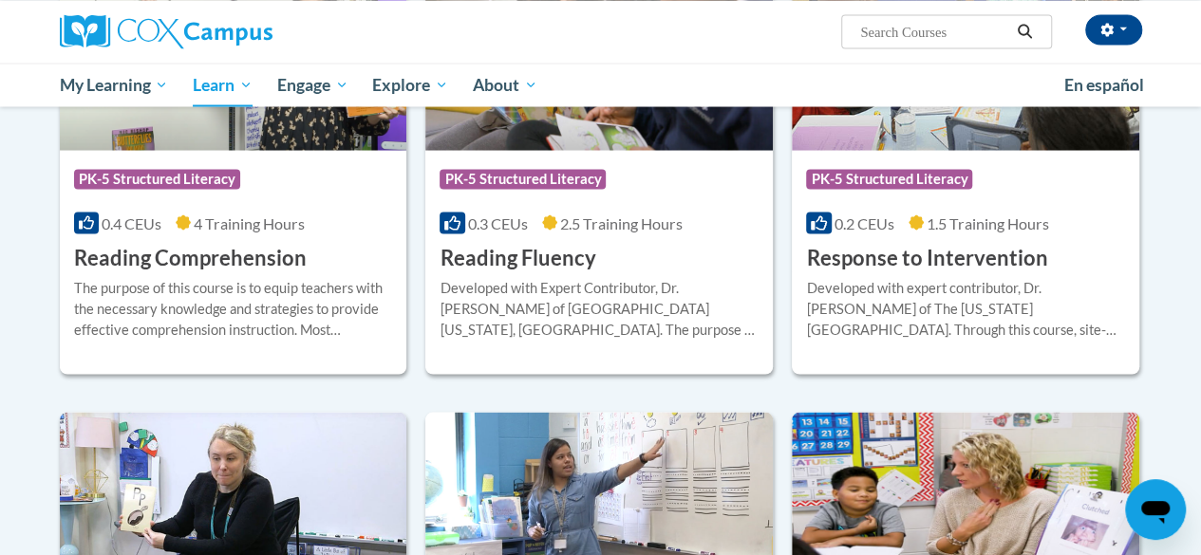
scroll to position [1754, 0]
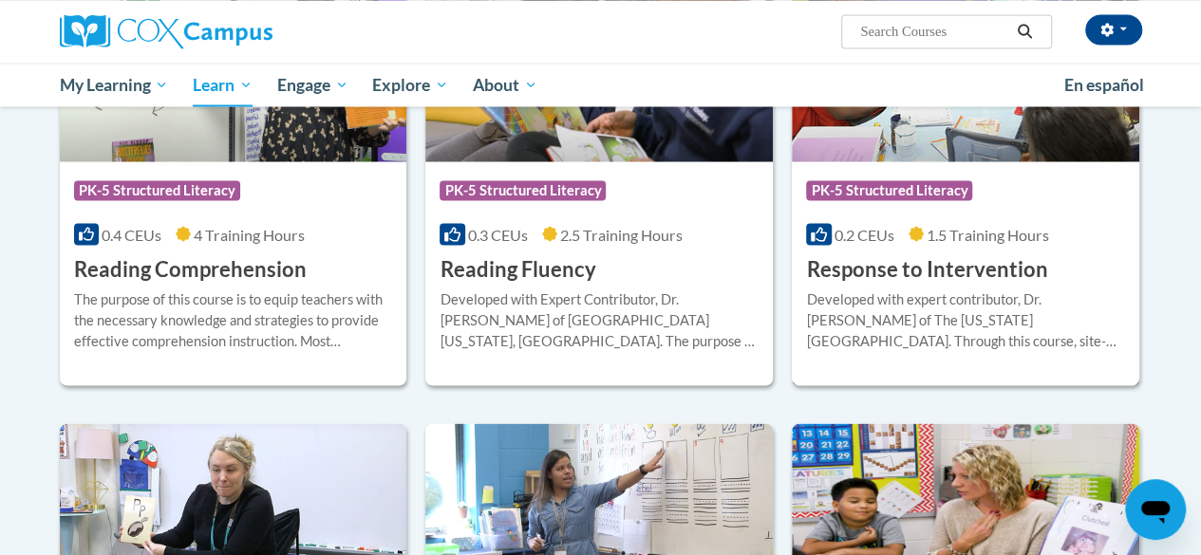
click at [943, 270] on h3 "Response to Intervention" at bounding box center [926, 268] width 241 height 29
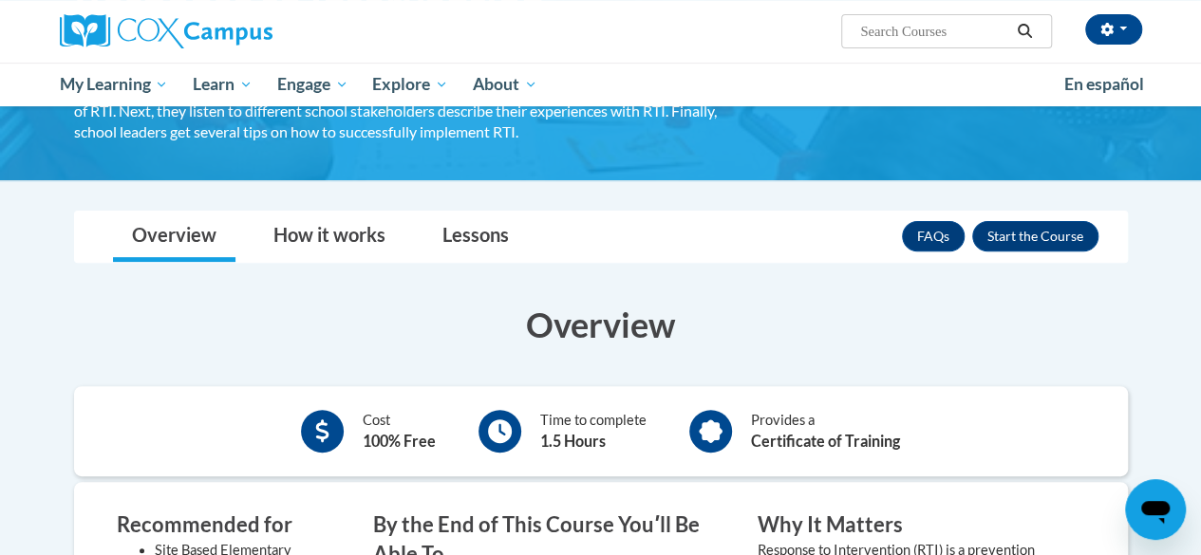
scroll to position [224, 0]
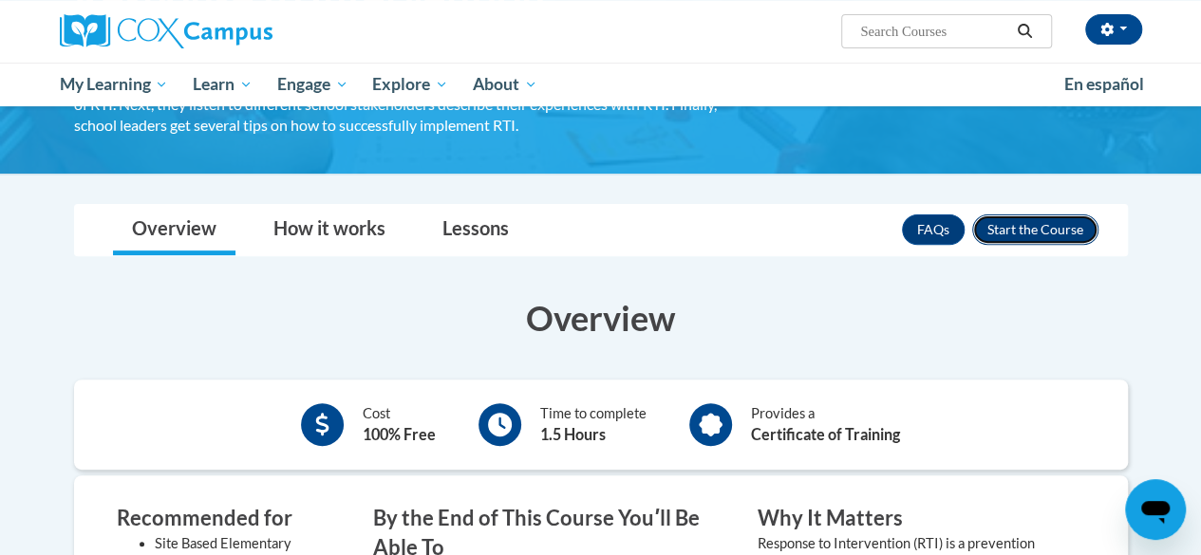
click at [1025, 226] on button "Enroll" at bounding box center [1035, 229] width 126 height 30
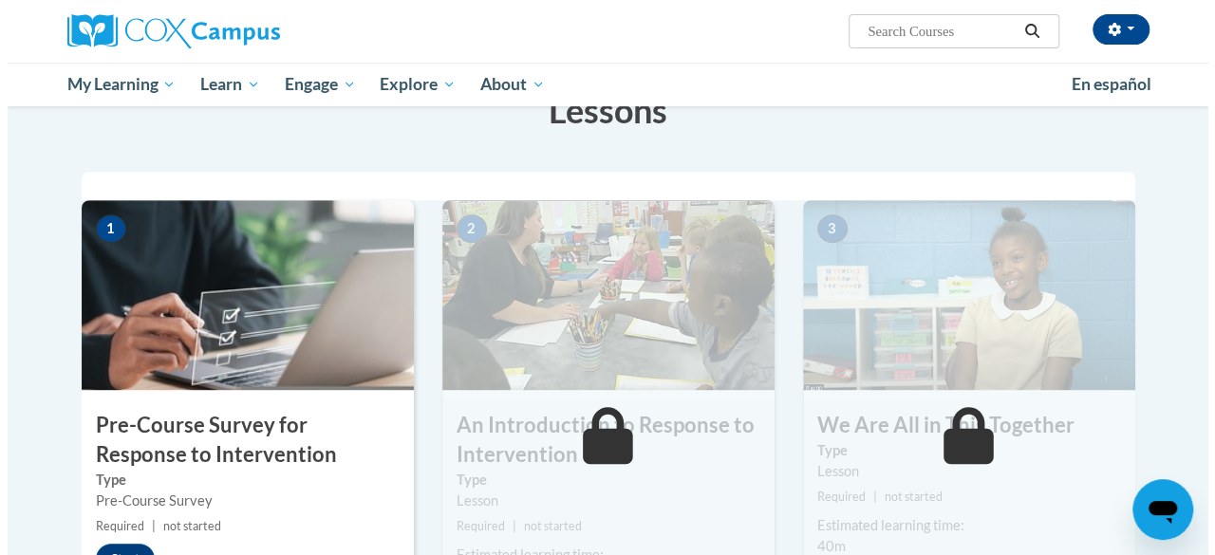
scroll to position [531, 0]
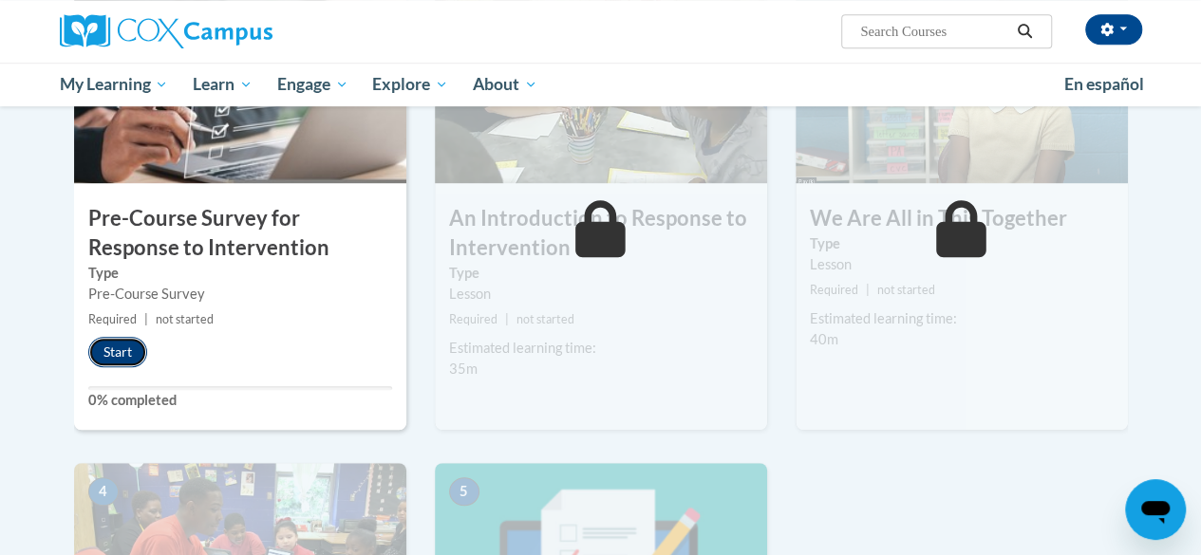
click at [112, 343] on button "Start" at bounding box center [117, 352] width 59 height 30
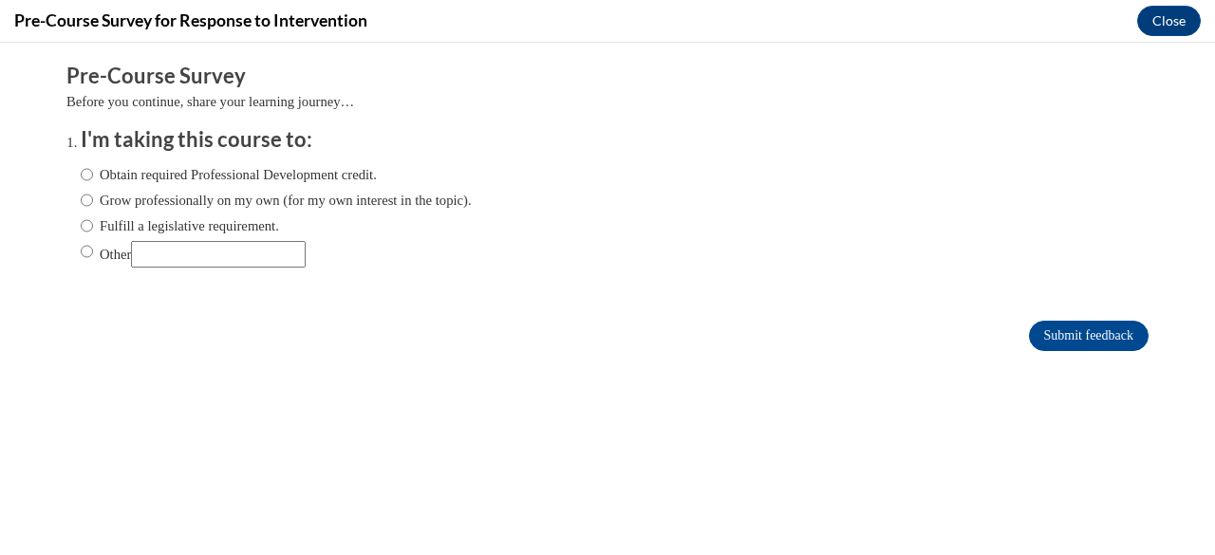
scroll to position [0, 0]
click at [81, 204] on input "Grow professionally on my own (for my own interest in the topic)." at bounding box center [87, 200] width 12 height 21
radio input "true"
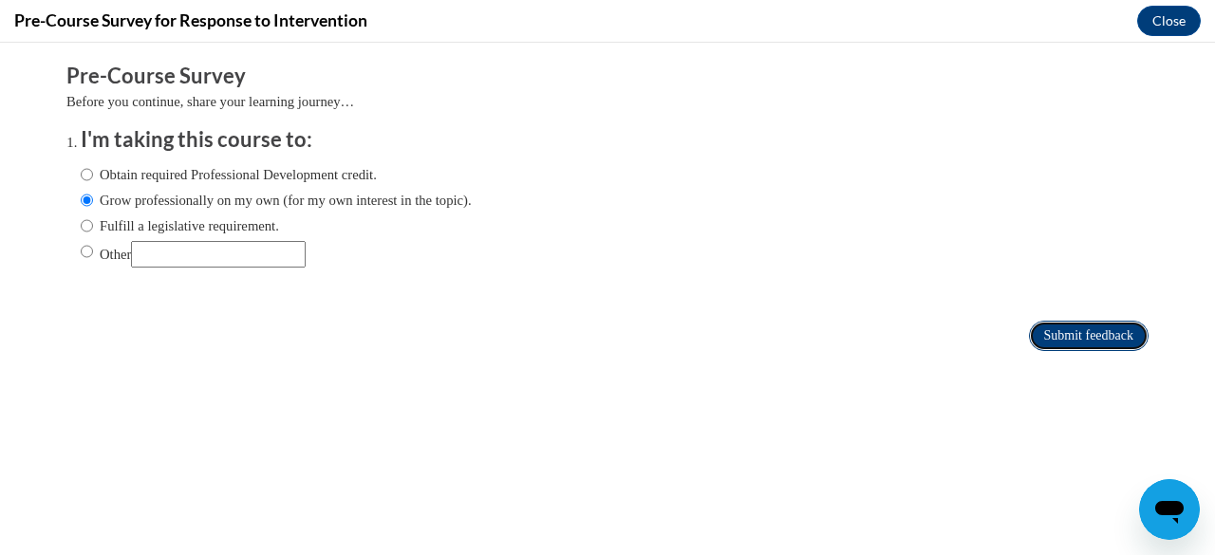
click at [1072, 326] on input "Submit feedback" at bounding box center [1089, 336] width 120 height 30
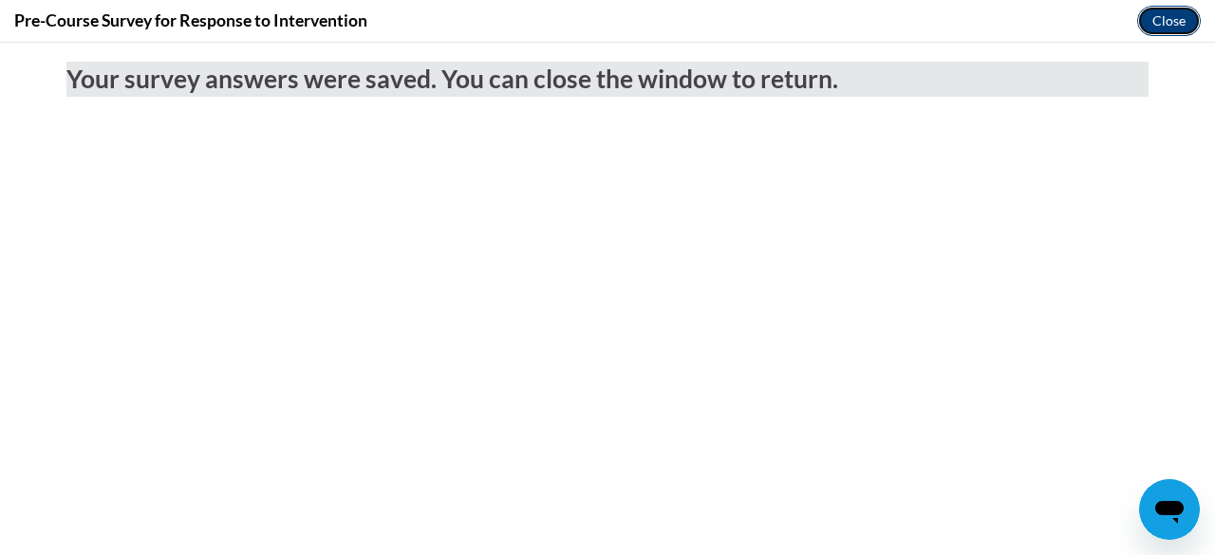
click at [1173, 15] on button "Close" at bounding box center [1169, 21] width 64 height 30
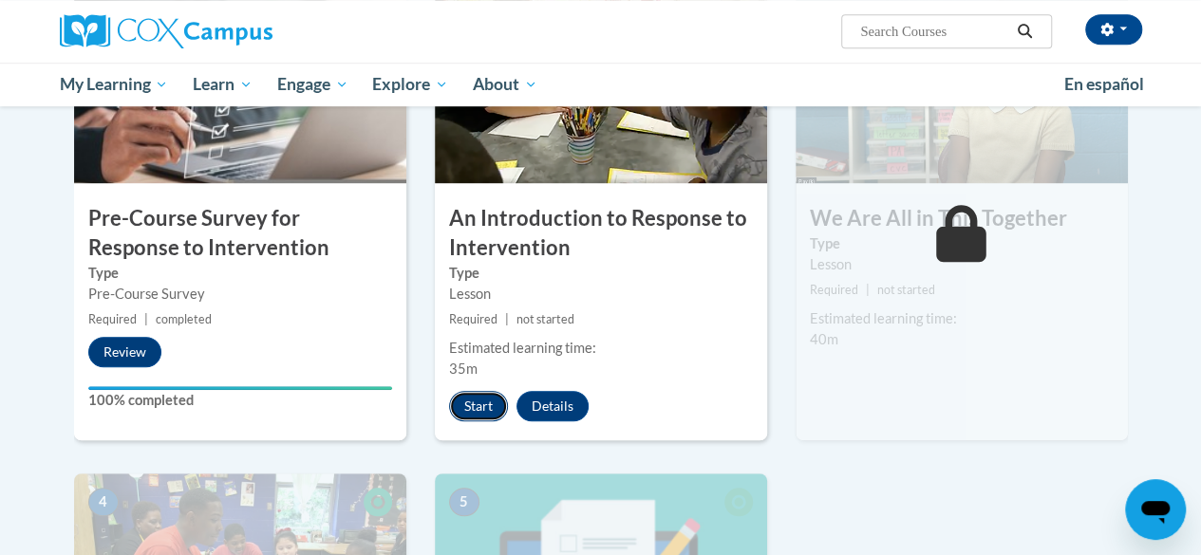
click at [472, 401] on button "Start" at bounding box center [478, 406] width 59 height 30
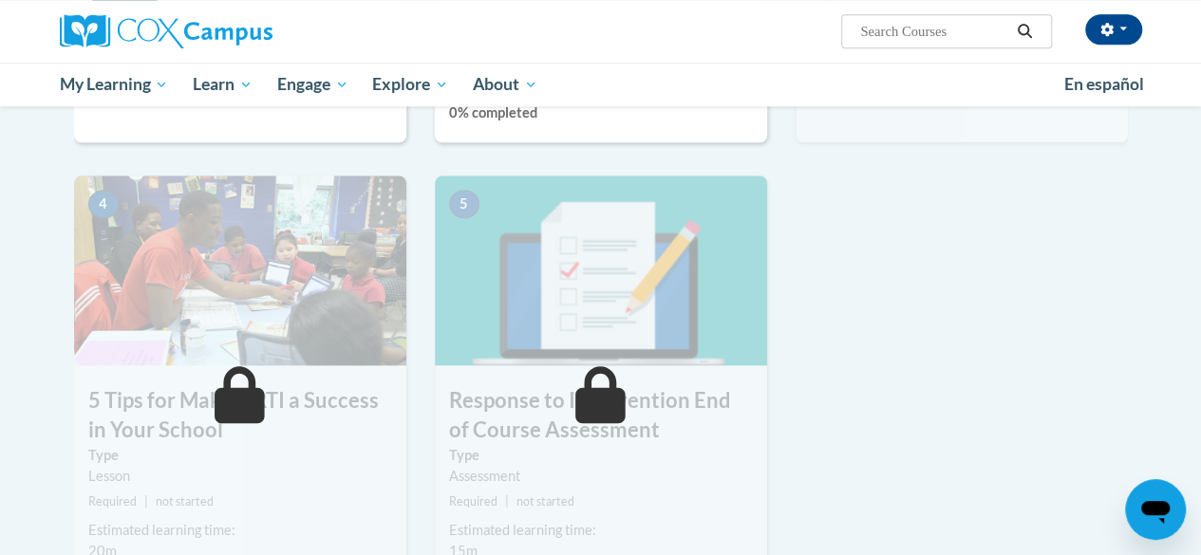
scroll to position [873, 0]
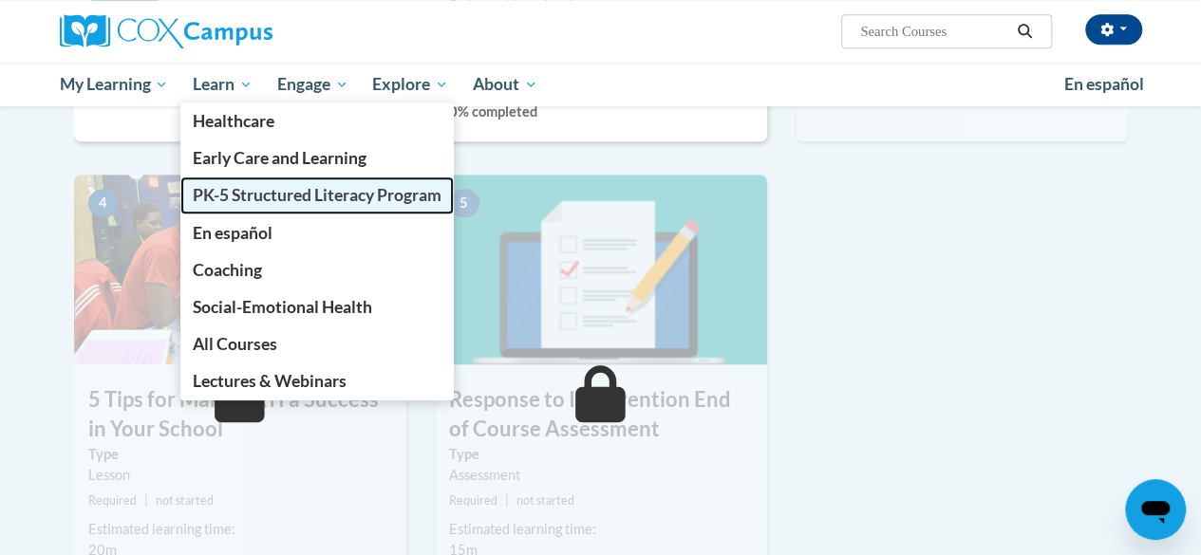
click at [227, 199] on span "PK-5 Structured Literacy Program" at bounding box center [317, 195] width 249 height 20
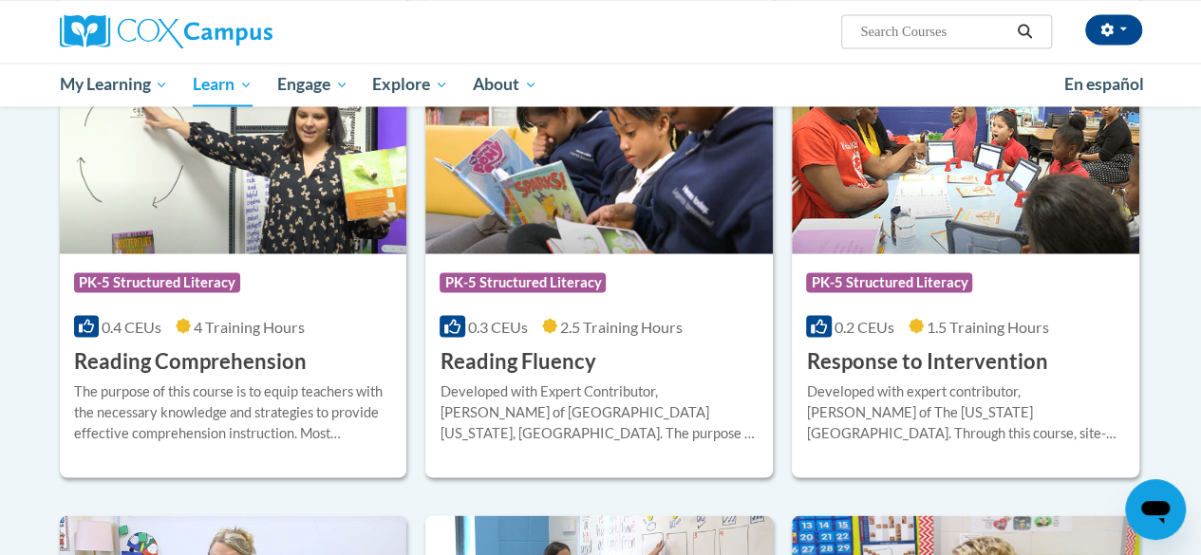
scroll to position [1663, 0]
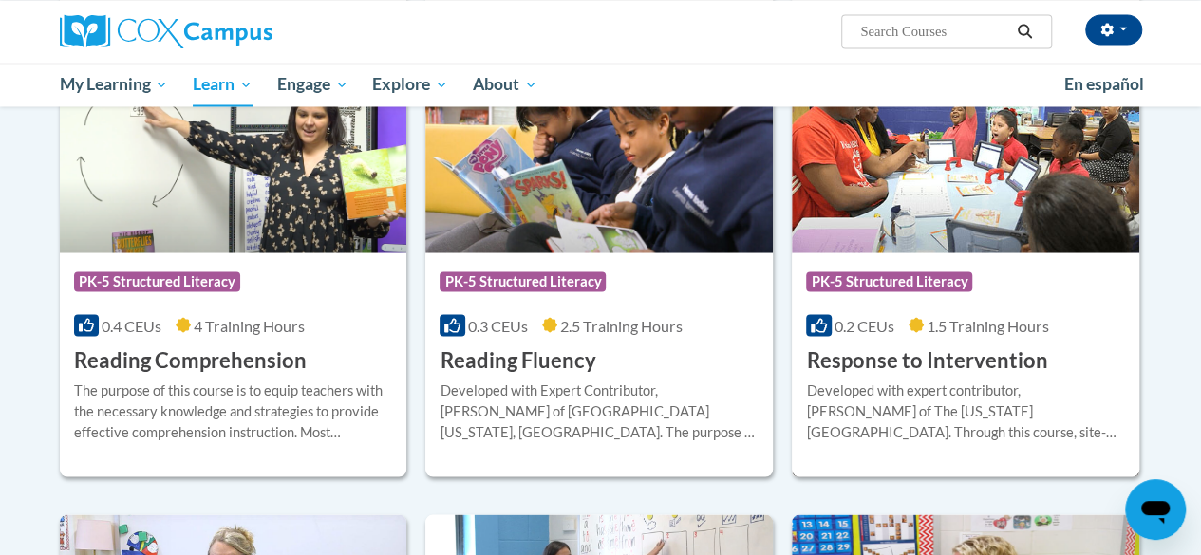
click at [909, 400] on div "Developed with expert contributor, [PERSON_NAME] of The [US_STATE][GEOGRAPHIC_D…" at bounding box center [965, 411] width 319 height 63
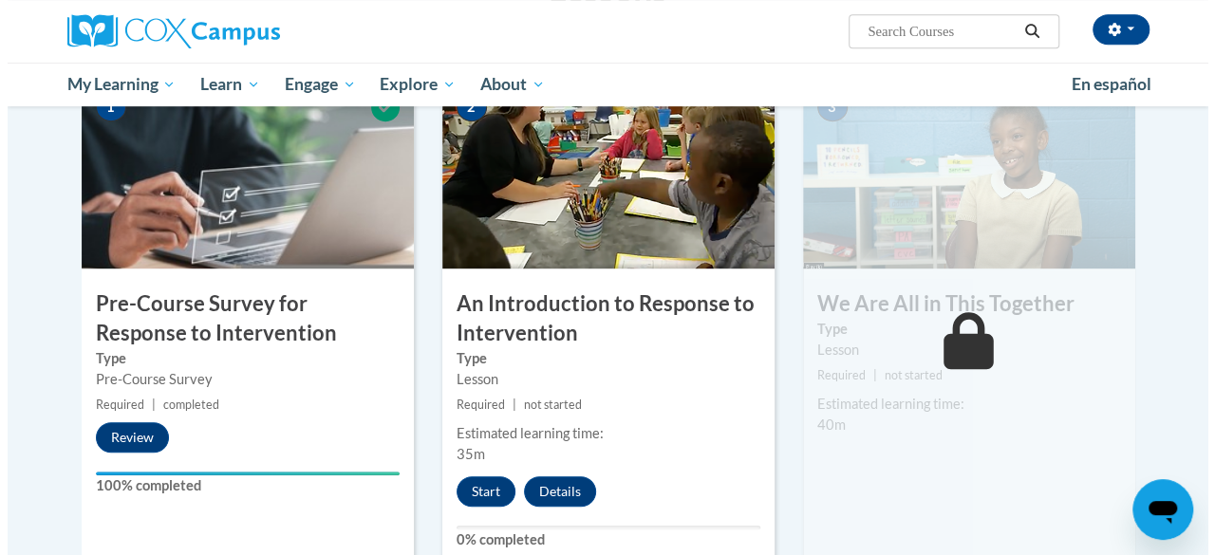
scroll to position [446, 0]
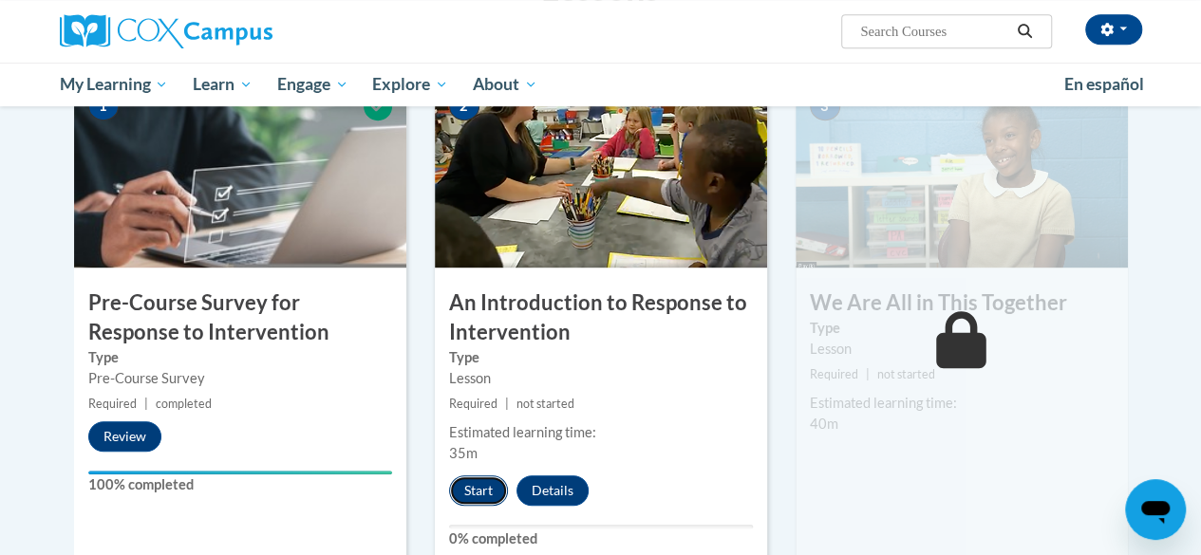
click at [482, 486] on button "Start" at bounding box center [478, 490] width 59 height 30
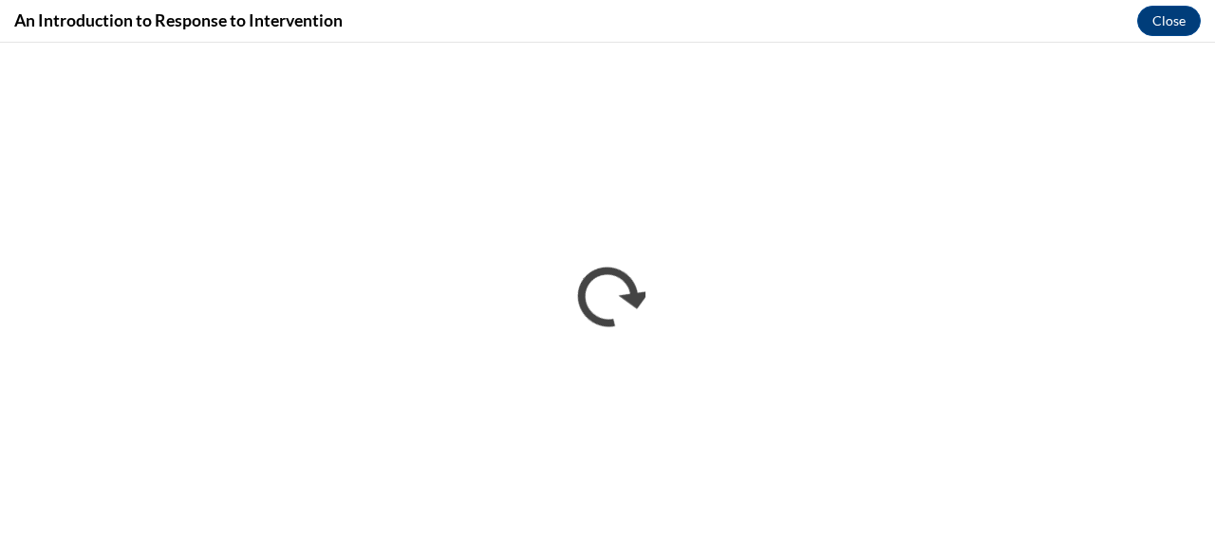
scroll to position [0, 0]
